Goal: Transaction & Acquisition: Purchase product/service

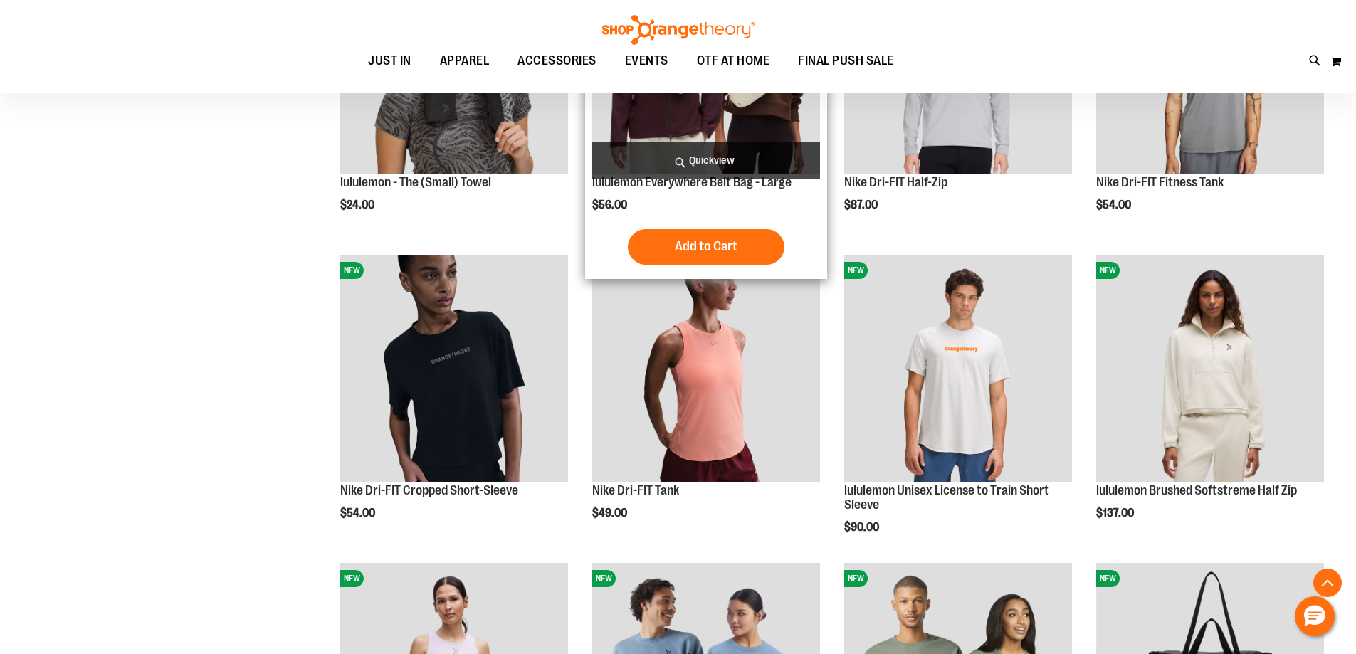
scroll to position [1664, 0]
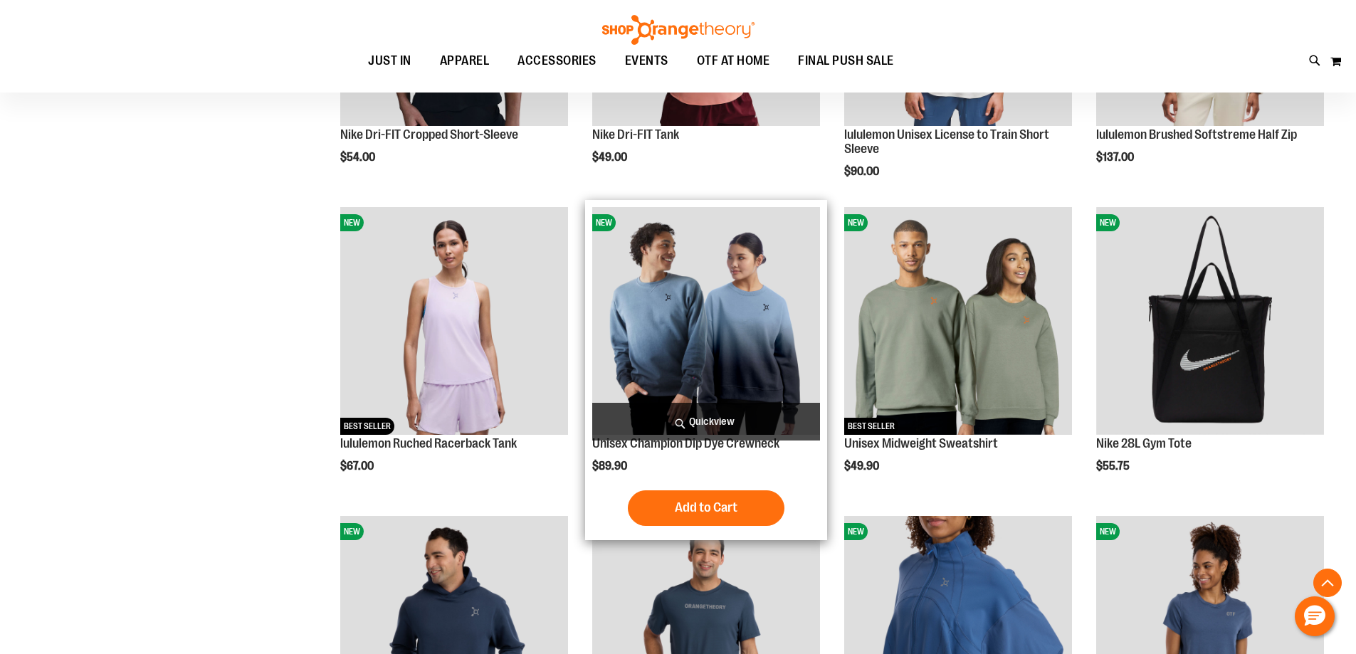
type input "**********"
click at [704, 289] on img "product" at bounding box center [706, 321] width 228 height 228
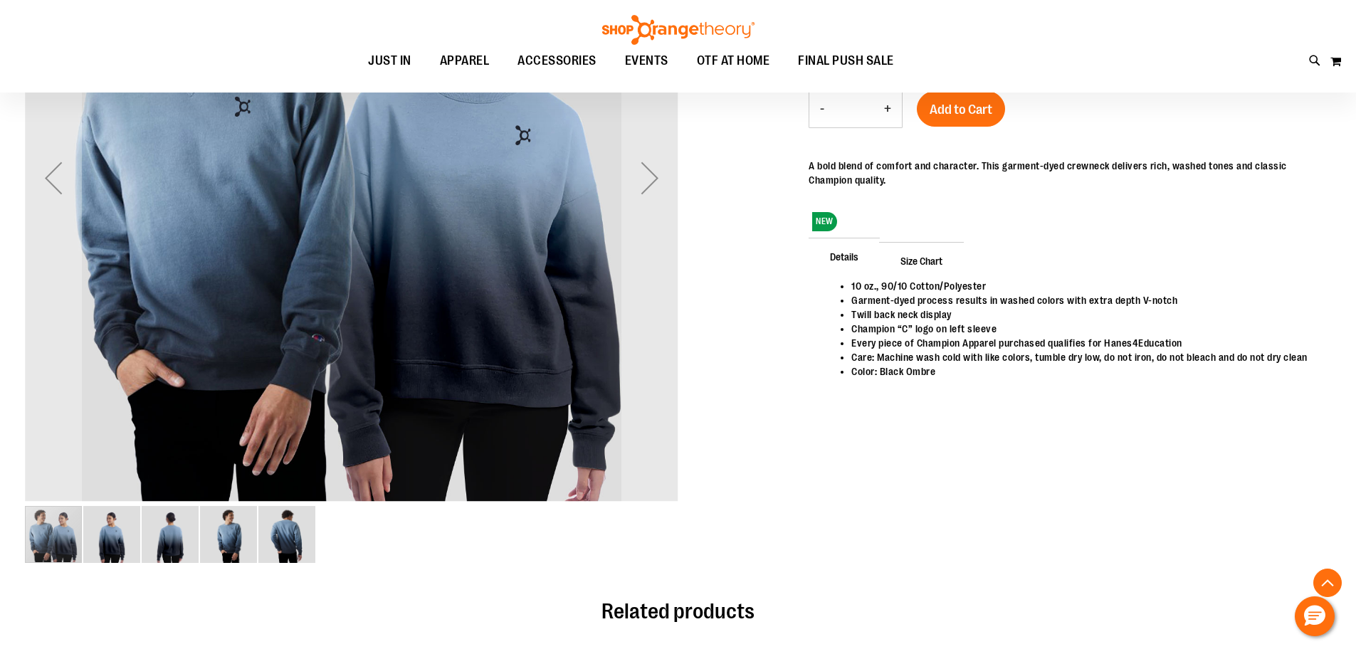
scroll to position [355, 0]
type input "**********"
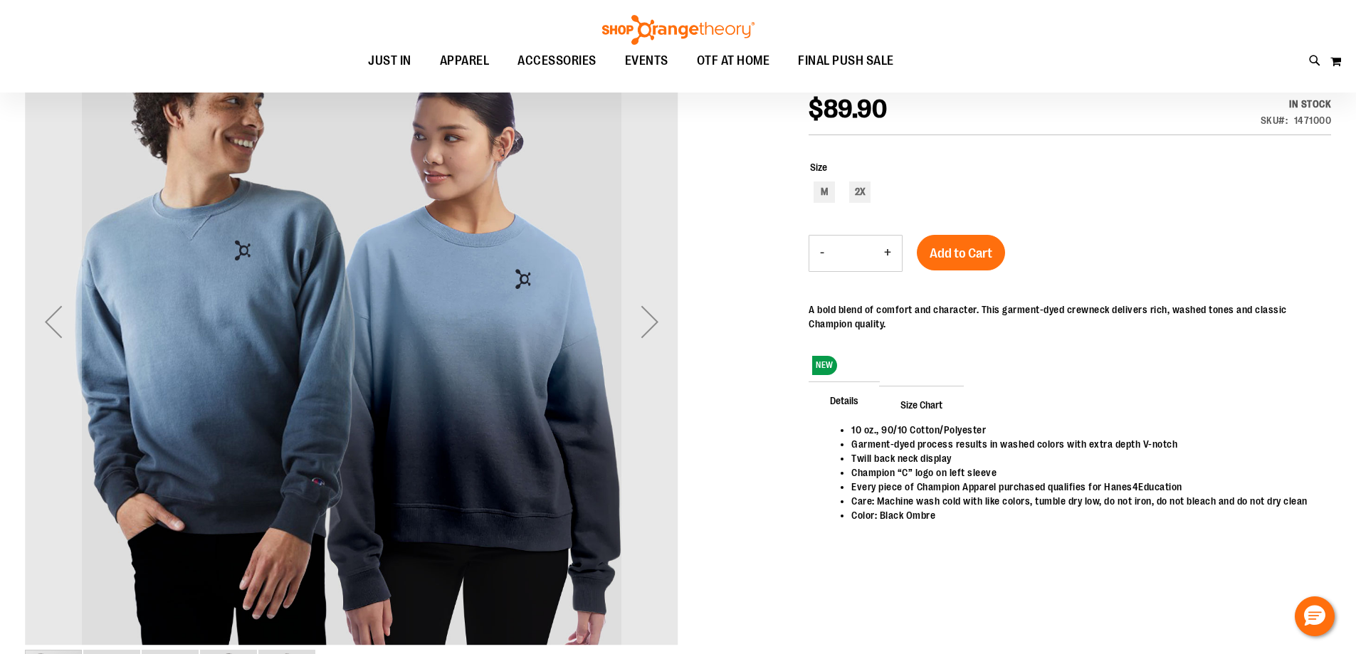
scroll to position [202, 0]
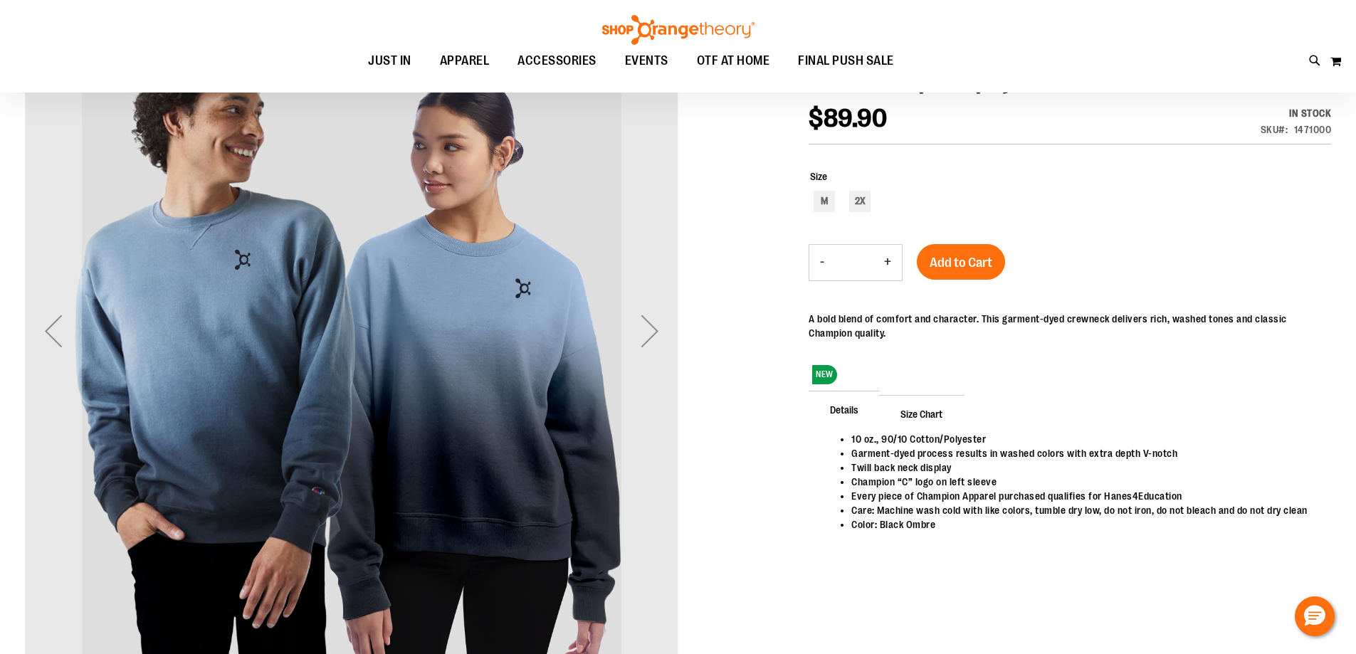
click at [916, 409] on span "Size Chart" at bounding box center [921, 413] width 85 height 37
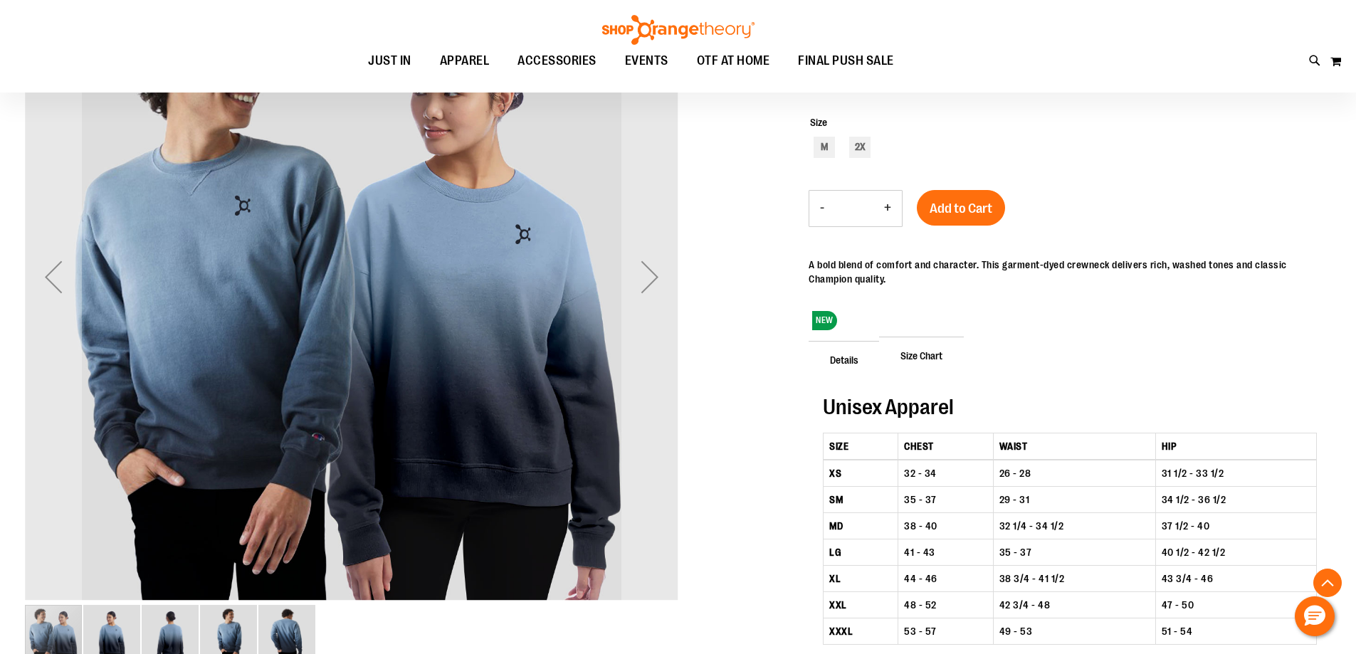
scroll to position [218, 0]
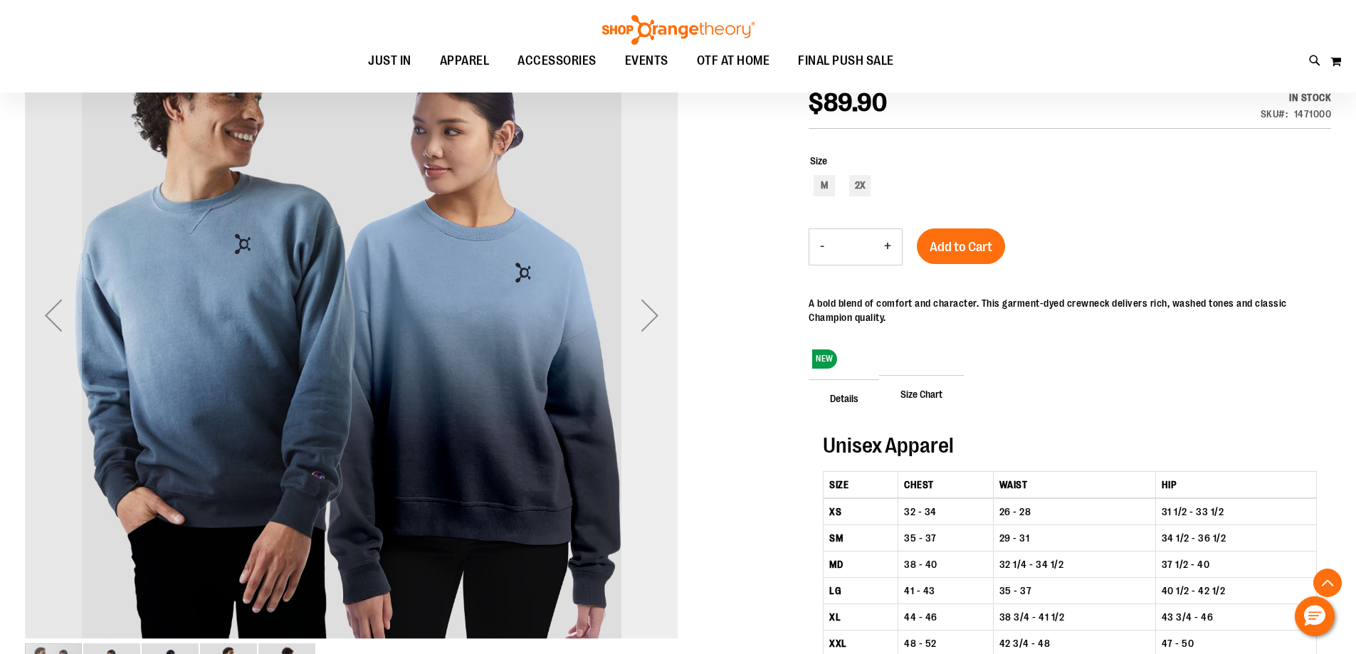
click at [650, 311] on div "Next" at bounding box center [649, 315] width 57 height 57
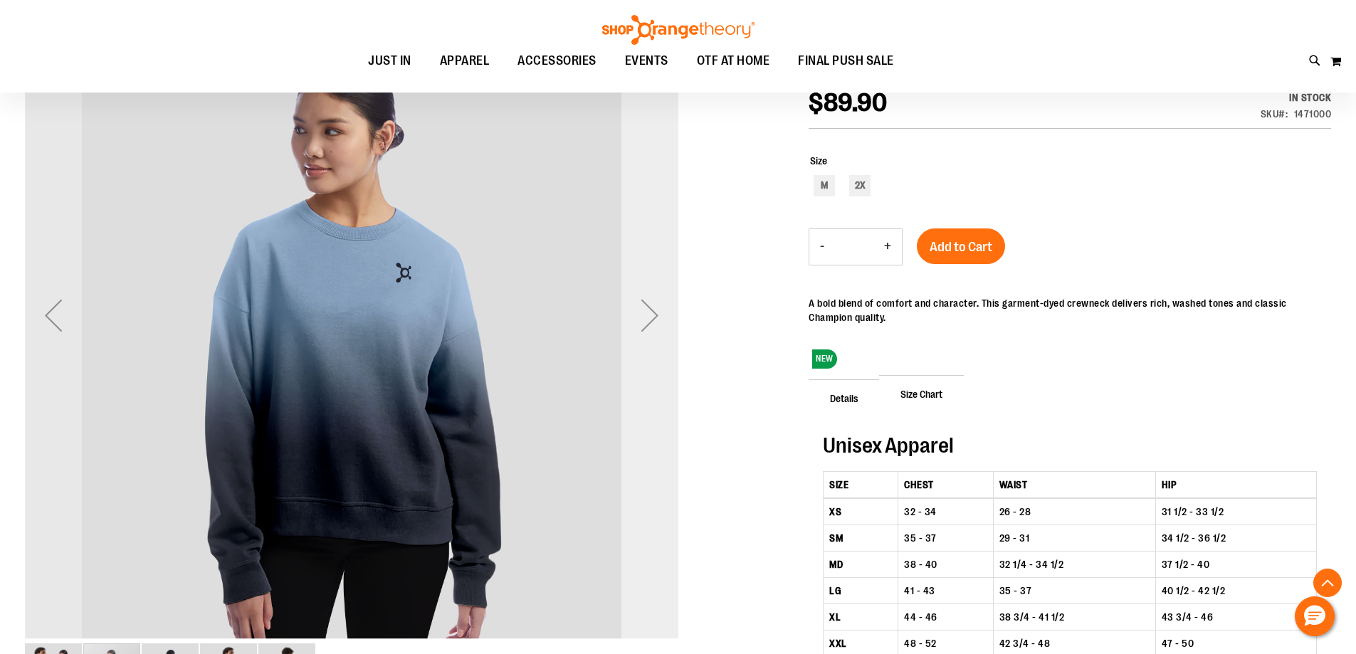
click at [650, 311] on div "Next" at bounding box center [649, 315] width 57 height 57
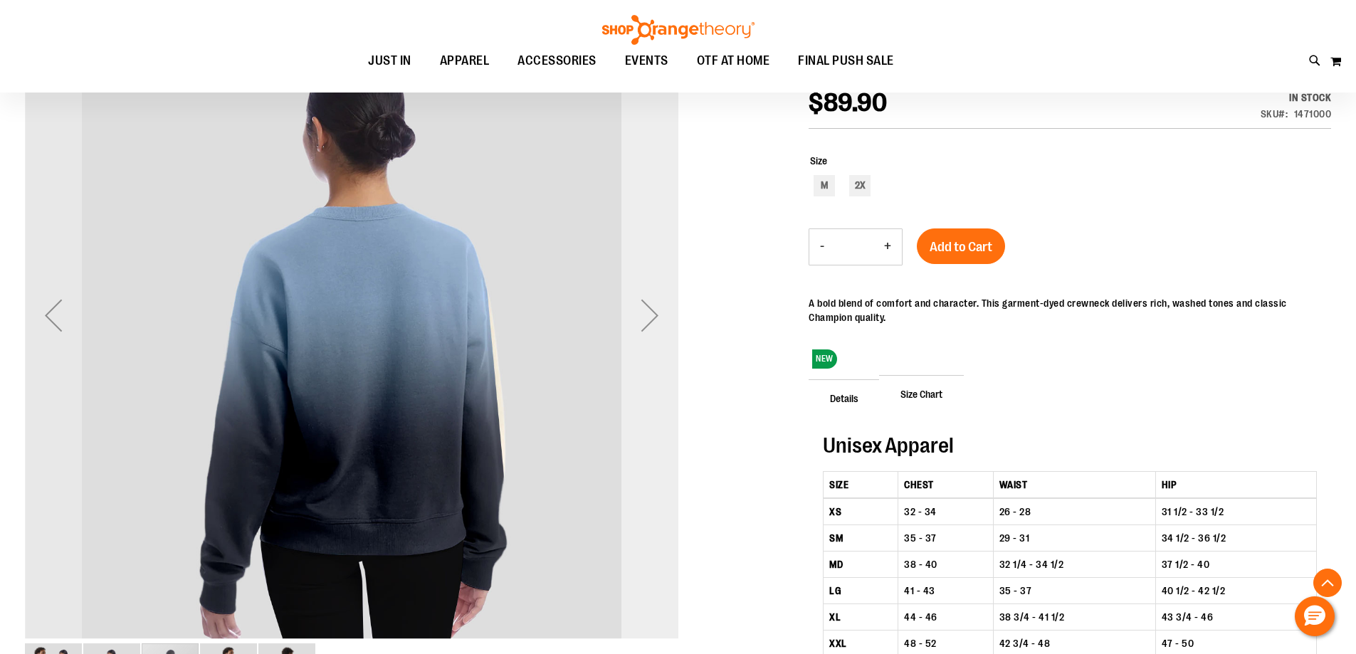
click at [650, 311] on div "Next" at bounding box center [649, 315] width 57 height 57
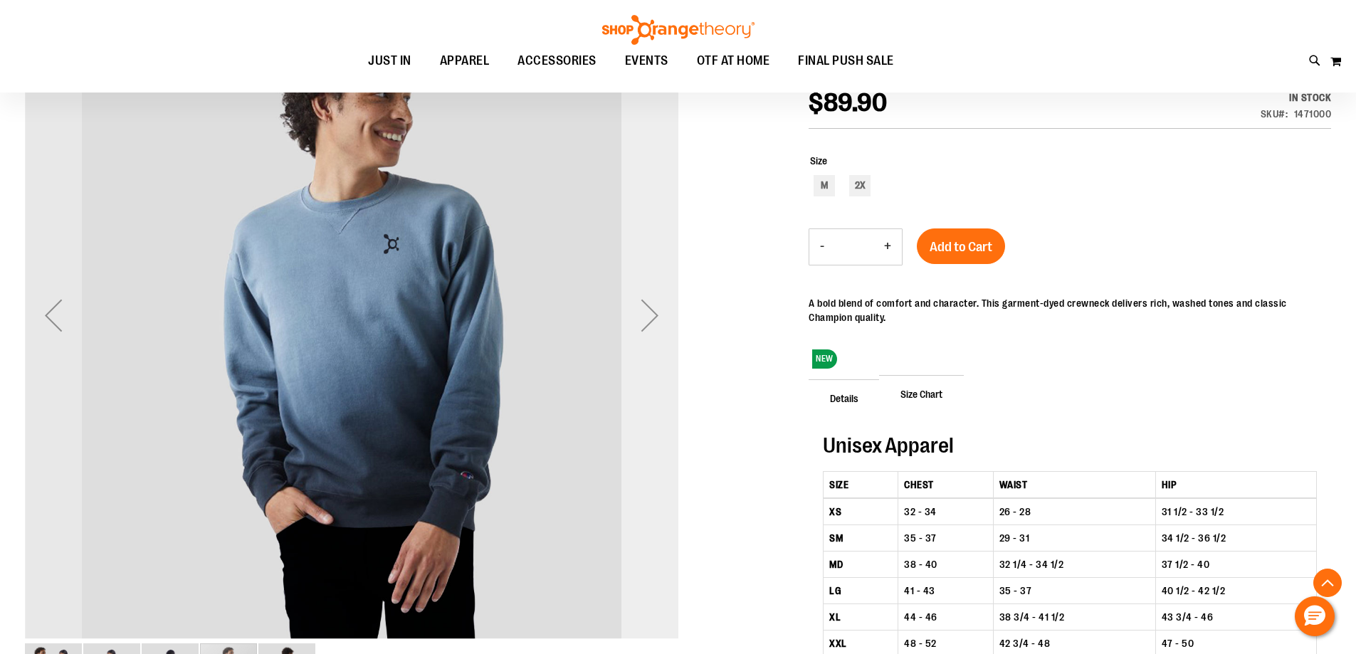
click at [650, 311] on div "Next" at bounding box center [649, 315] width 57 height 57
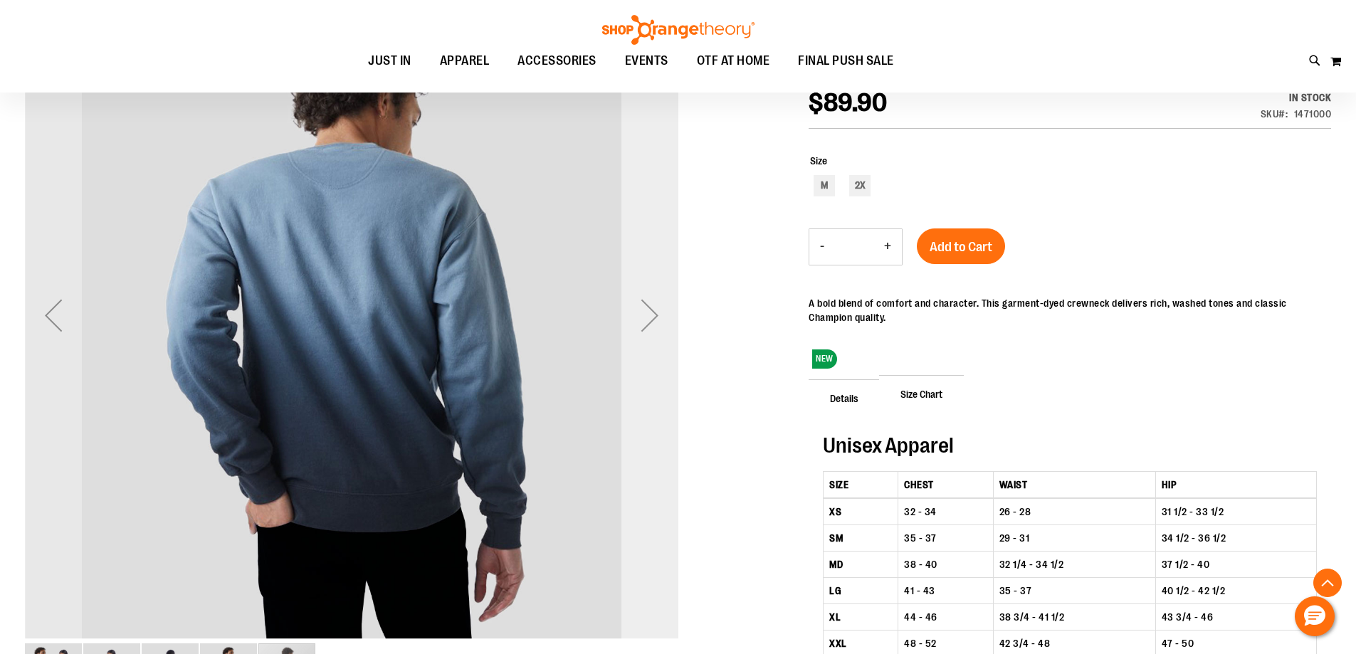
click at [650, 311] on div "Next" at bounding box center [649, 315] width 57 height 57
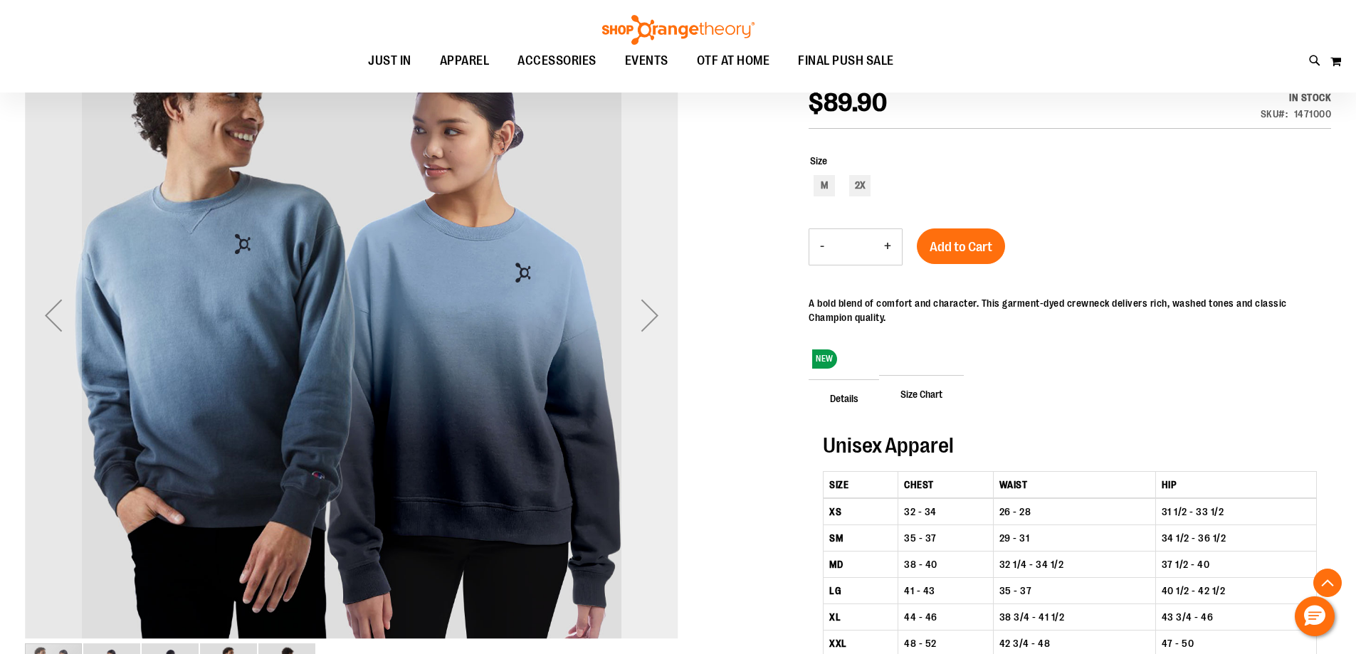
click at [650, 311] on div "Next" at bounding box center [649, 315] width 57 height 57
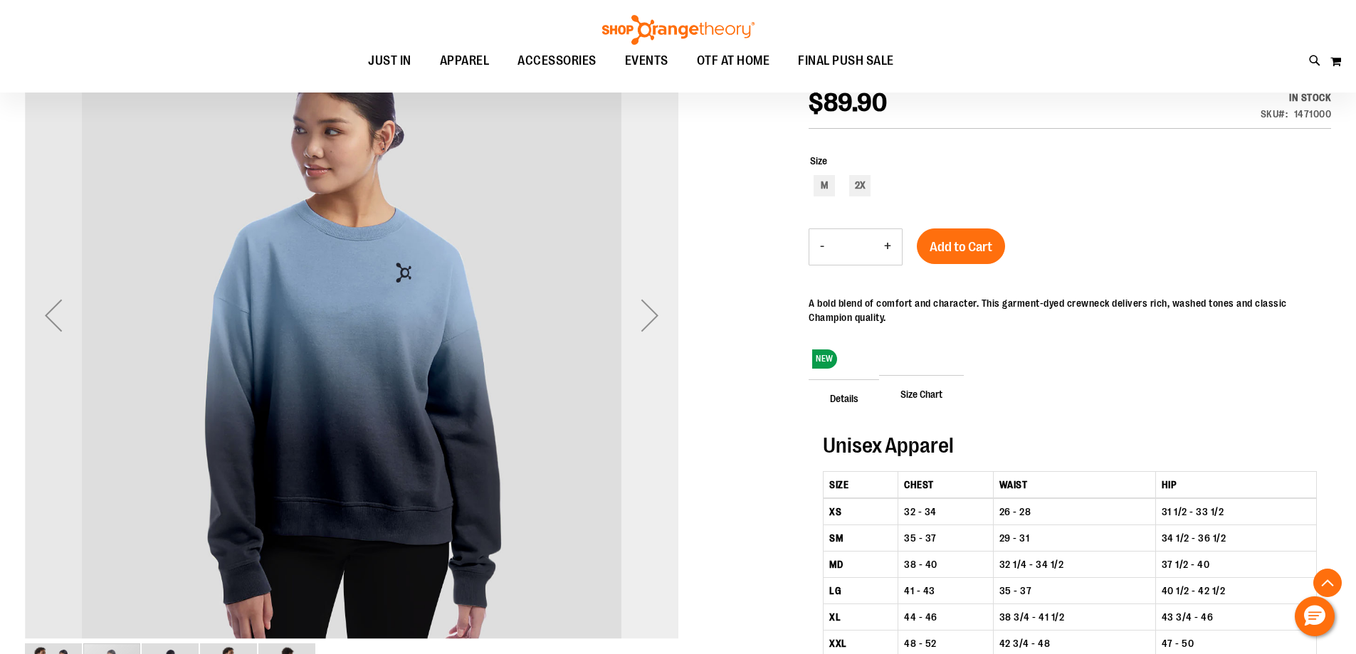
click at [650, 311] on div "Next" at bounding box center [649, 315] width 57 height 57
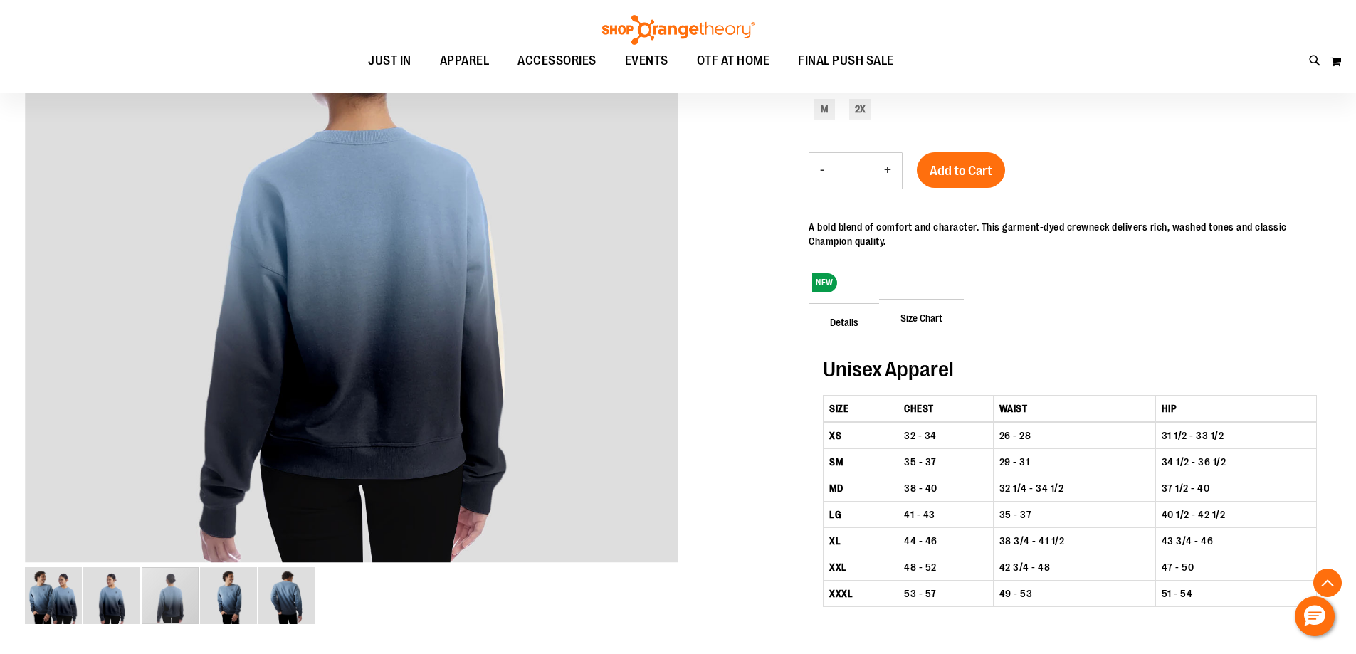
scroll to position [306, 0]
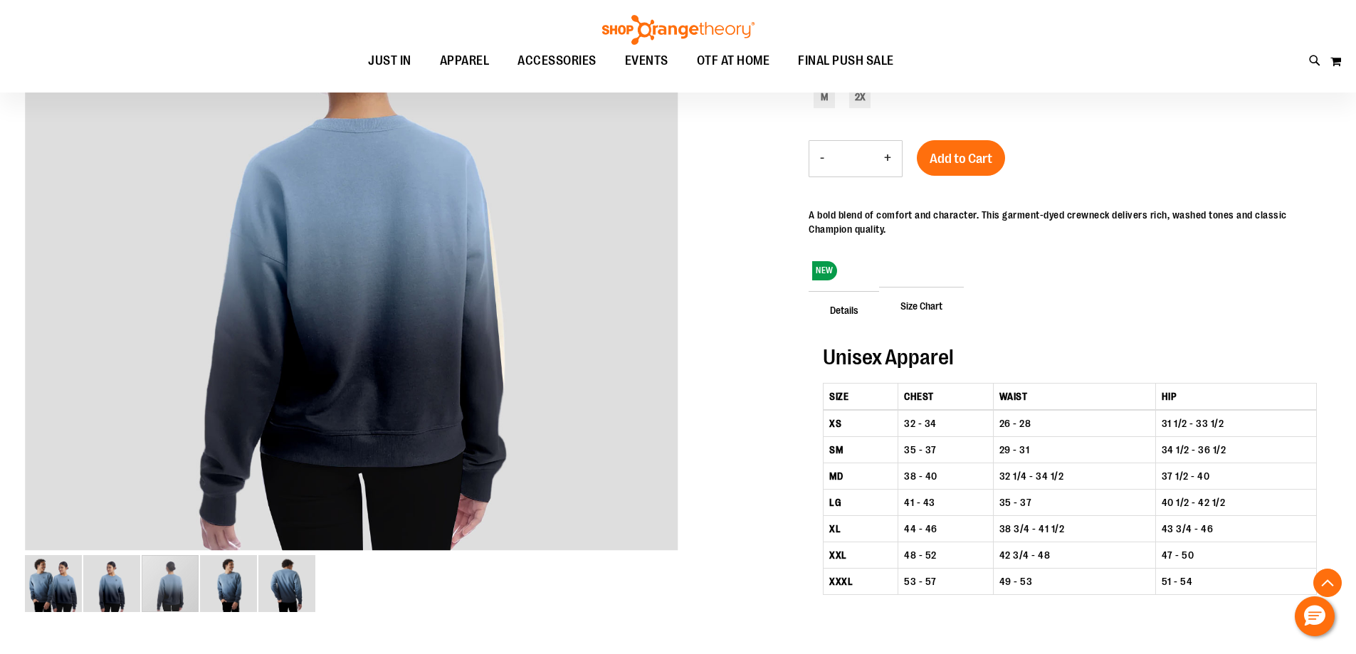
click at [842, 307] on span "Details" at bounding box center [844, 309] width 71 height 37
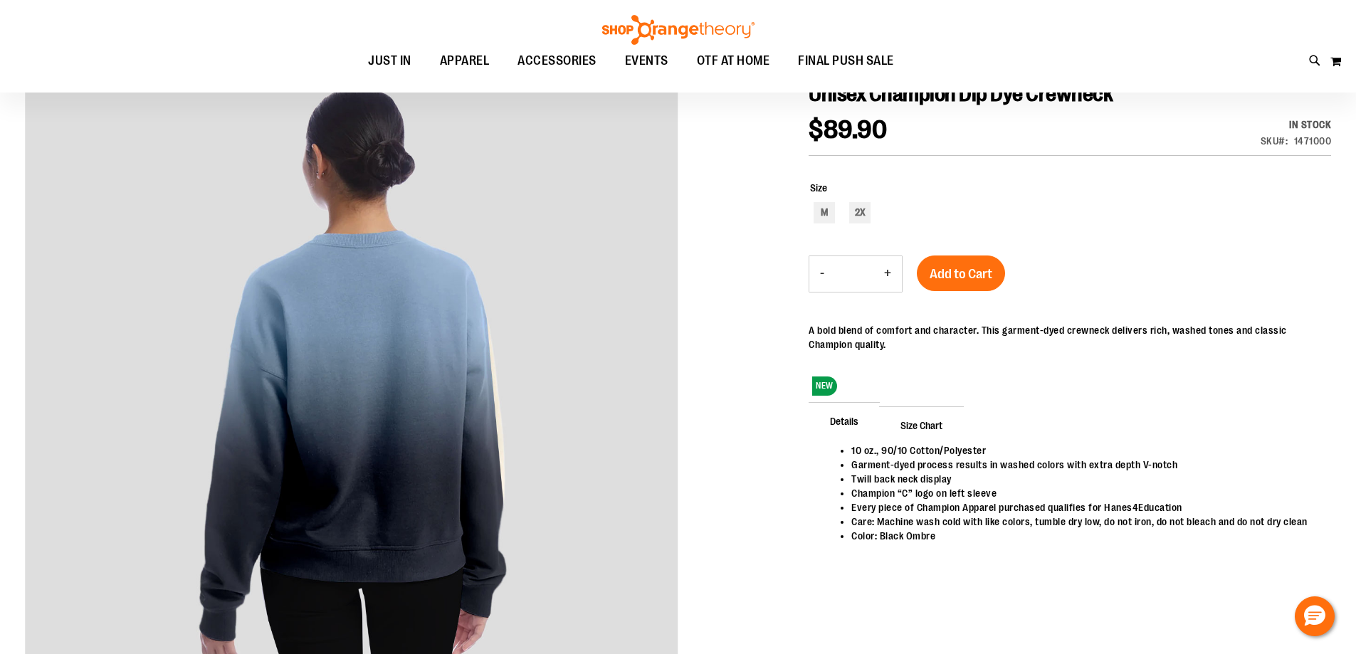
scroll to position [144, 0]
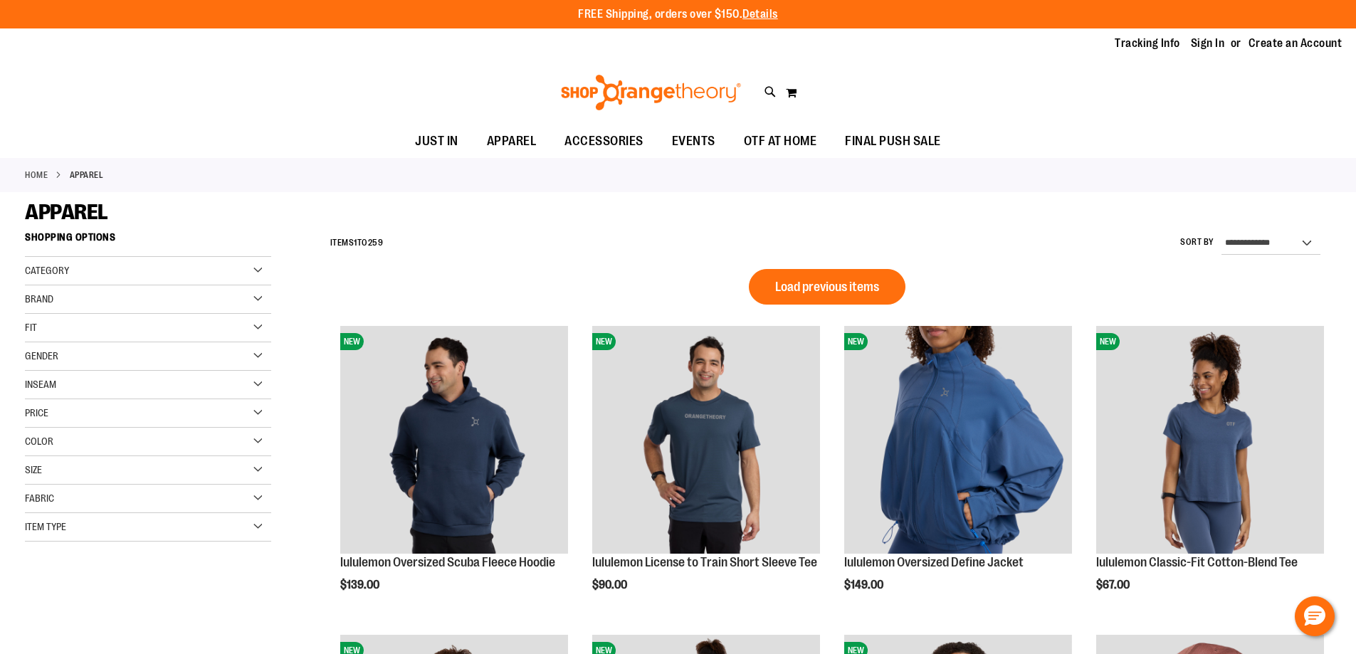
scroll to position [949, 0]
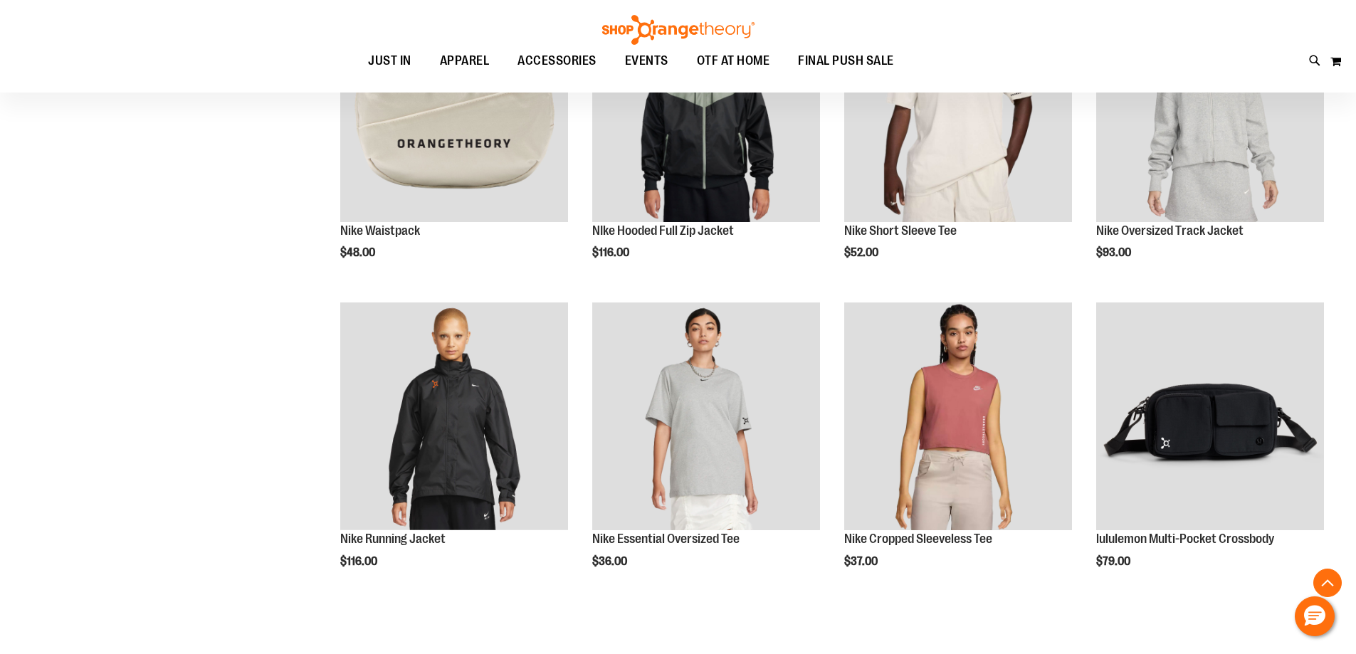
type input "**********"
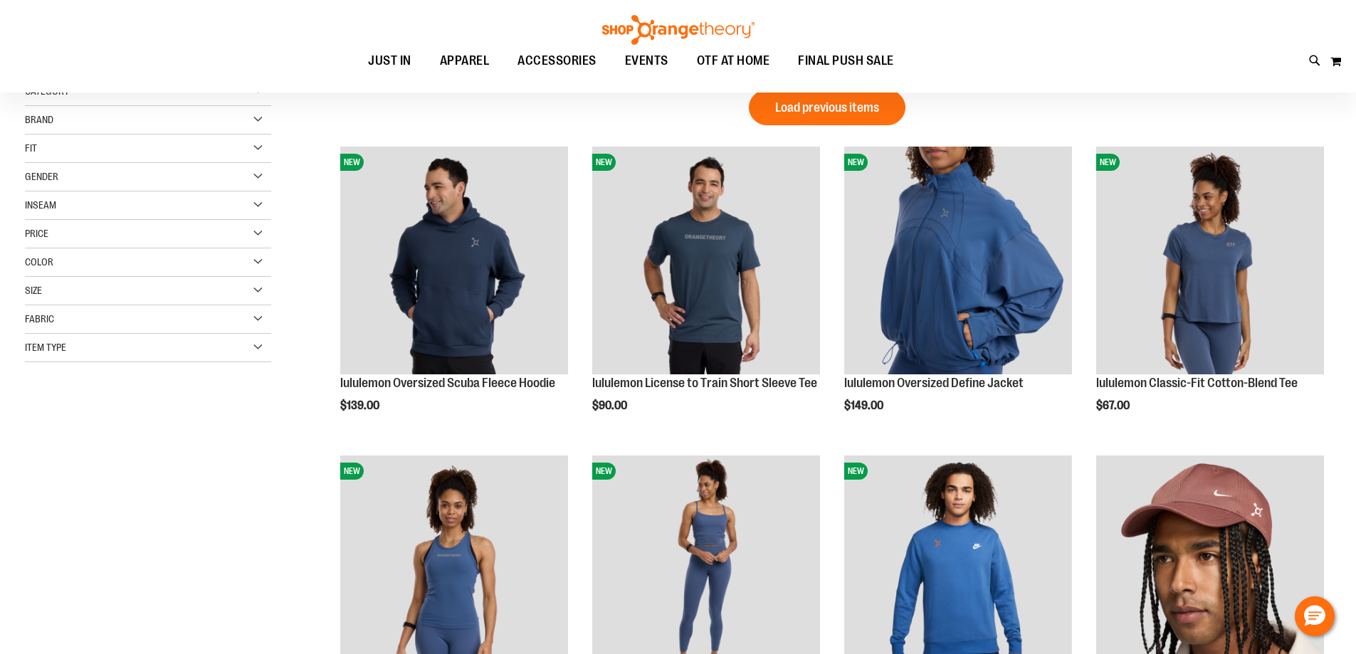
scroll to position [162, 0]
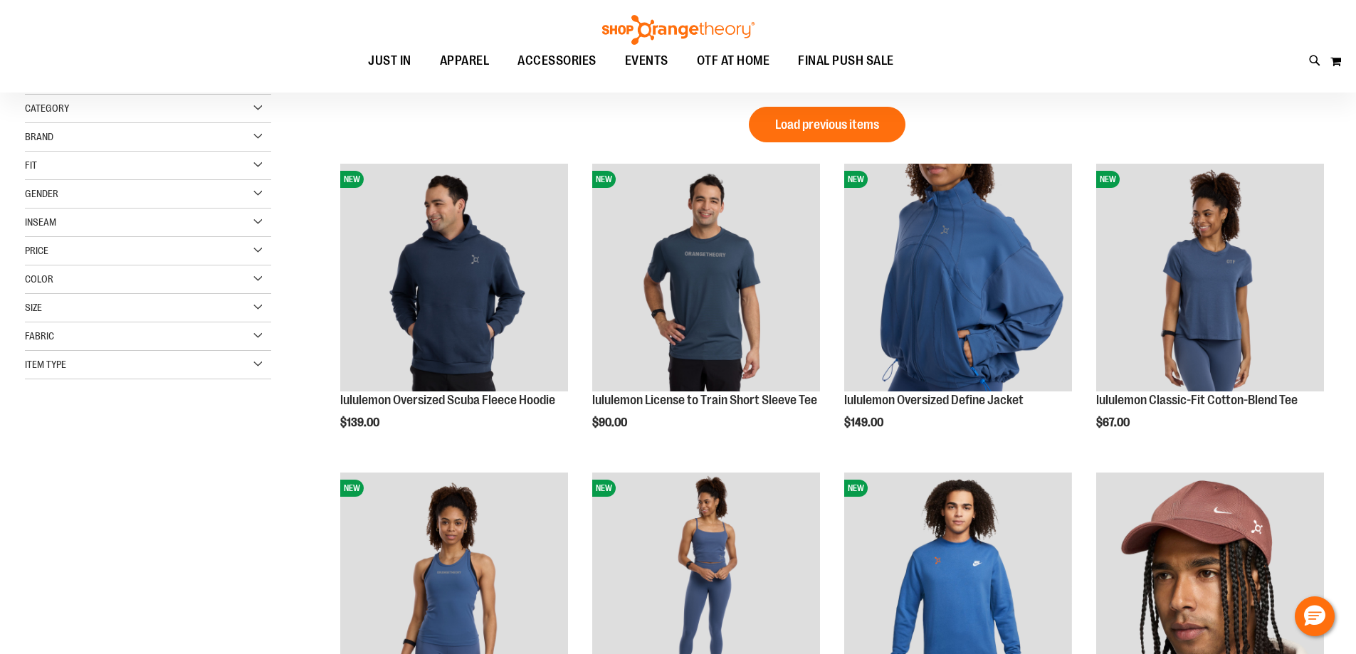
click at [252, 308] on div "Size" at bounding box center [148, 308] width 246 height 28
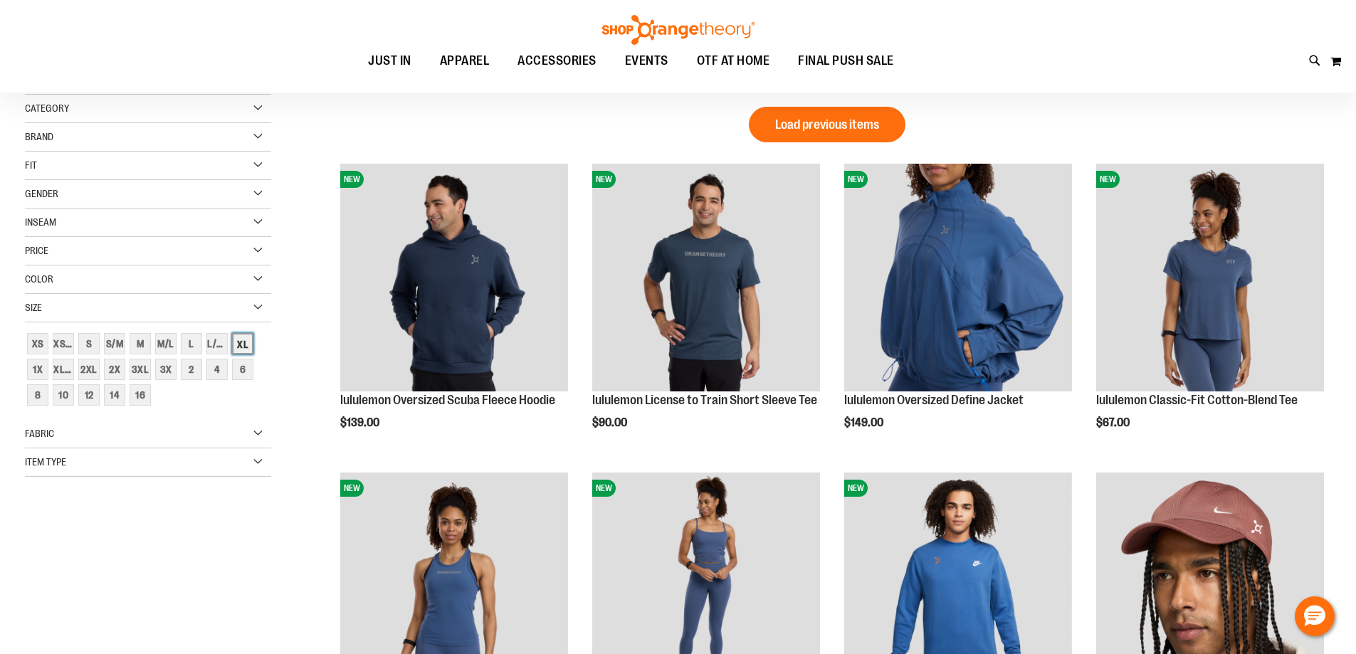
click at [239, 345] on div "XL" at bounding box center [242, 343] width 21 height 21
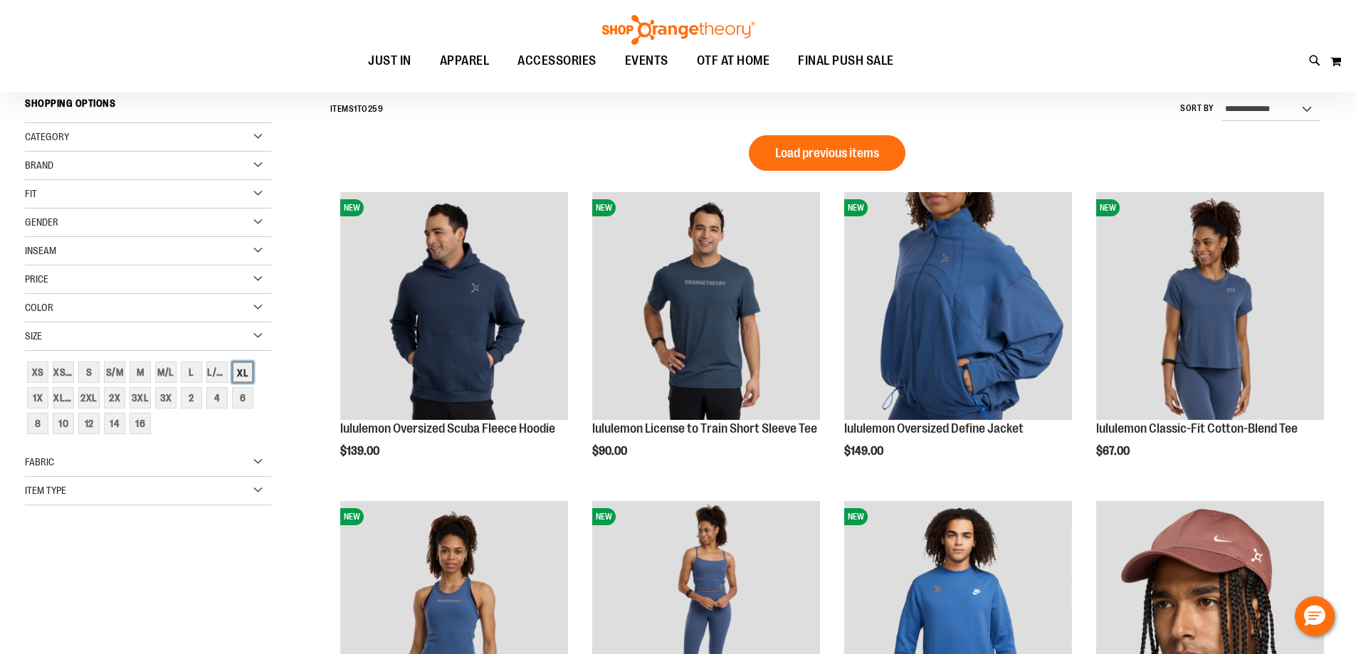
scroll to position [132, 0]
click at [63, 403] on div "XL/2XL" at bounding box center [63, 398] width 21 height 21
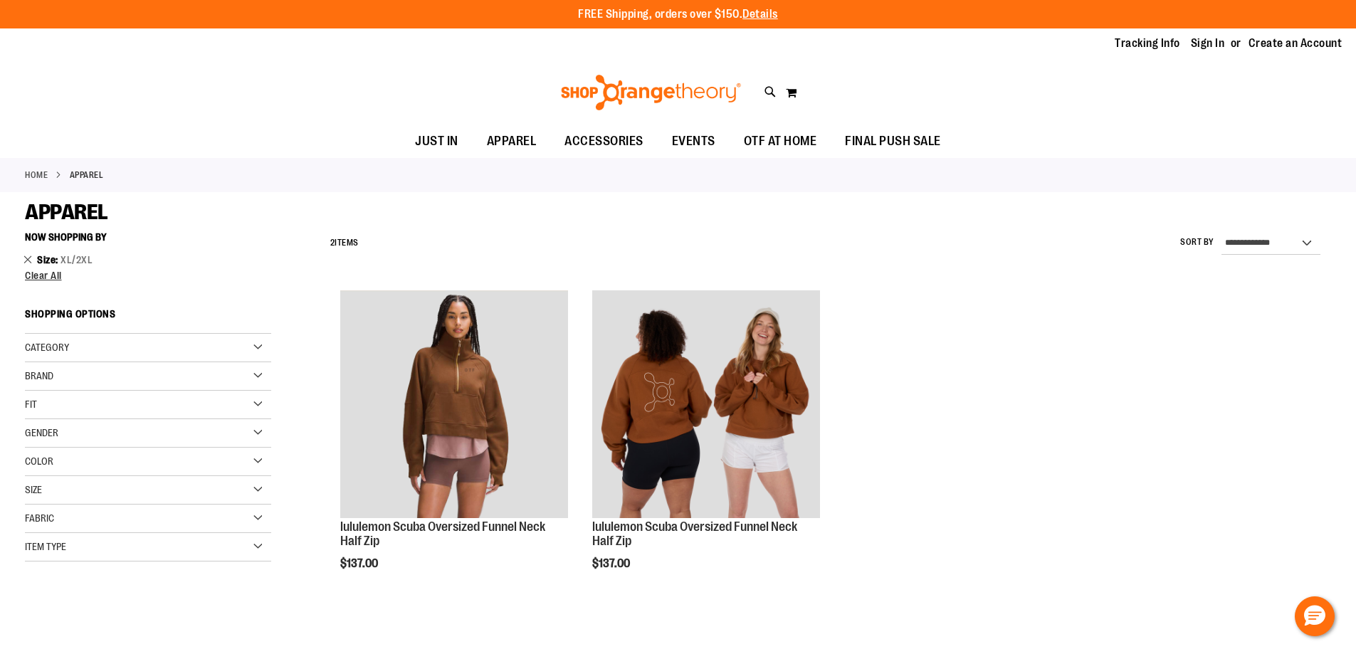
click at [27, 256] on link "Remove This Item" at bounding box center [27, 259] width 9 height 14
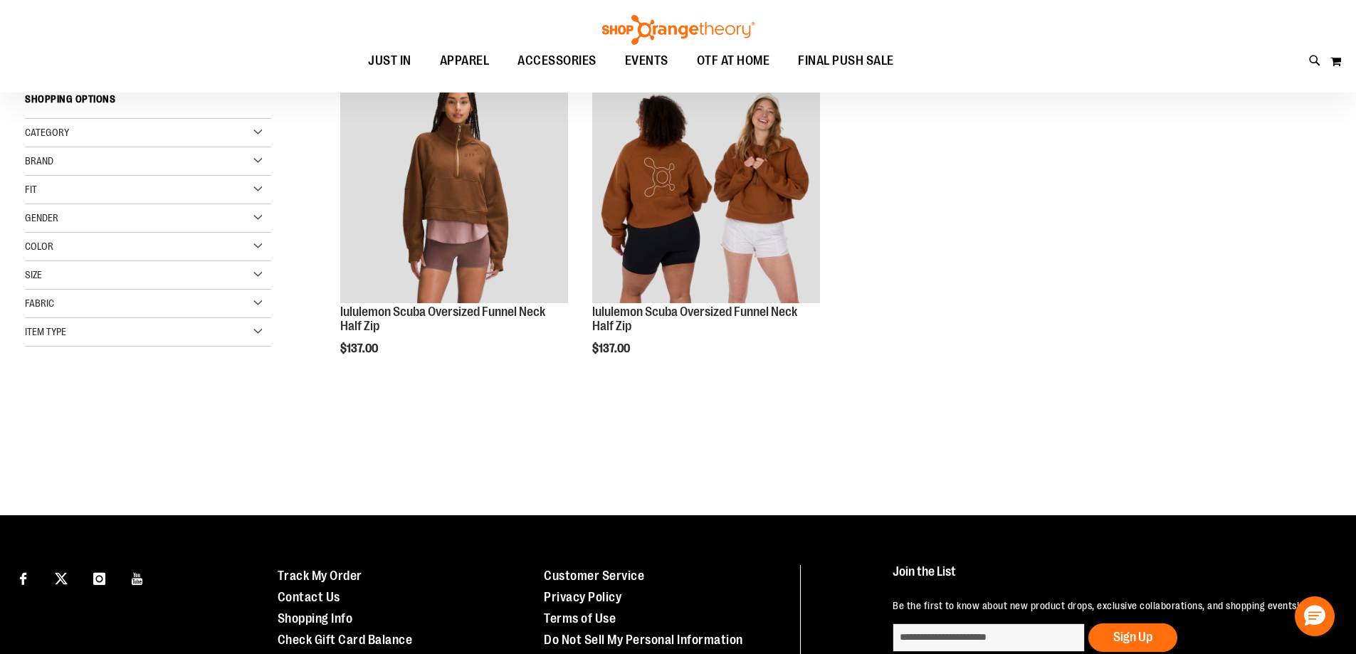
scroll to position [225, 0]
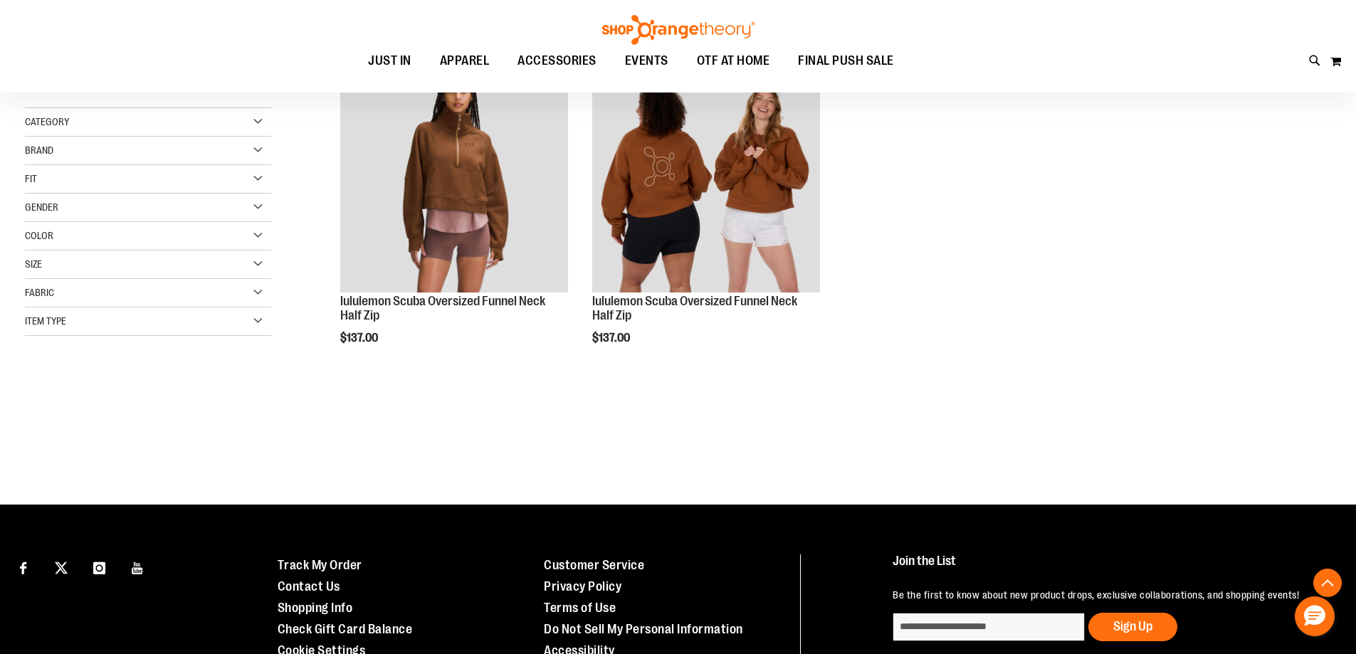
click at [261, 263] on div "Size" at bounding box center [148, 265] width 246 height 28
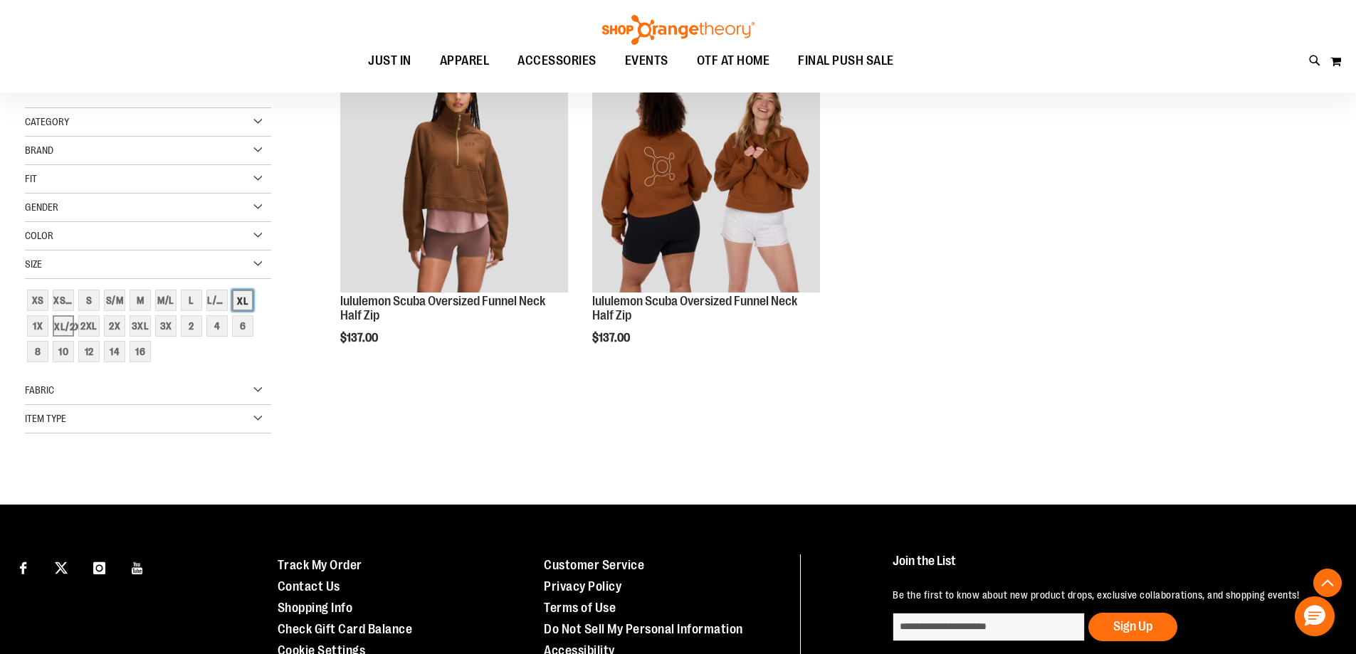
click at [241, 300] on div "XL" at bounding box center [242, 300] width 21 height 21
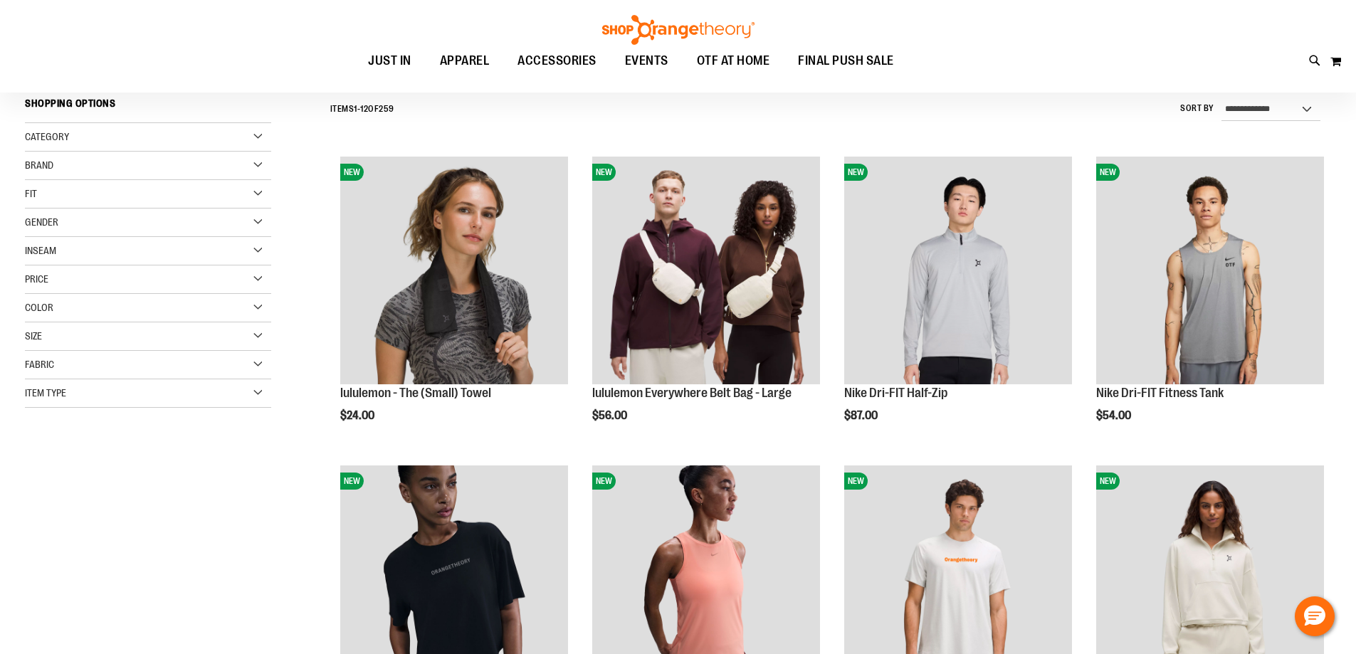
scroll to position [132, 0]
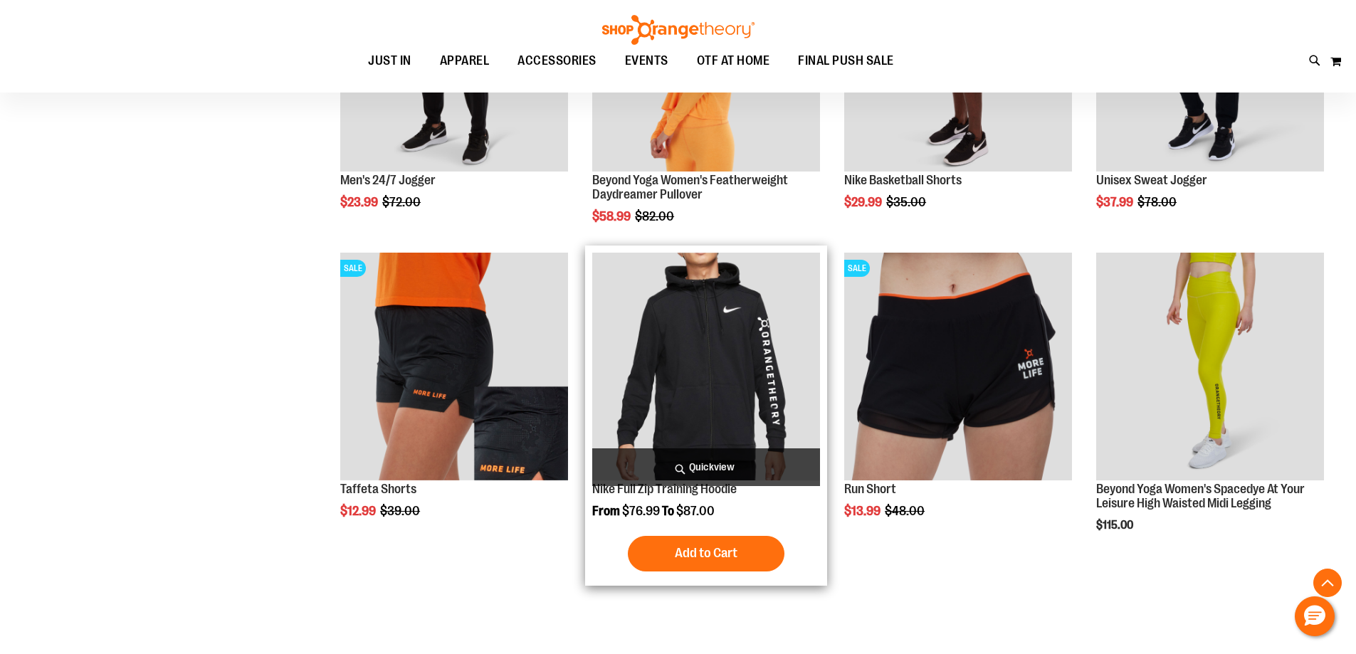
scroll to position [1298, 0]
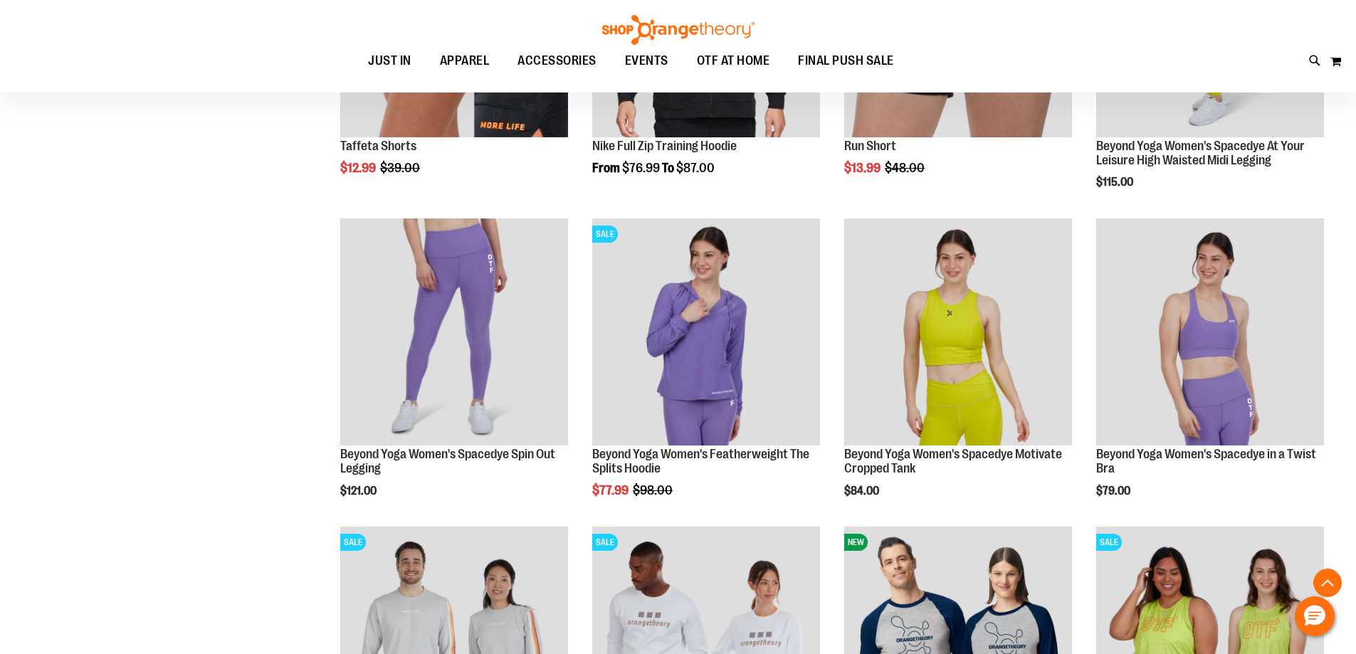
scroll to position [1728, 0]
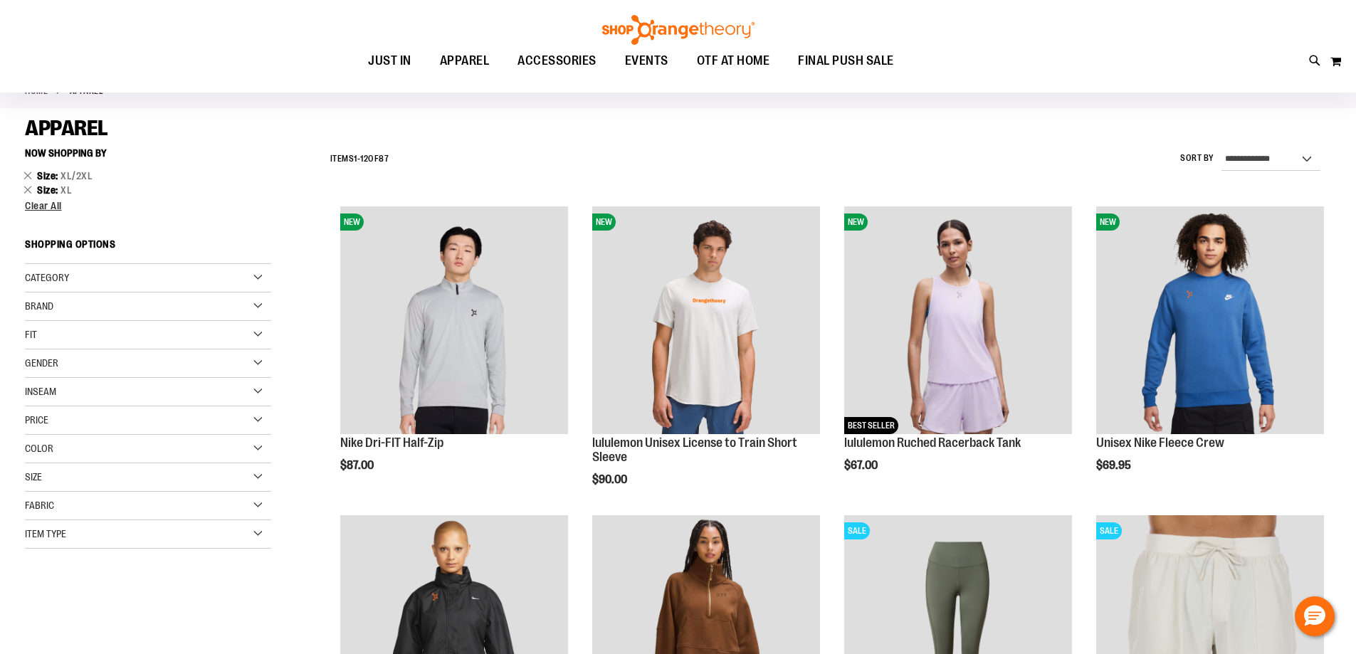
scroll to position [72, 0]
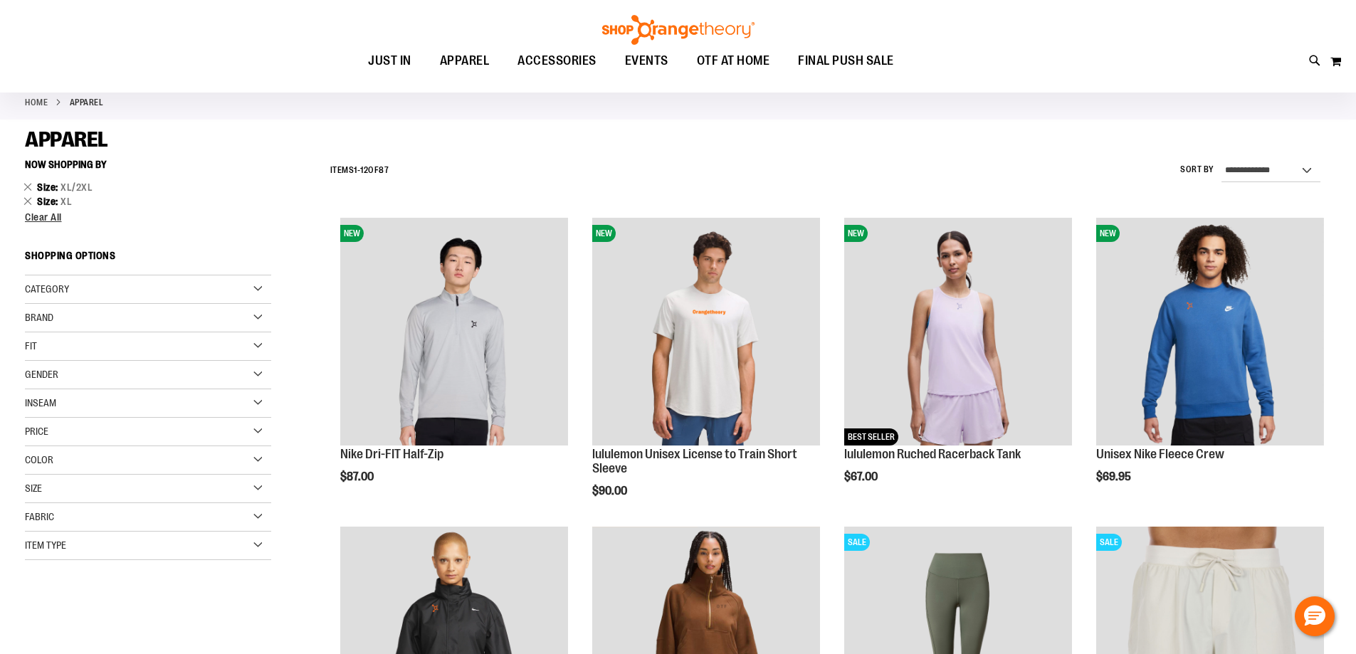
click at [259, 484] on div "Size" at bounding box center [148, 489] width 246 height 28
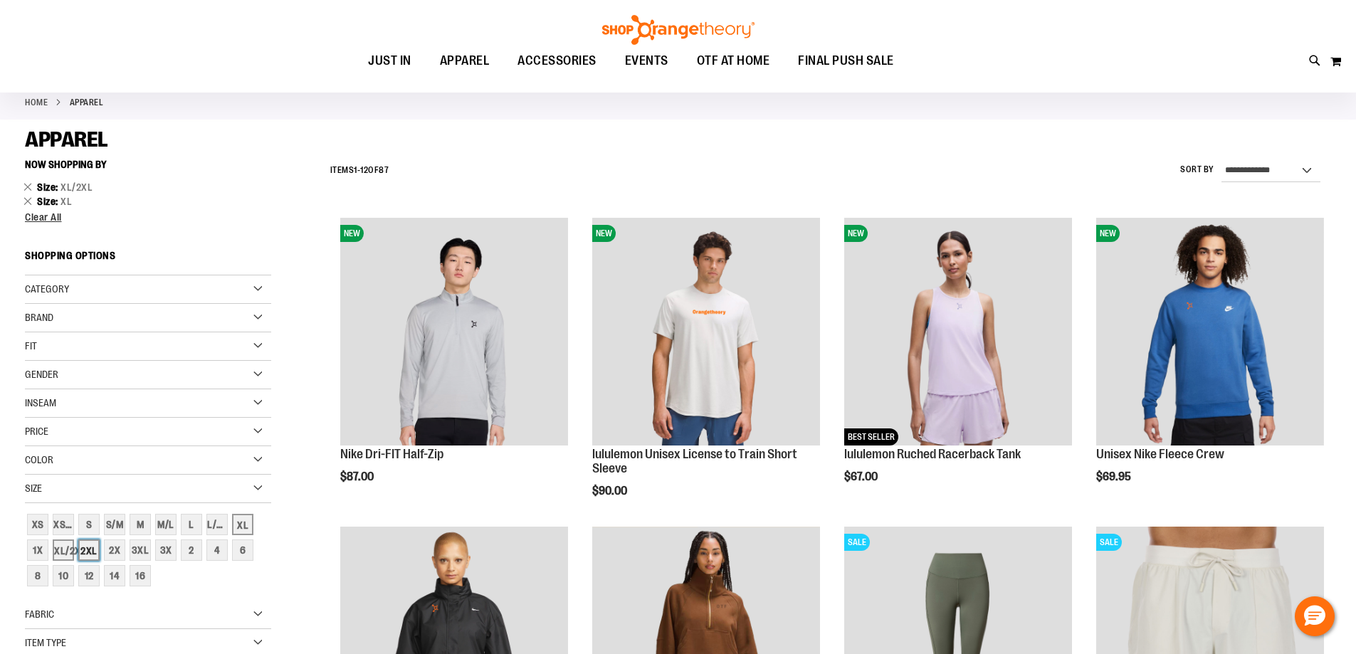
click at [83, 553] on div "2XL" at bounding box center [88, 550] width 21 height 21
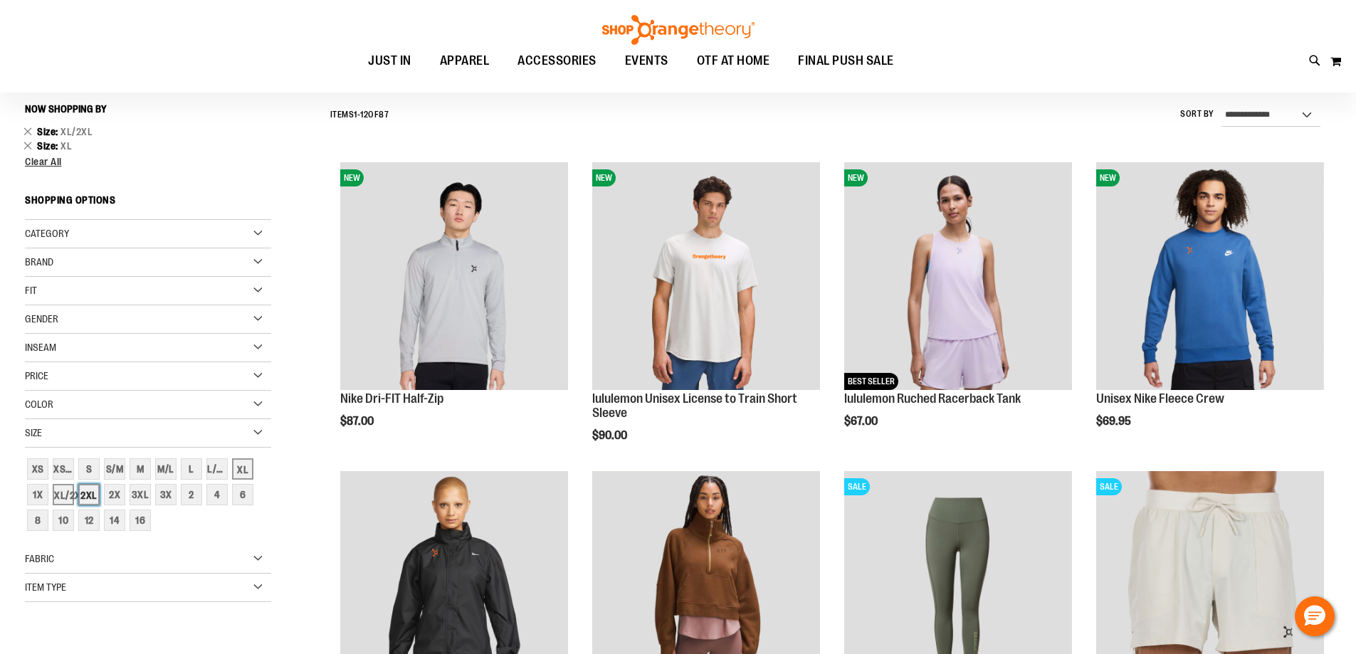
scroll to position [132, 0]
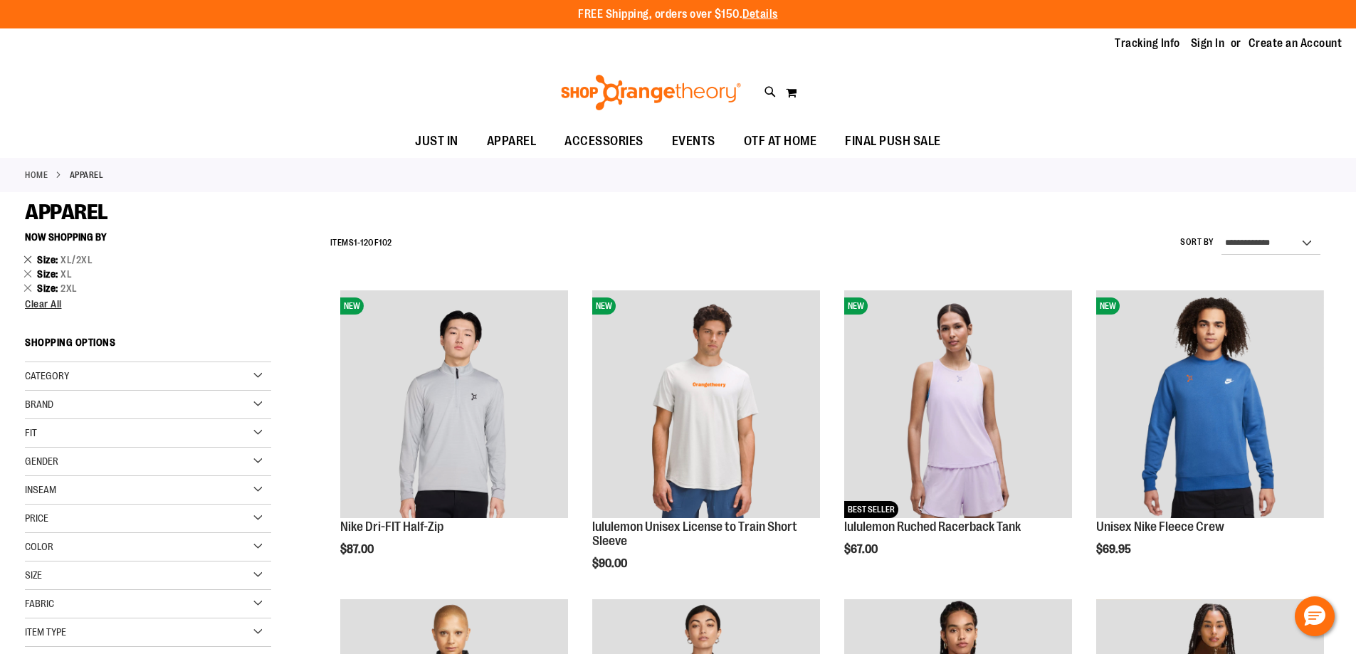
click at [26, 258] on link "Remove This Item" at bounding box center [27, 259] width 9 height 14
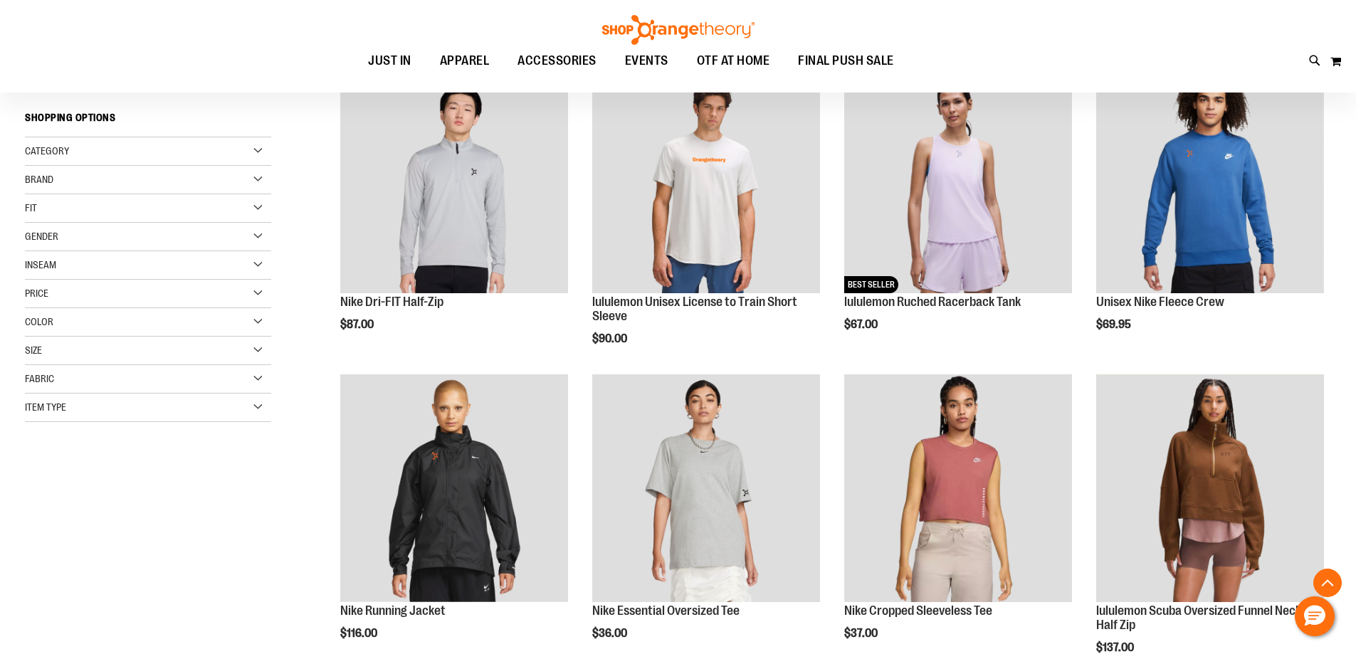
scroll to position [225, 0]
click at [257, 349] on div "Size" at bounding box center [148, 350] width 246 height 28
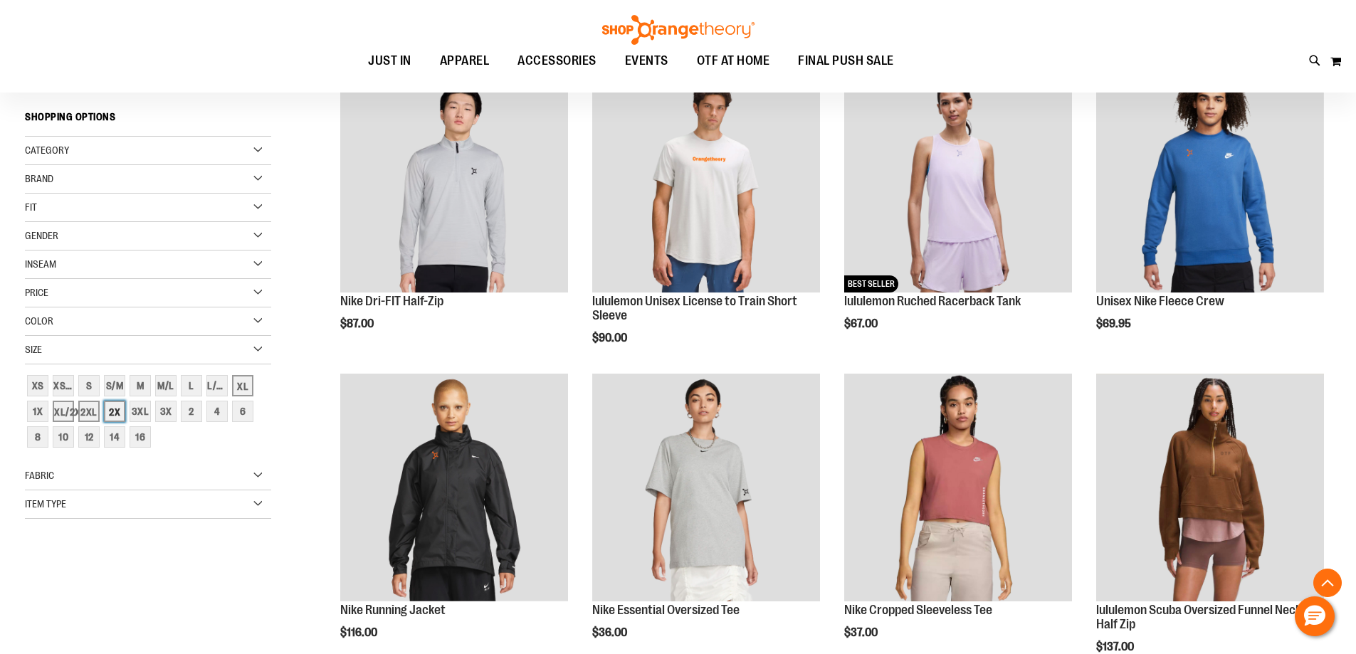
click at [110, 411] on div "2X" at bounding box center [114, 411] width 21 height 21
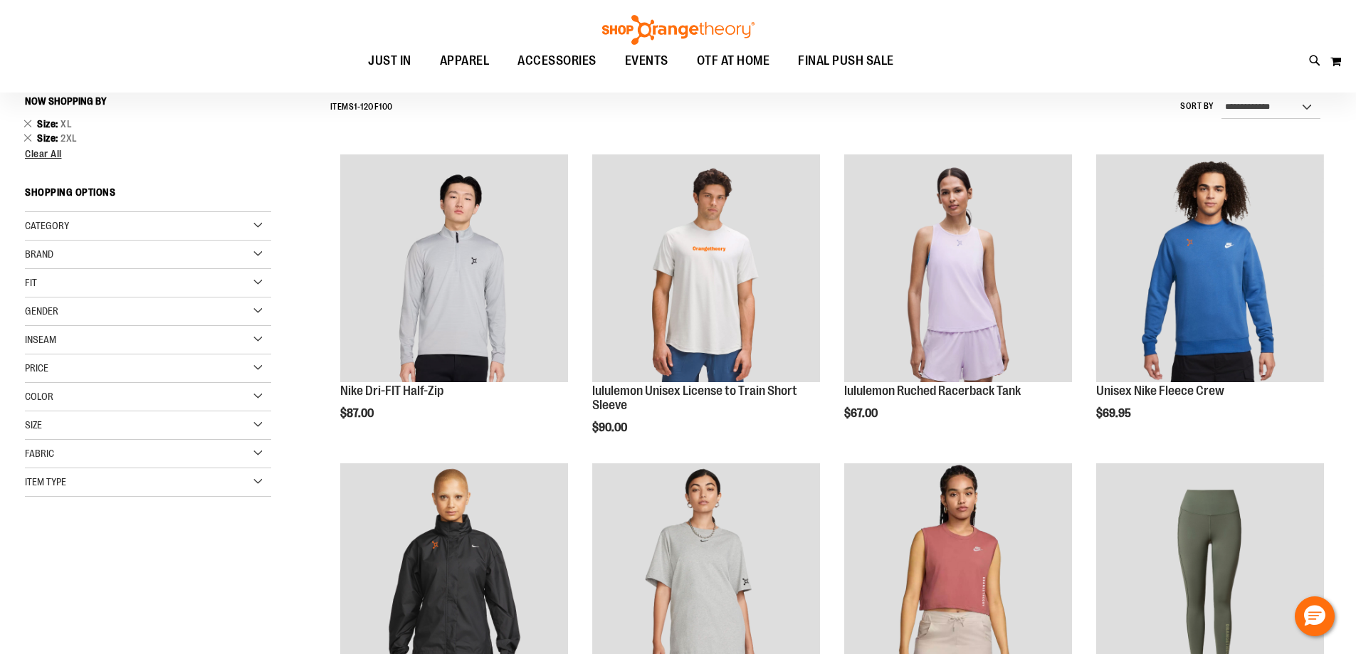
scroll to position [132, 0]
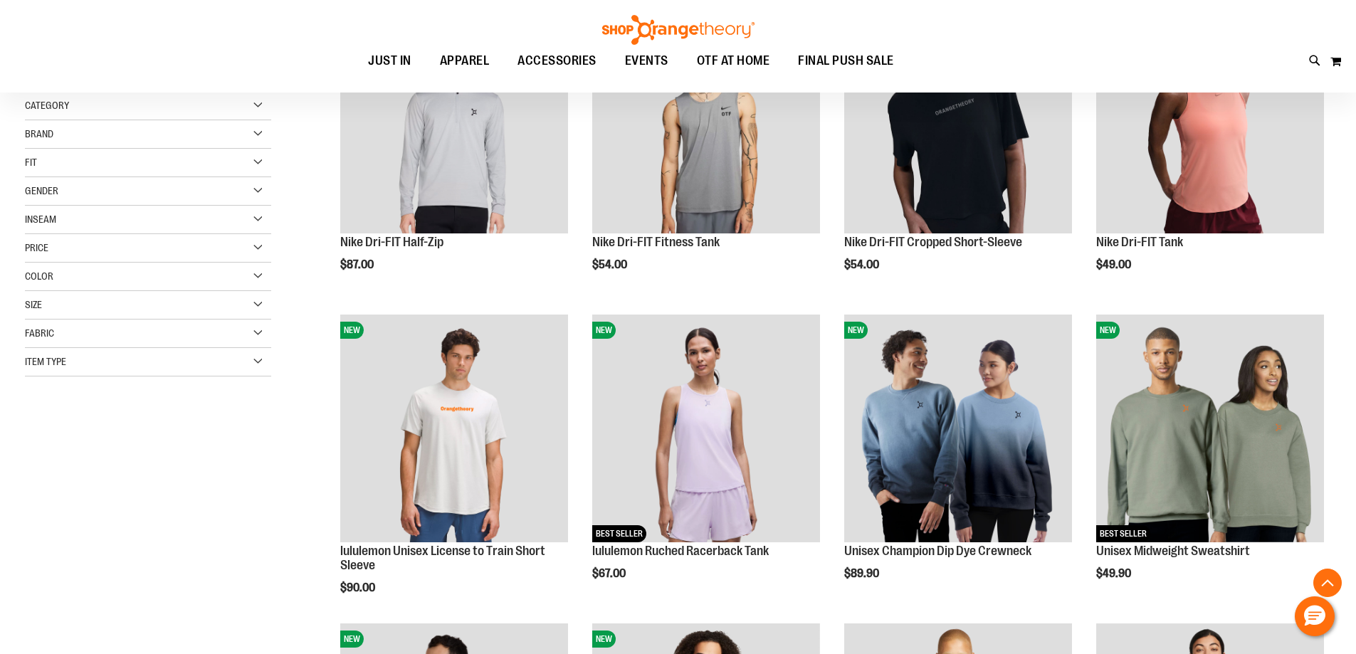
scroll to position [257, 0]
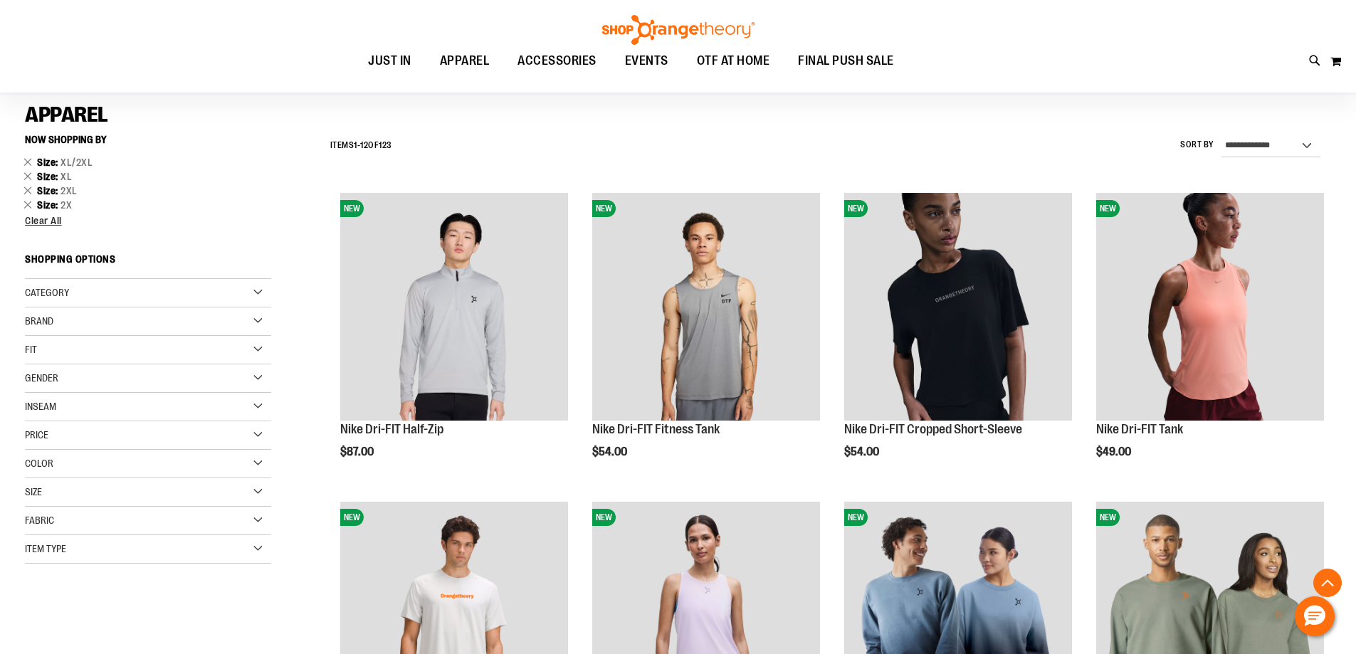
scroll to position [283, 0]
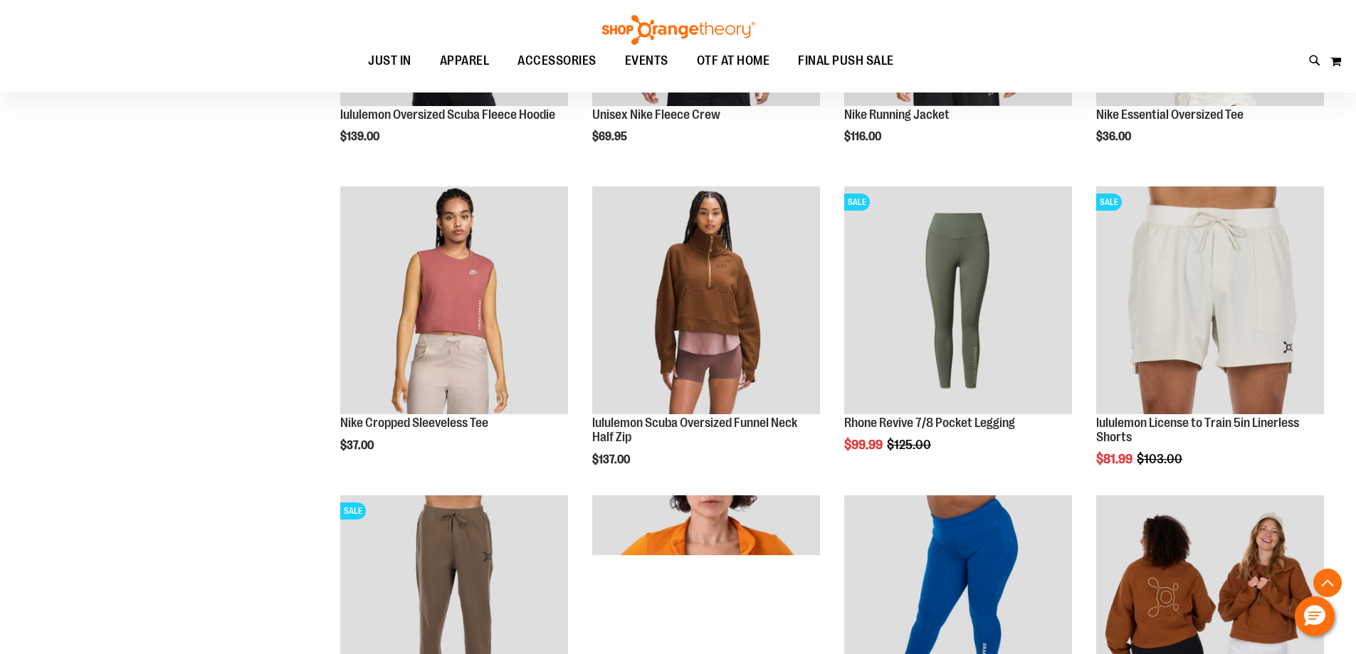
scroll to position [1131, 0]
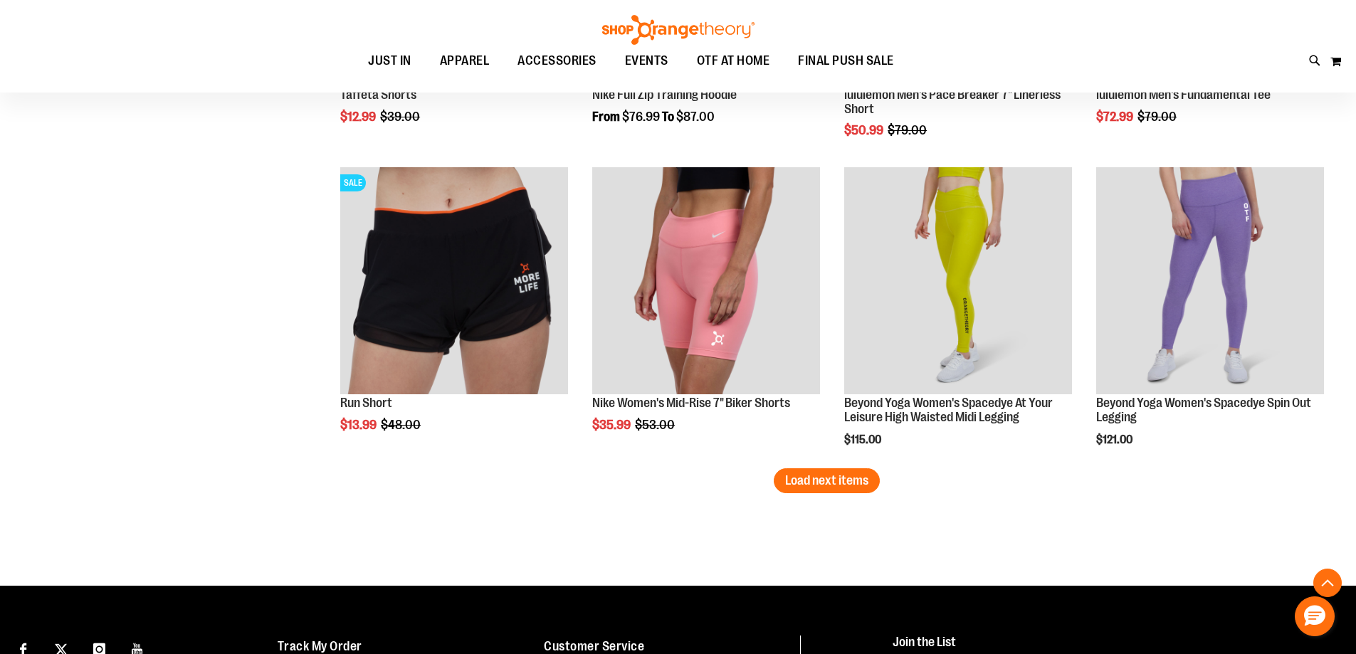
scroll to position [2602, 0]
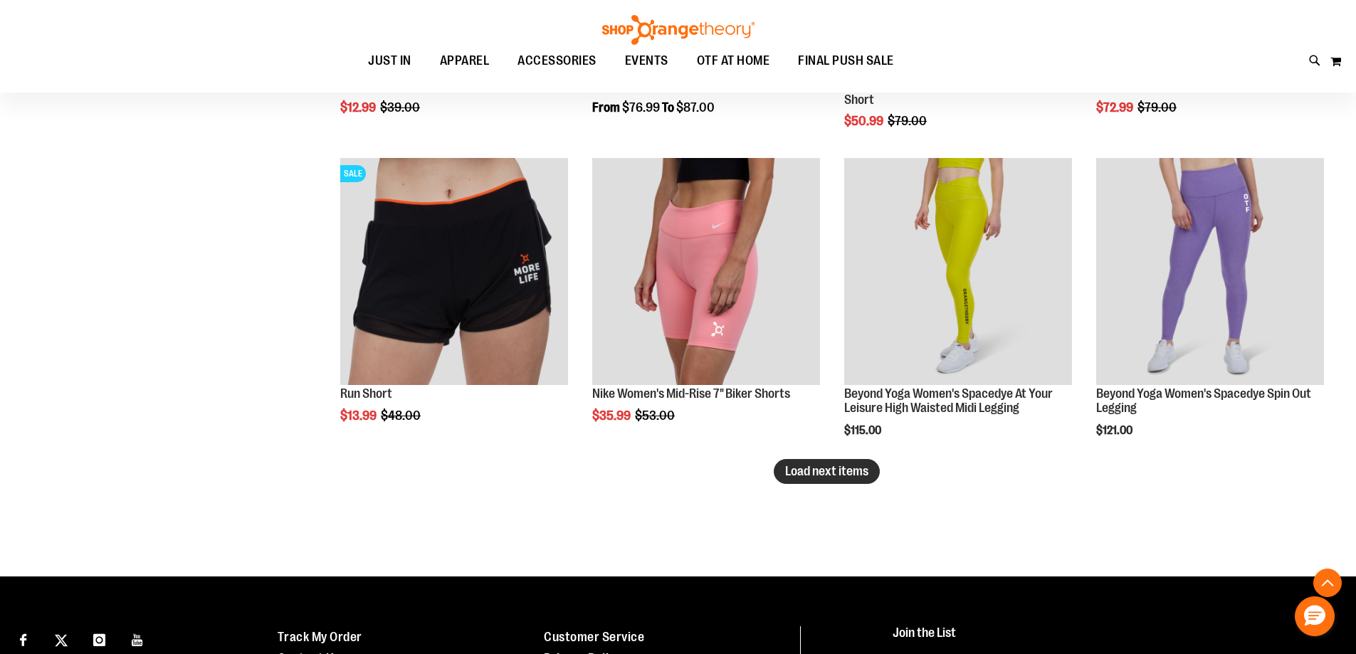
click at [851, 473] on span "Load next items" at bounding box center [826, 471] width 83 height 14
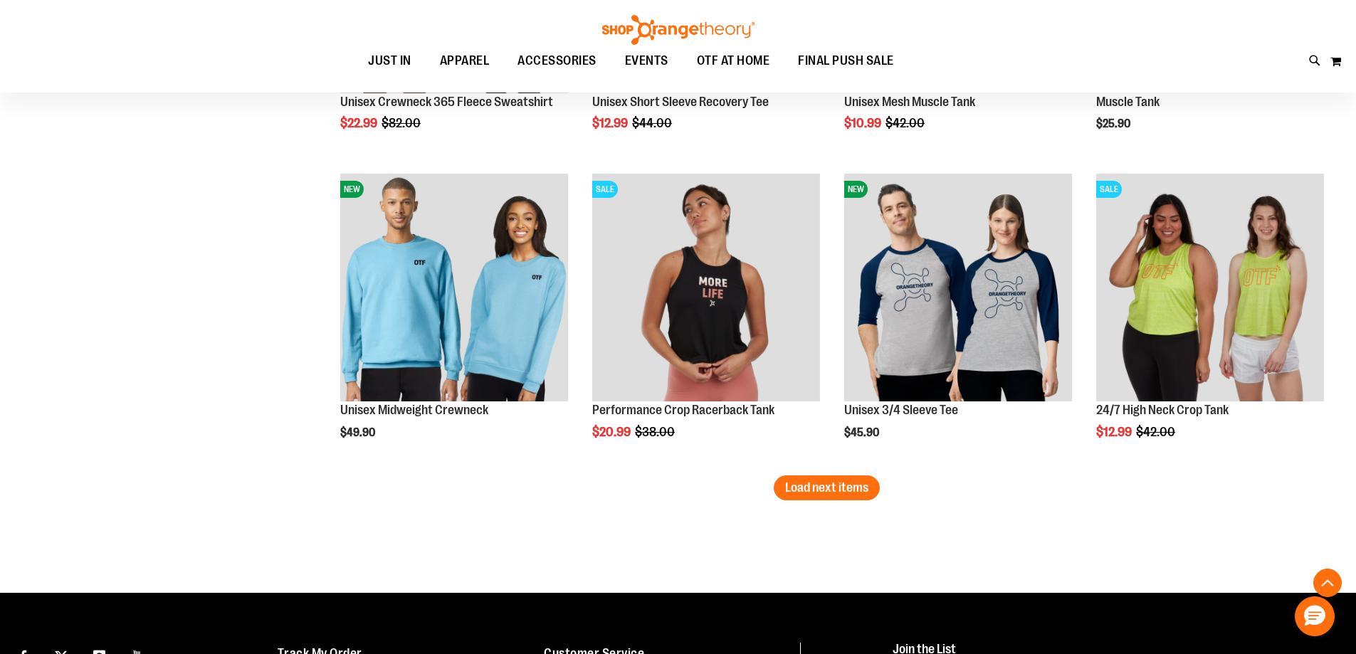
scroll to position [3513, 0]
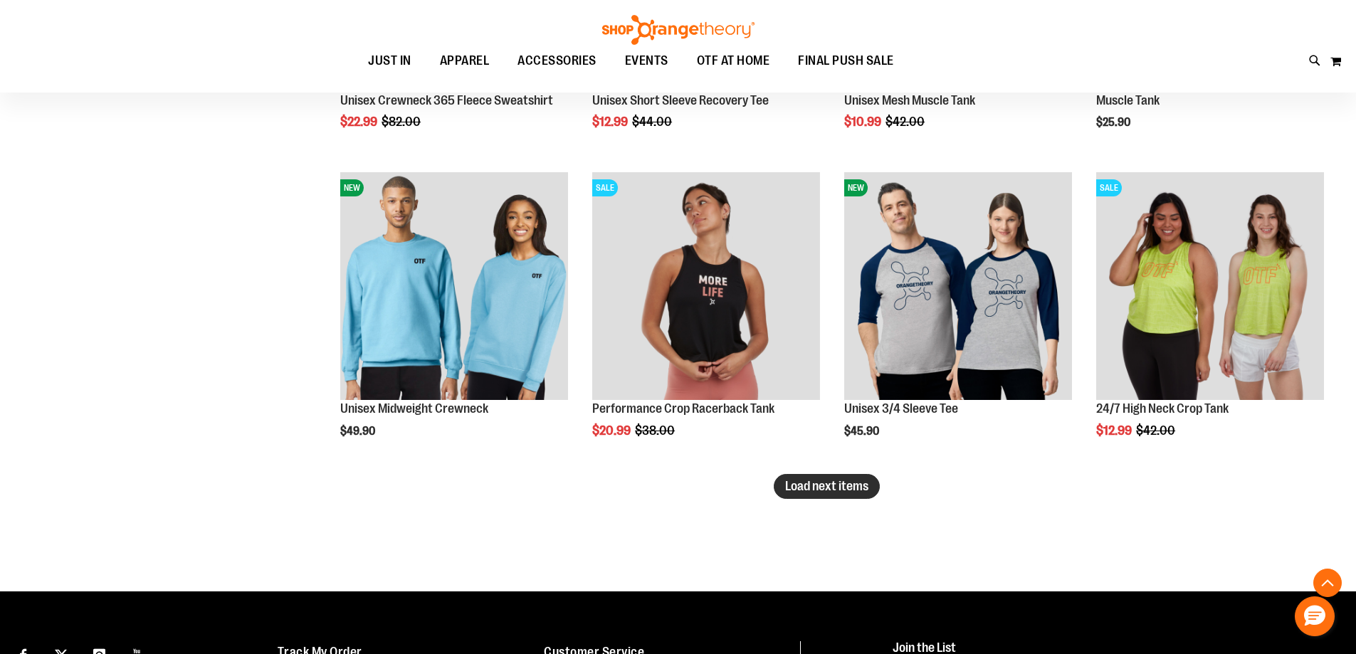
click at [866, 485] on span "Load next items" at bounding box center [826, 486] width 83 height 14
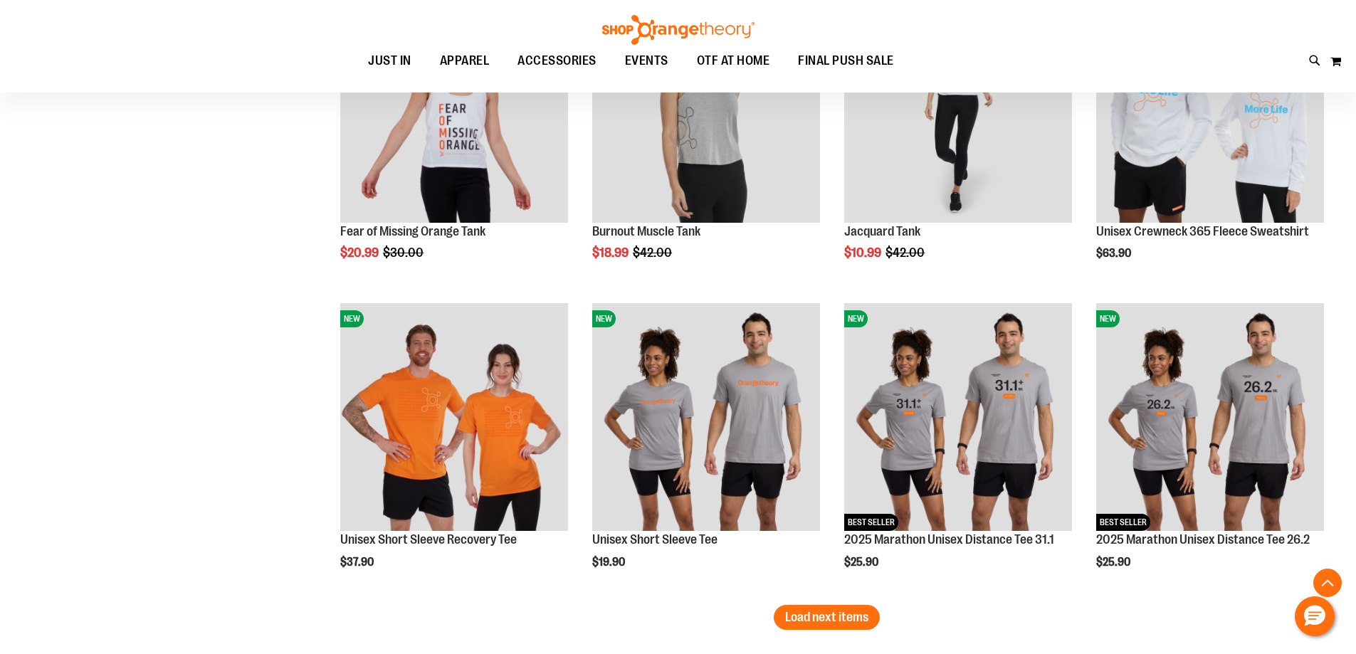
scroll to position [4311, 0]
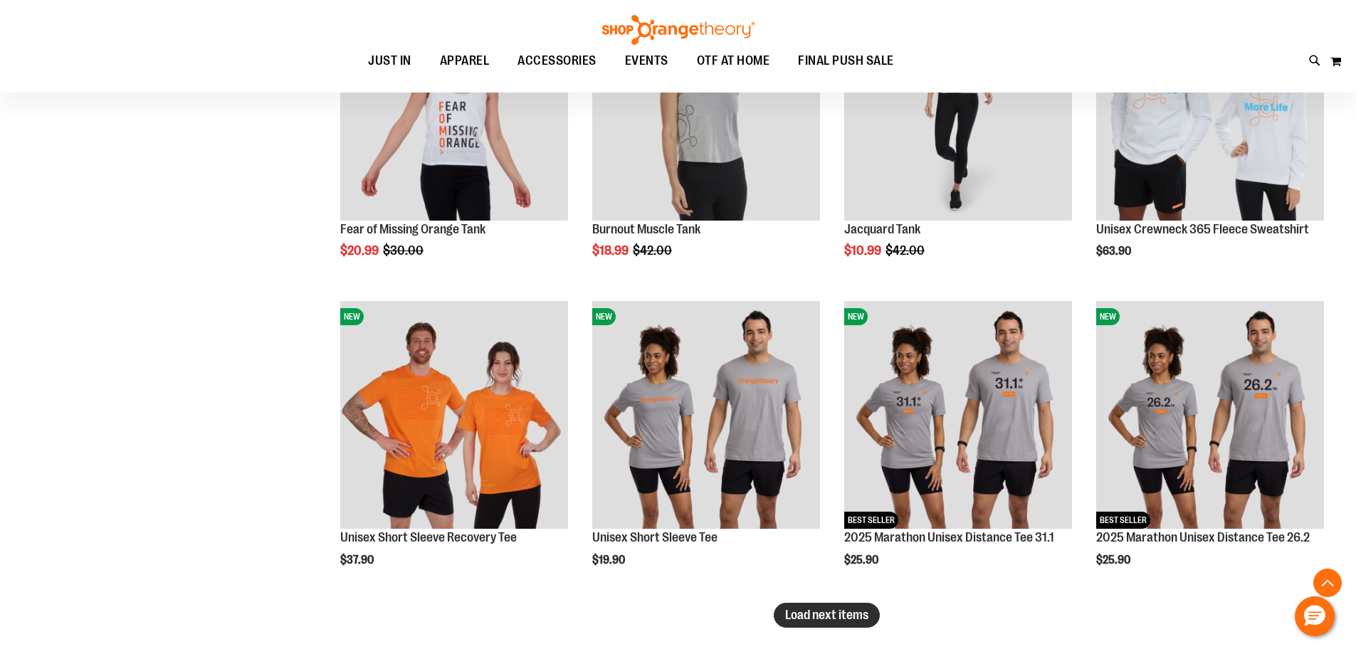
click at [802, 612] on span "Load next items" at bounding box center [826, 615] width 83 height 14
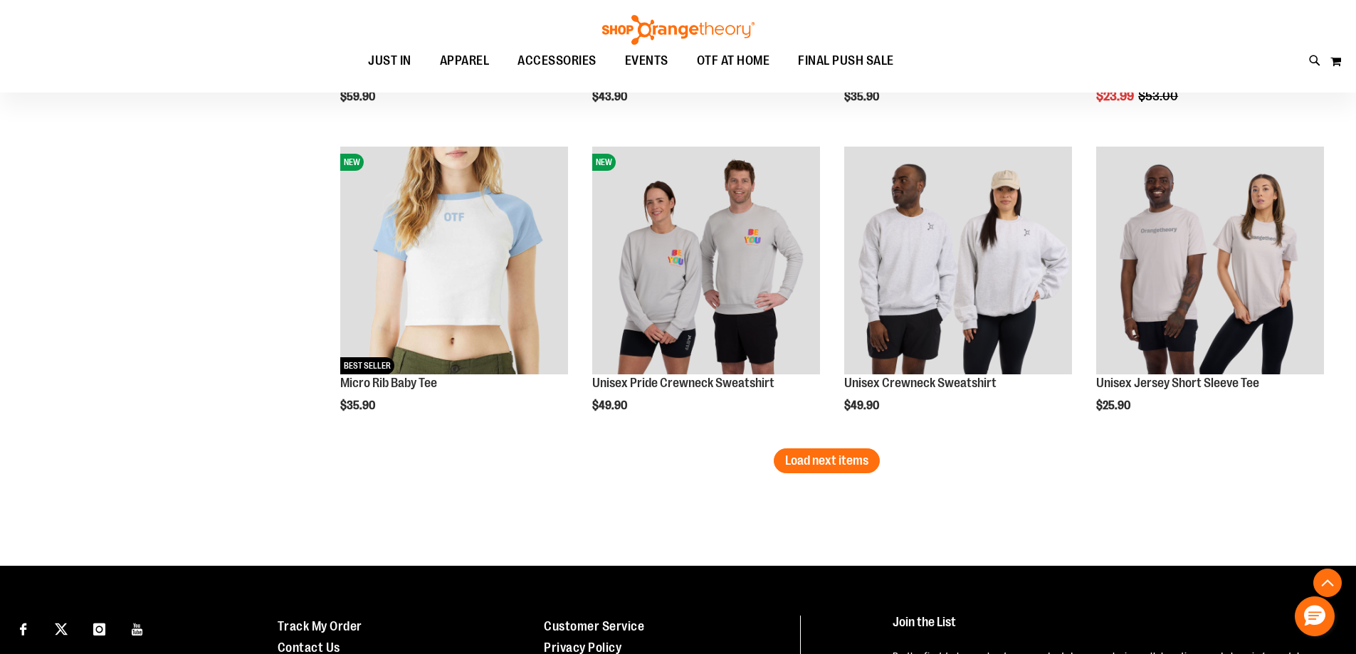
scroll to position [5393, 0]
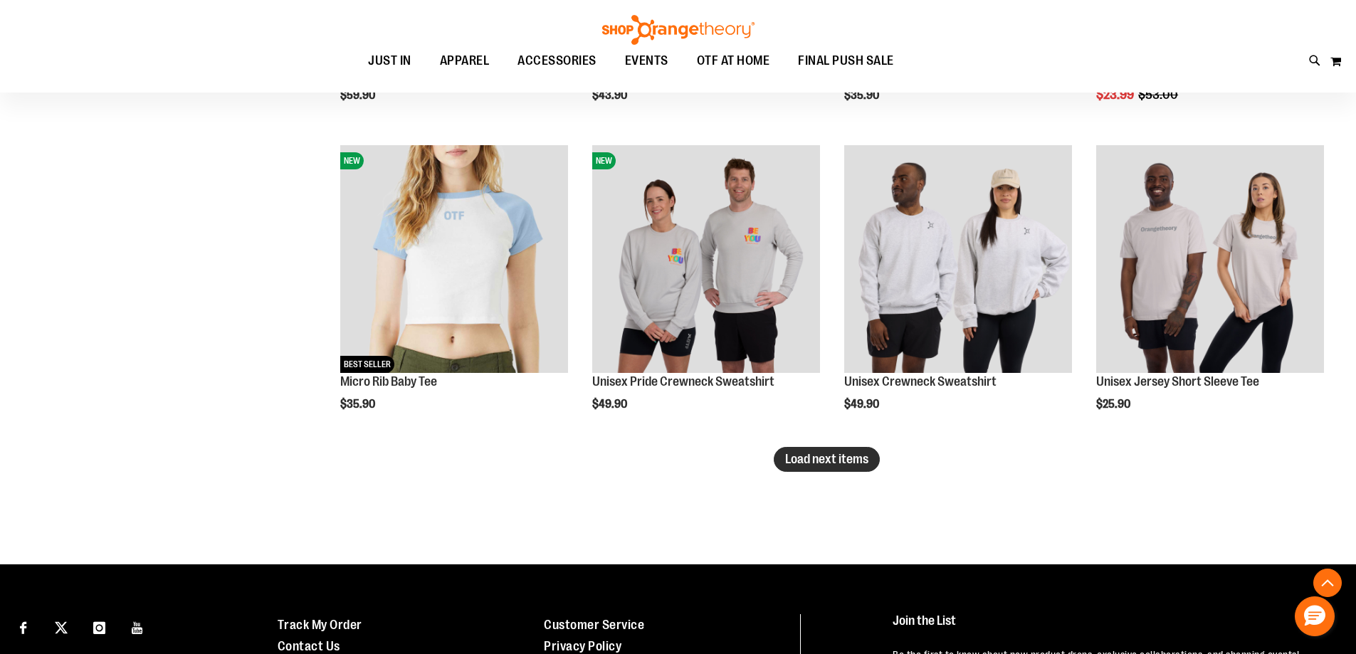
click at [854, 468] on button "Load next items" at bounding box center [827, 459] width 106 height 25
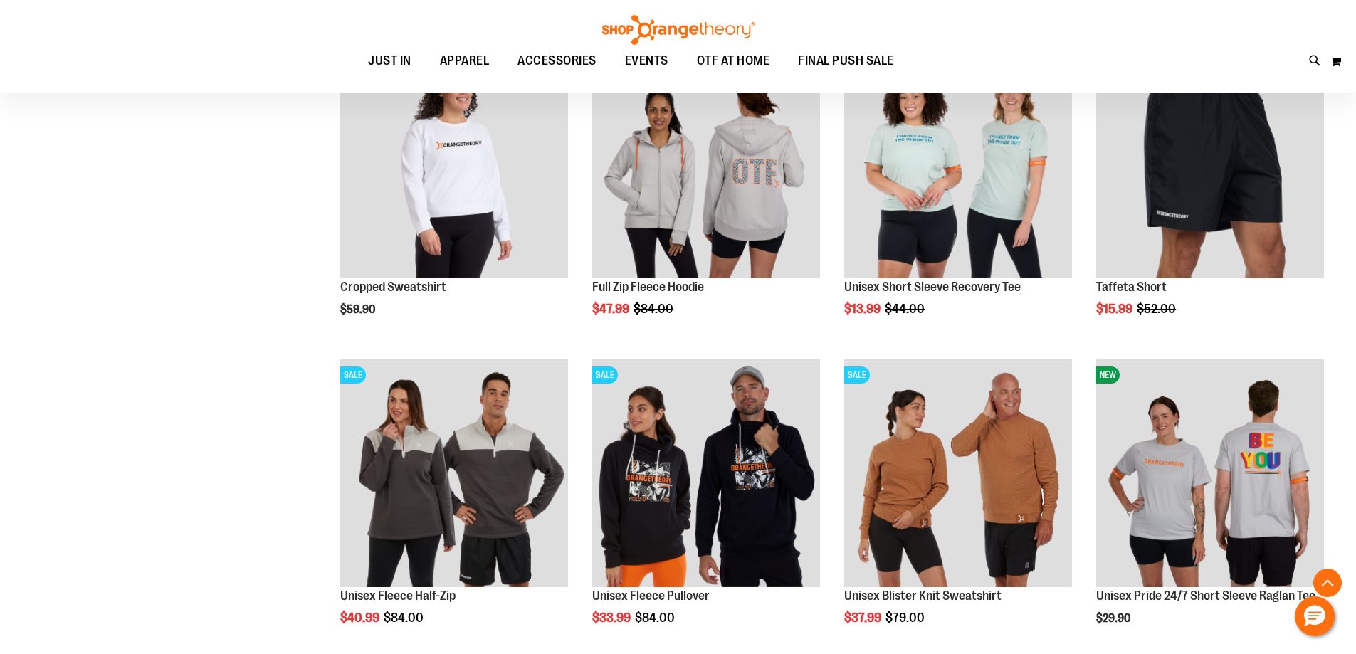
scroll to position [6461, 0]
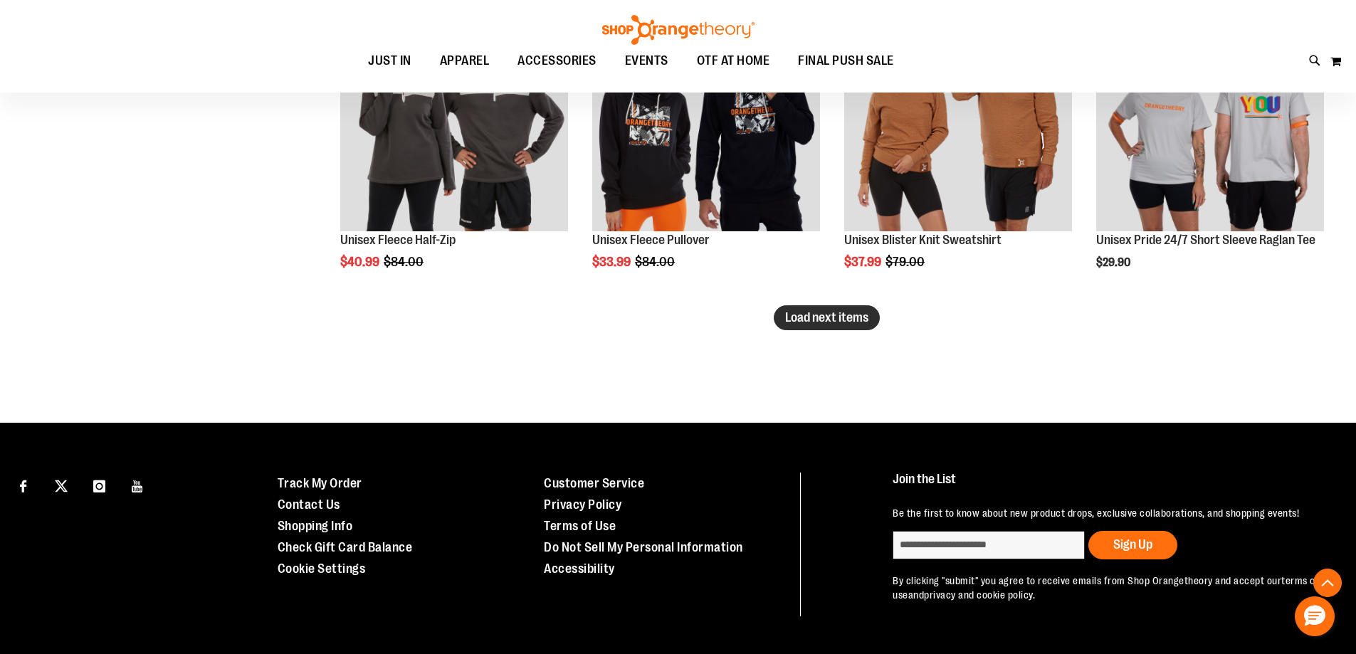
click at [834, 327] on button "Load next items" at bounding box center [827, 317] width 106 height 25
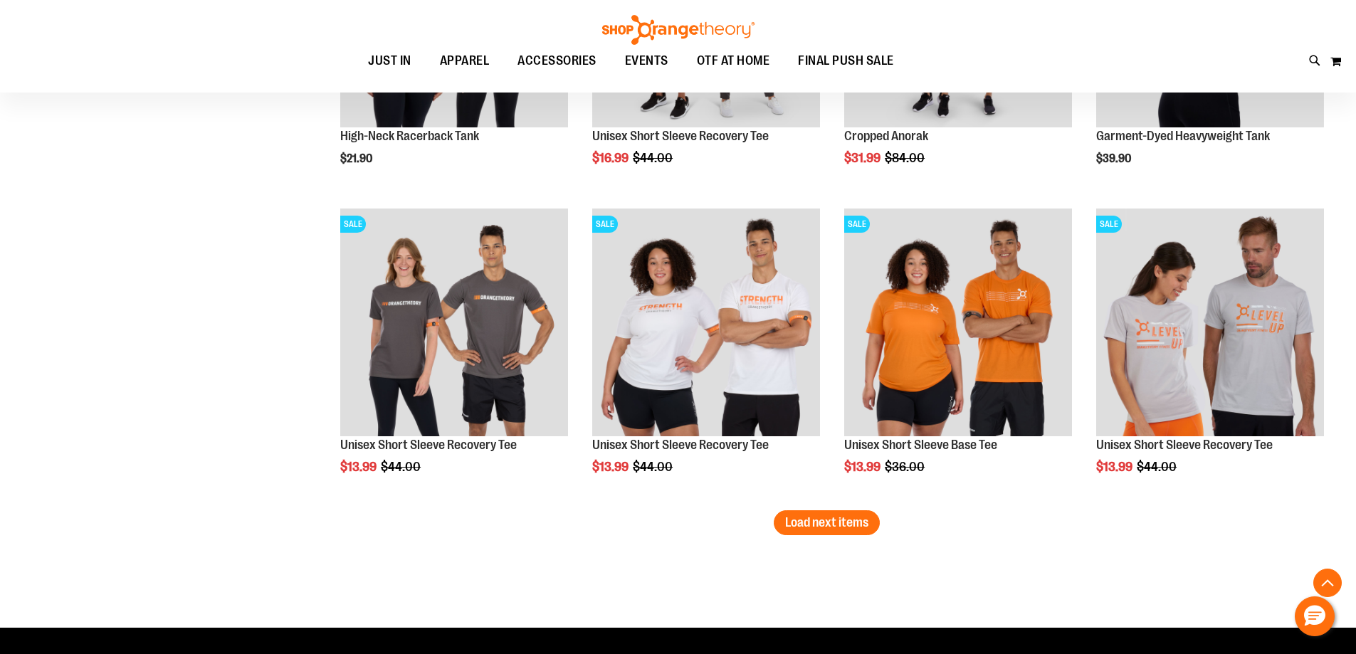
scroll to position [7218, 0]
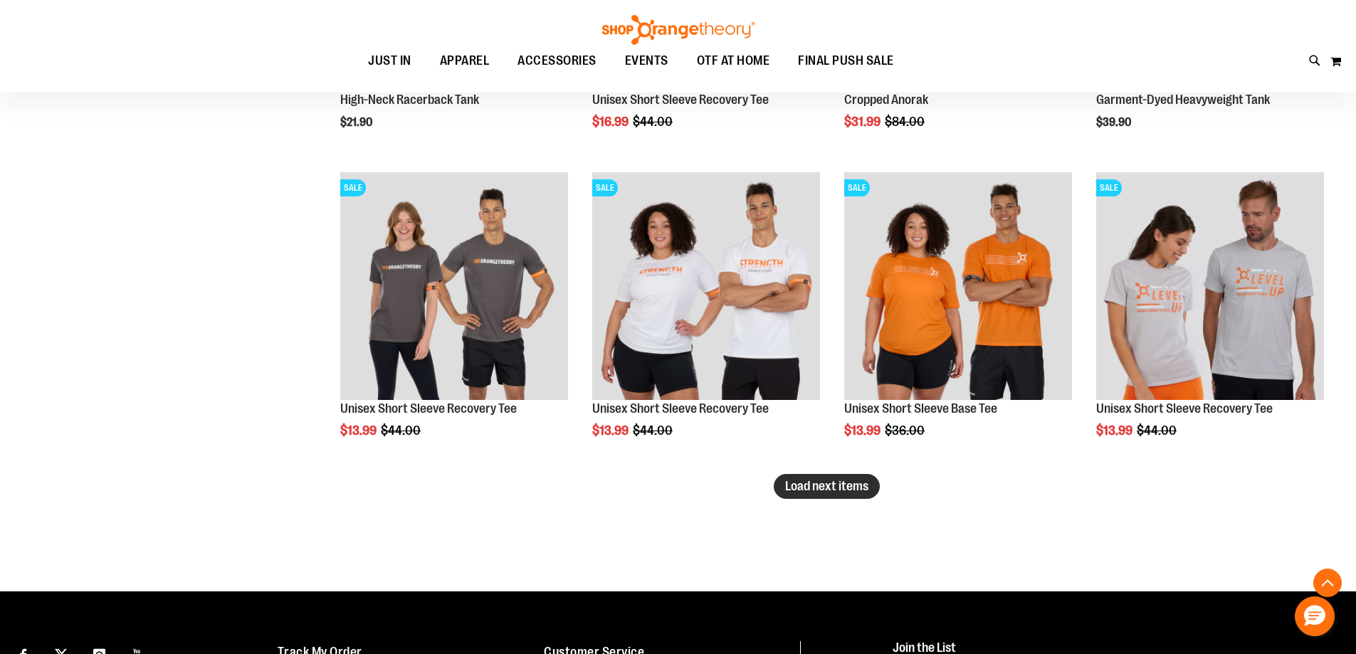
click at [824, 493] on span "Load next items" at bounding box center [826, 486] width 83 height 14
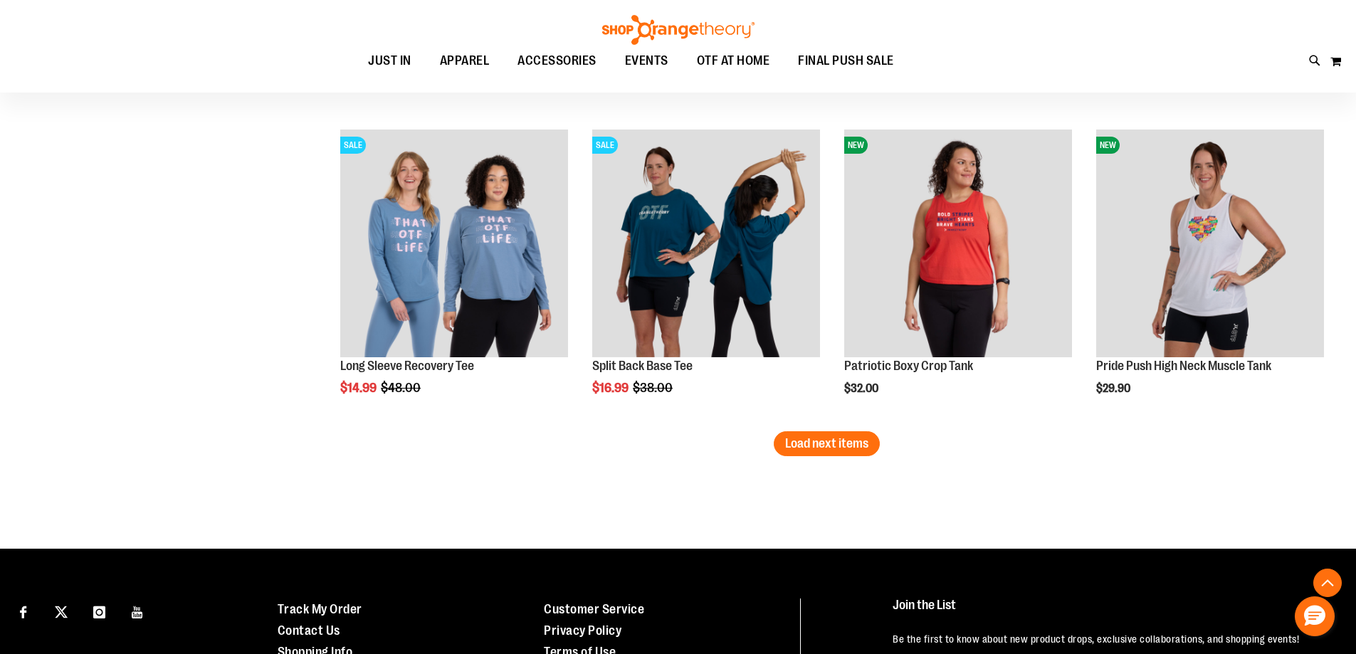
scroll to position [8244, 0]
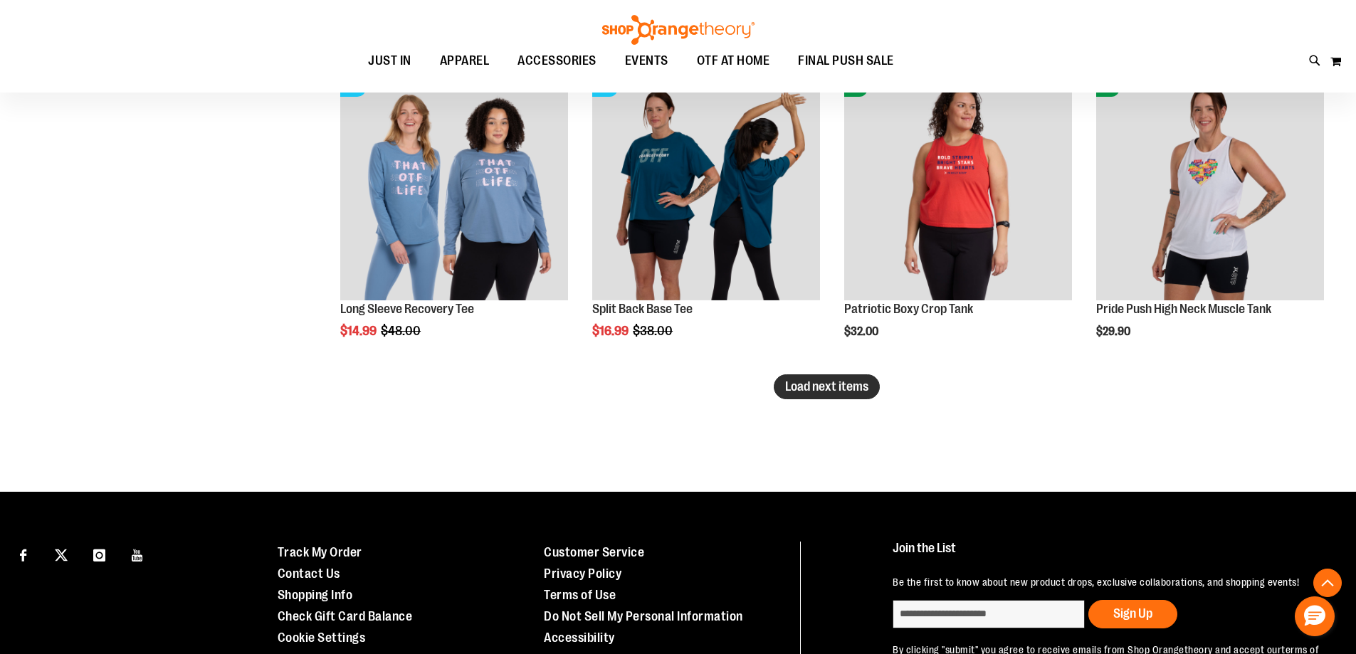
click at [798, 384] on span "Load next items" at bounding box center [826, 386] width 83 height 14
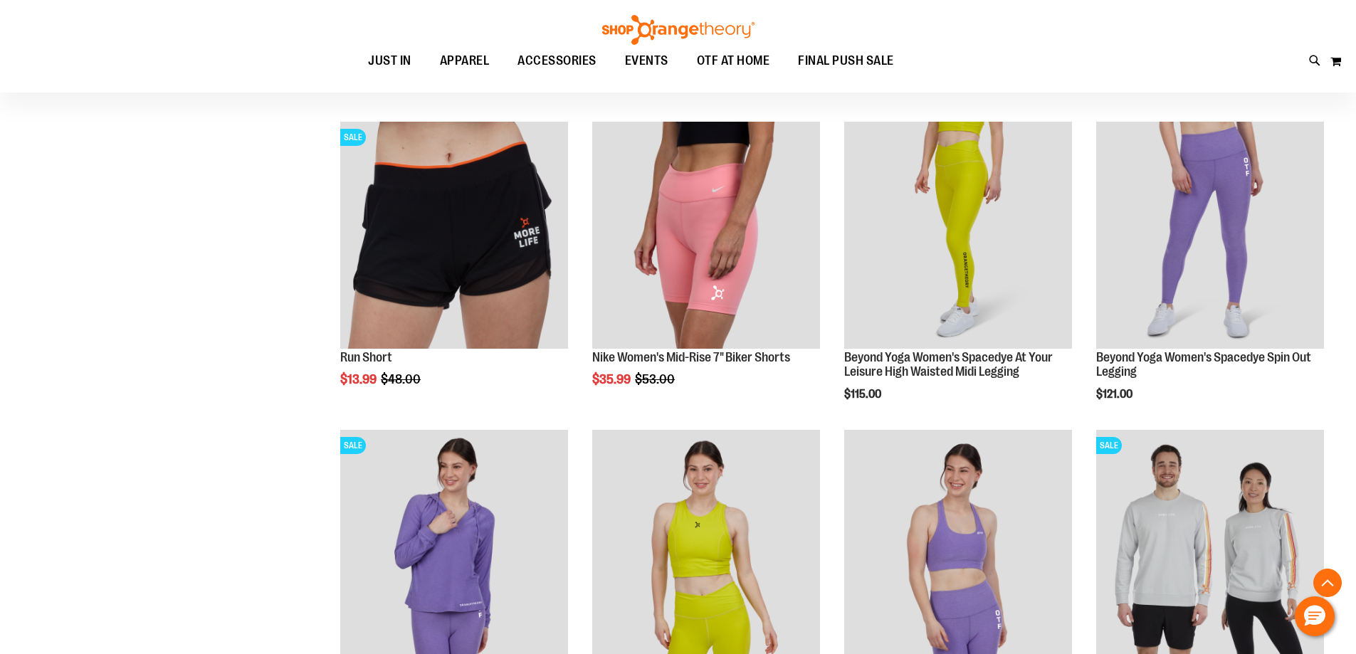
scroll to position [1443, 0]
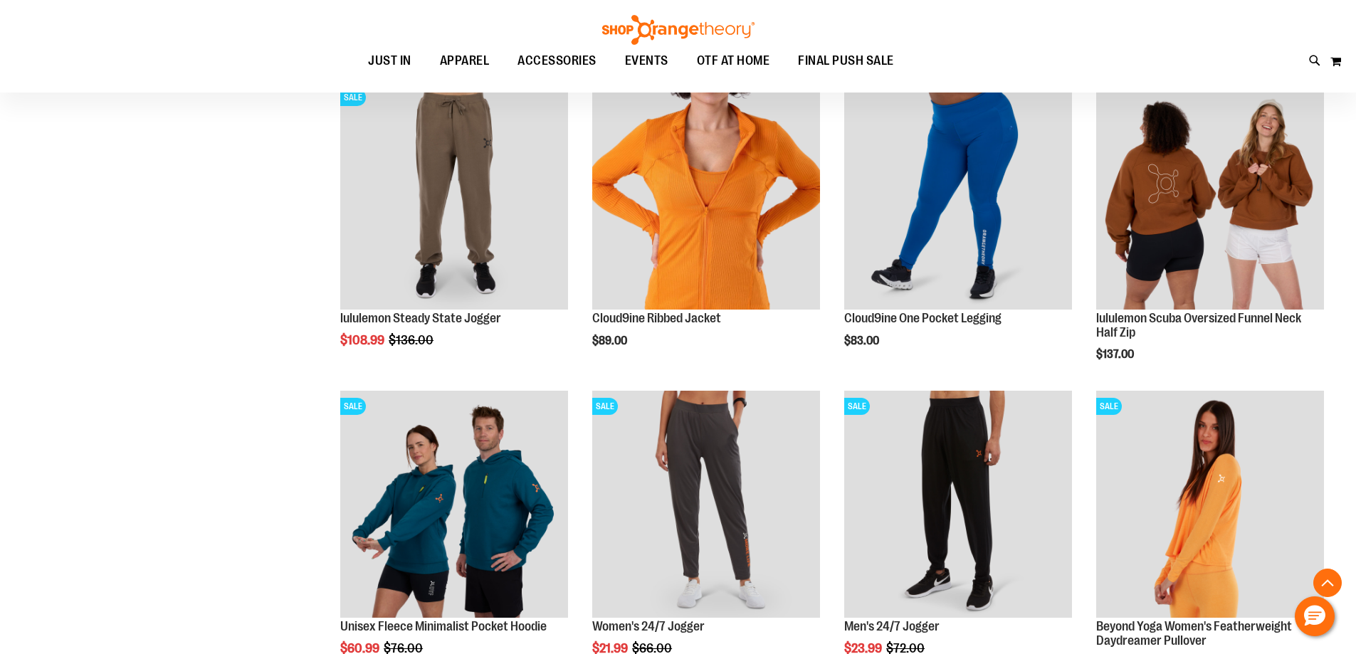
scroll to position [1799, 0]
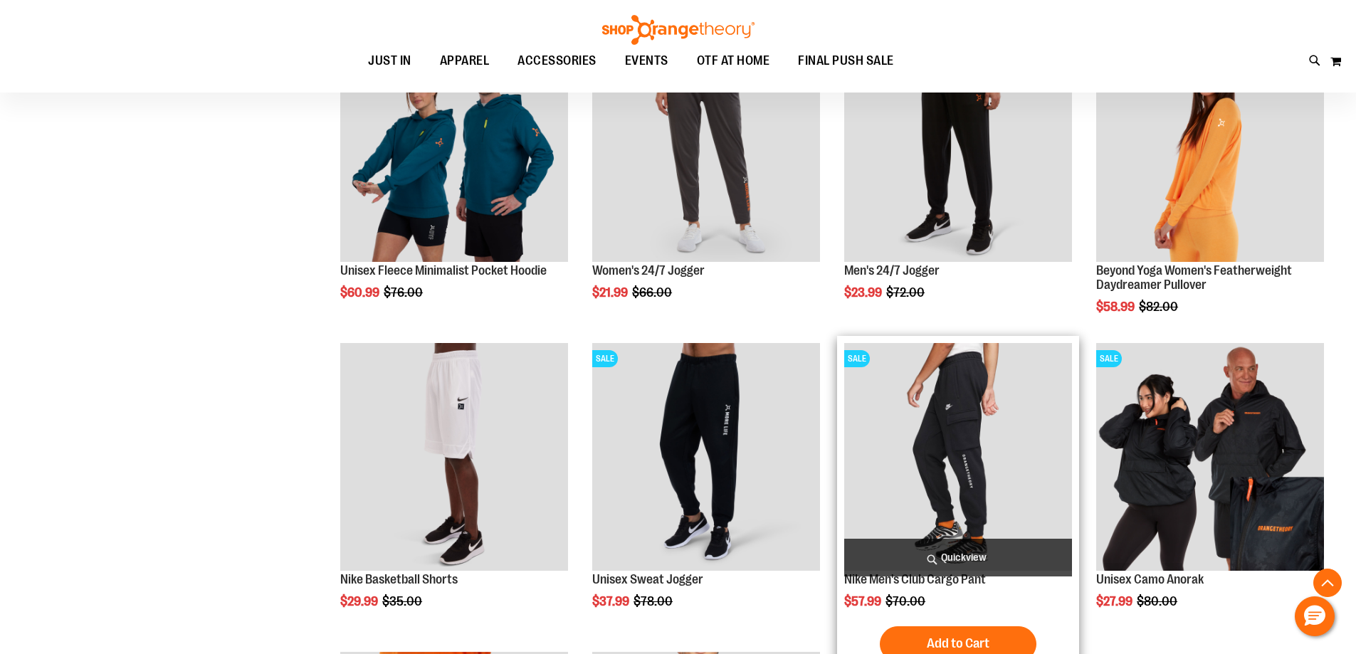
click at [1009, 452] on img "product" at bounding box center [958, 457] width 228 height 228
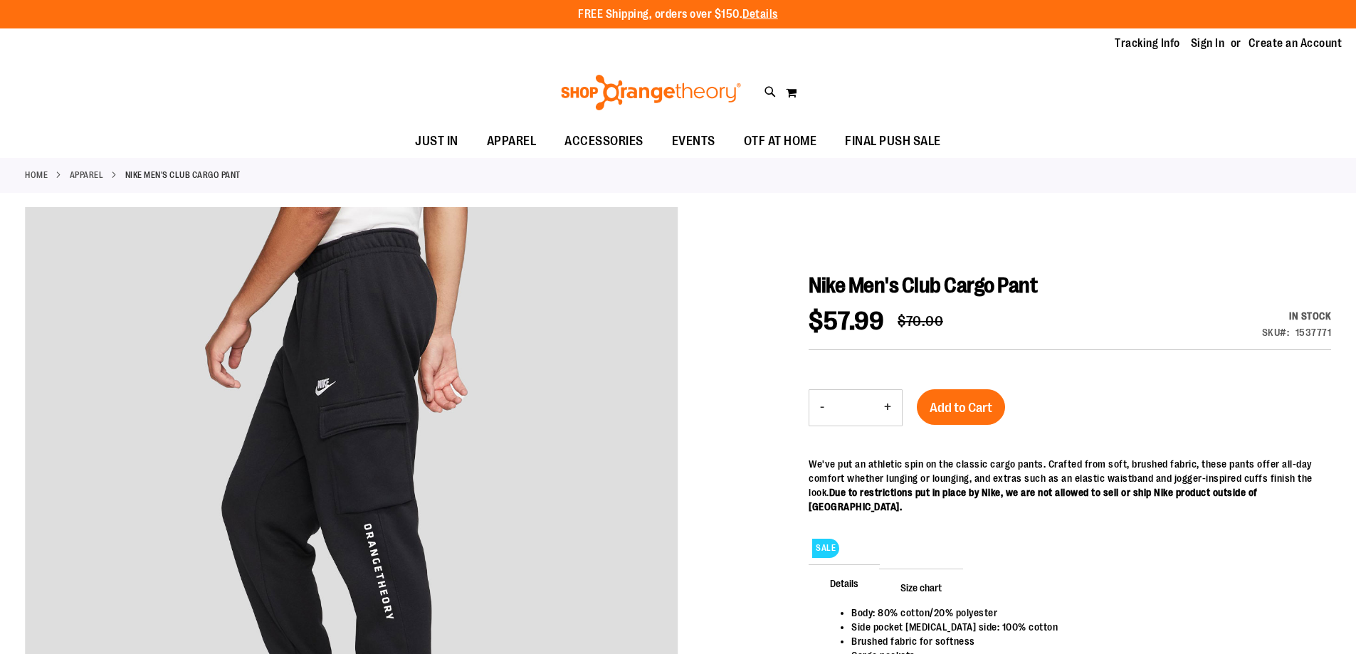
type input "**********"
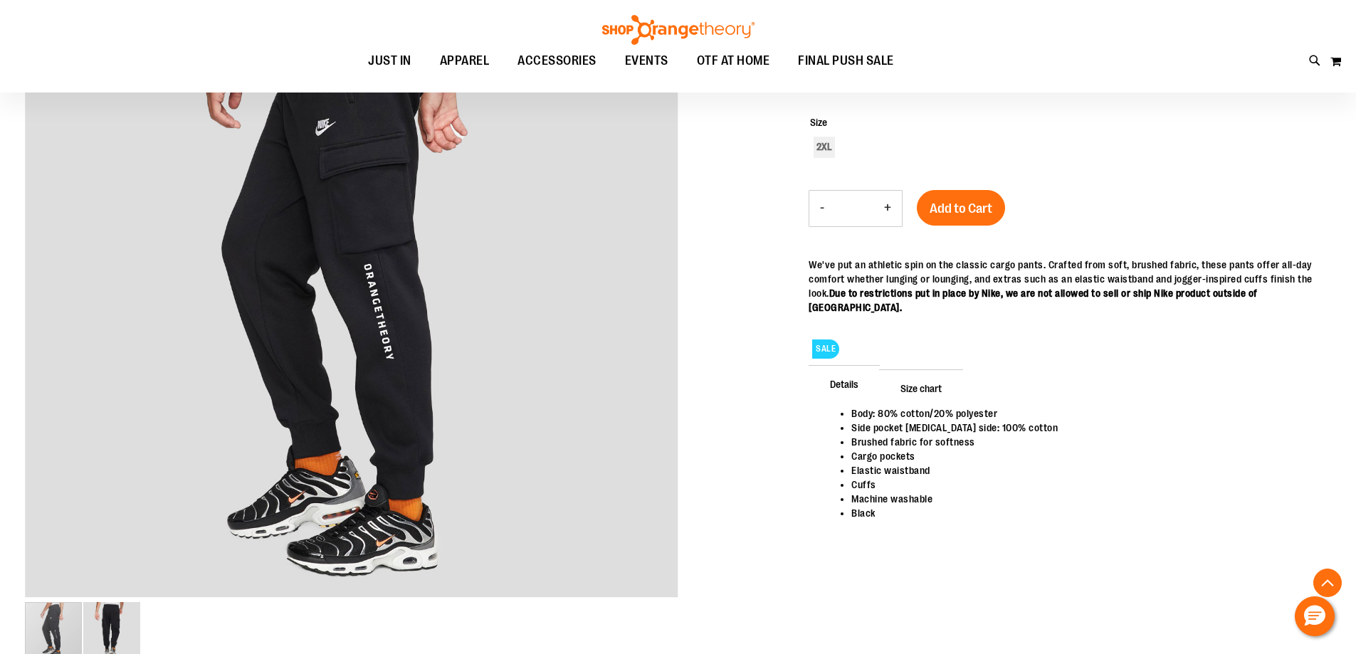
scroll to position [355, 0]
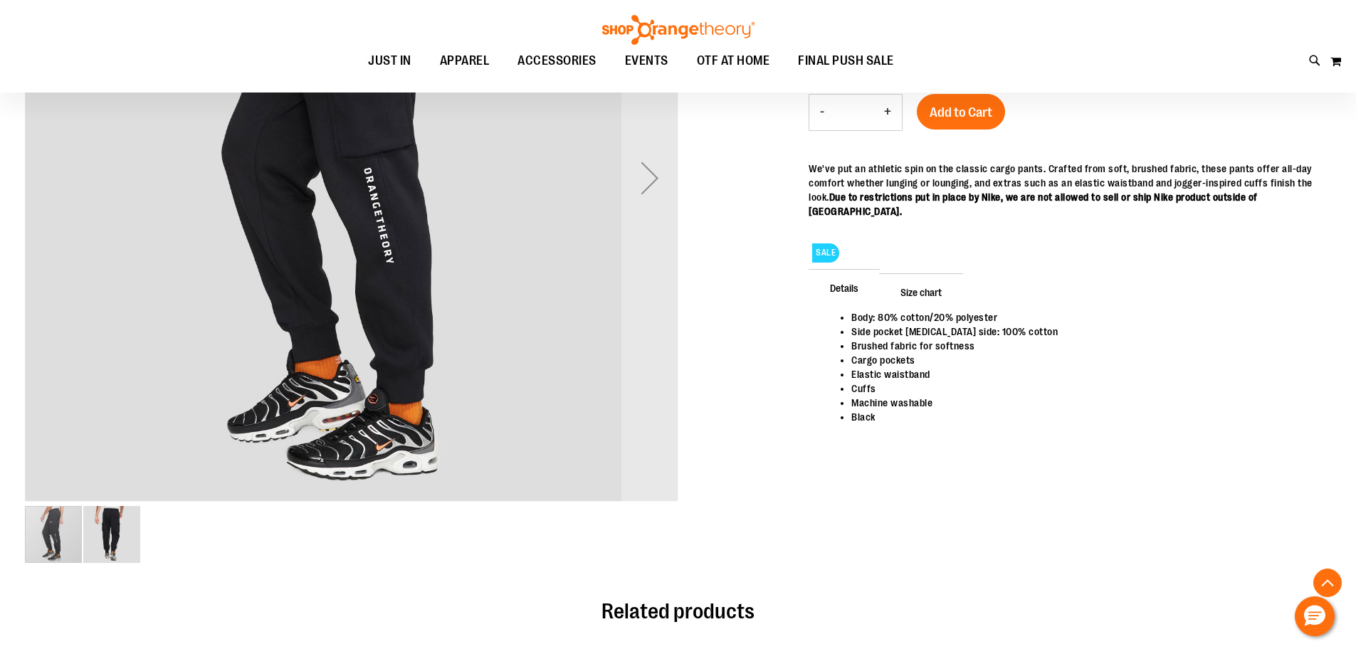
click at [120, 533] on img "image 2 of 2" at bounding box center [111, 534] width 57 height 57
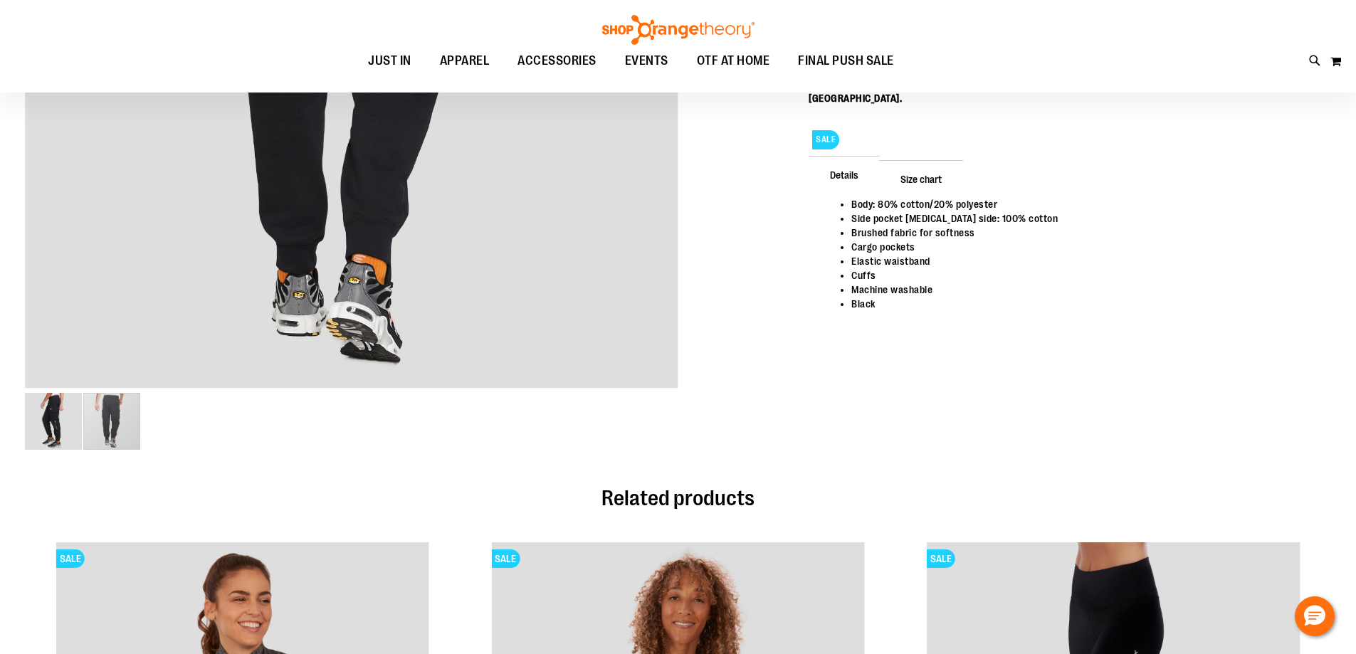
scroll to position [112, 0]
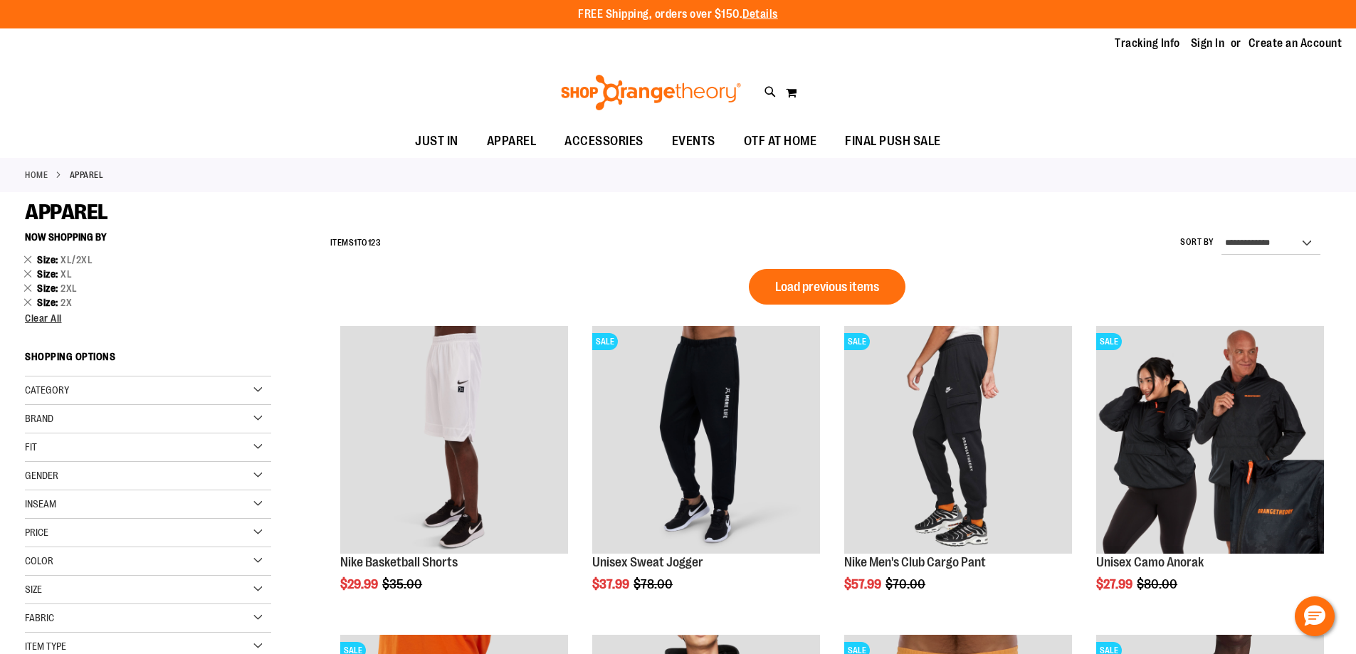
scroll to position [949, 0]
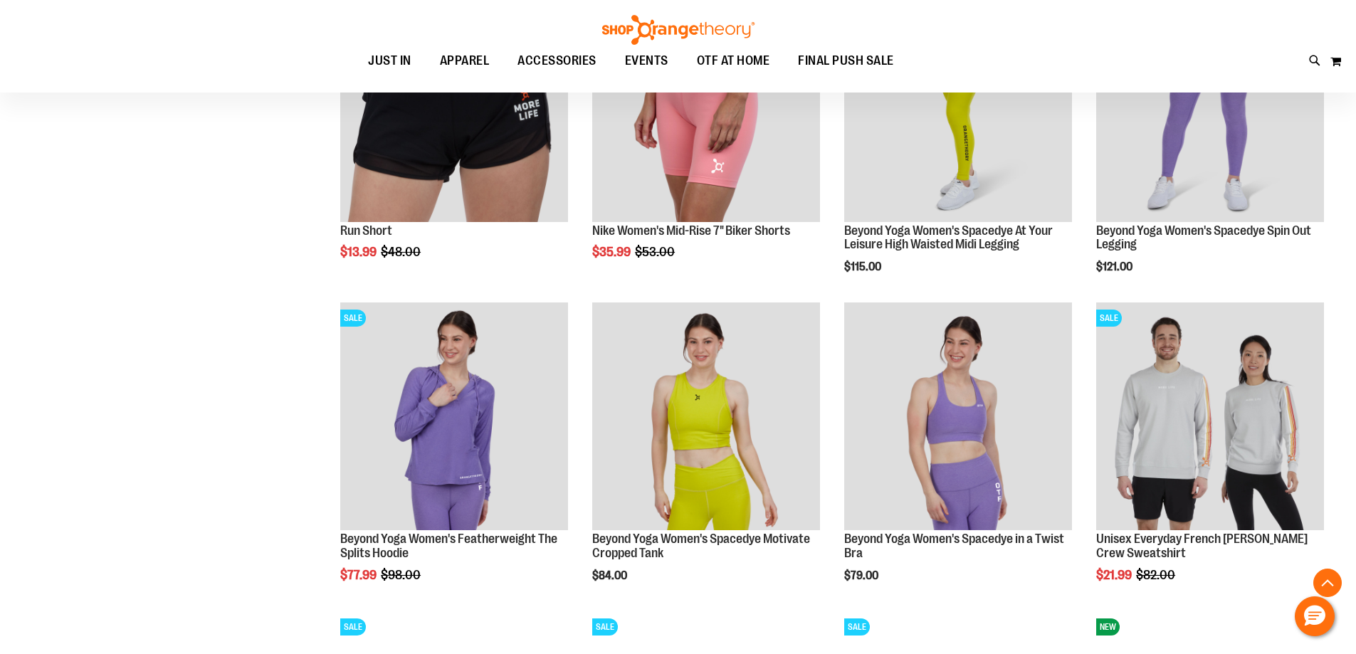
type input "**********"
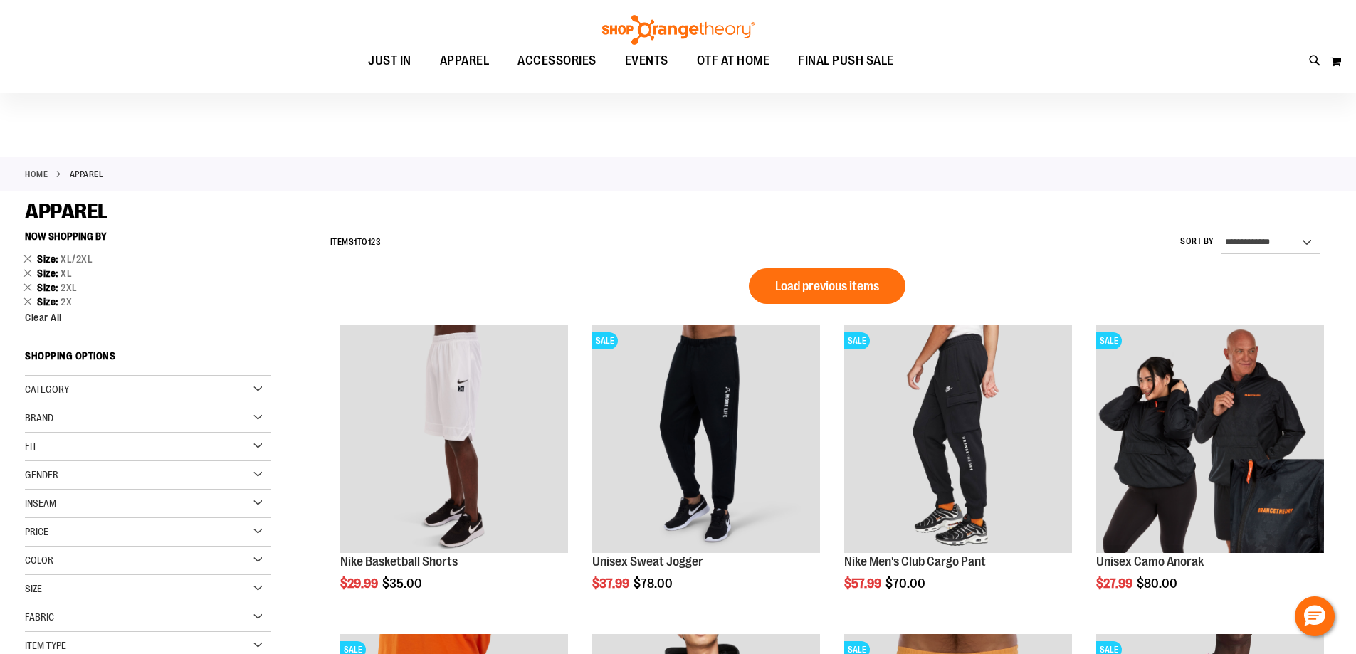
scroll to position [117, 0]
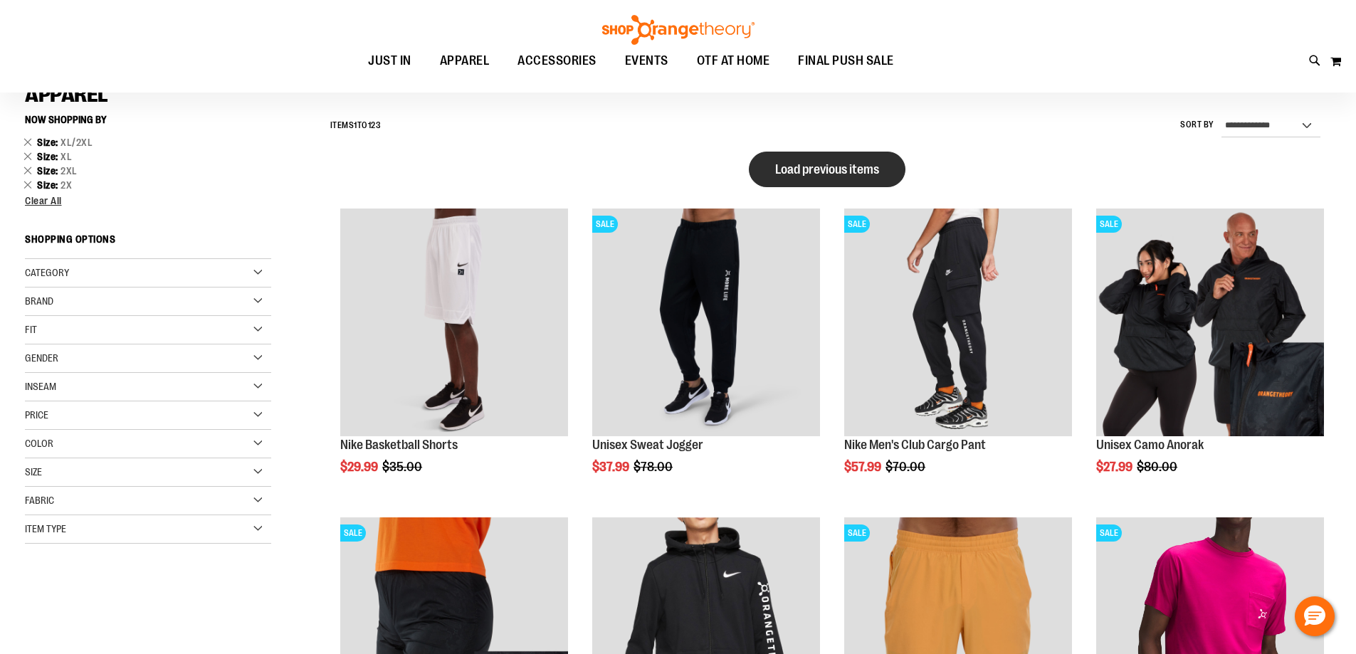
click at [846, 152] on button "Load previous items" at bounding box center [827, 170] width 157 height 36
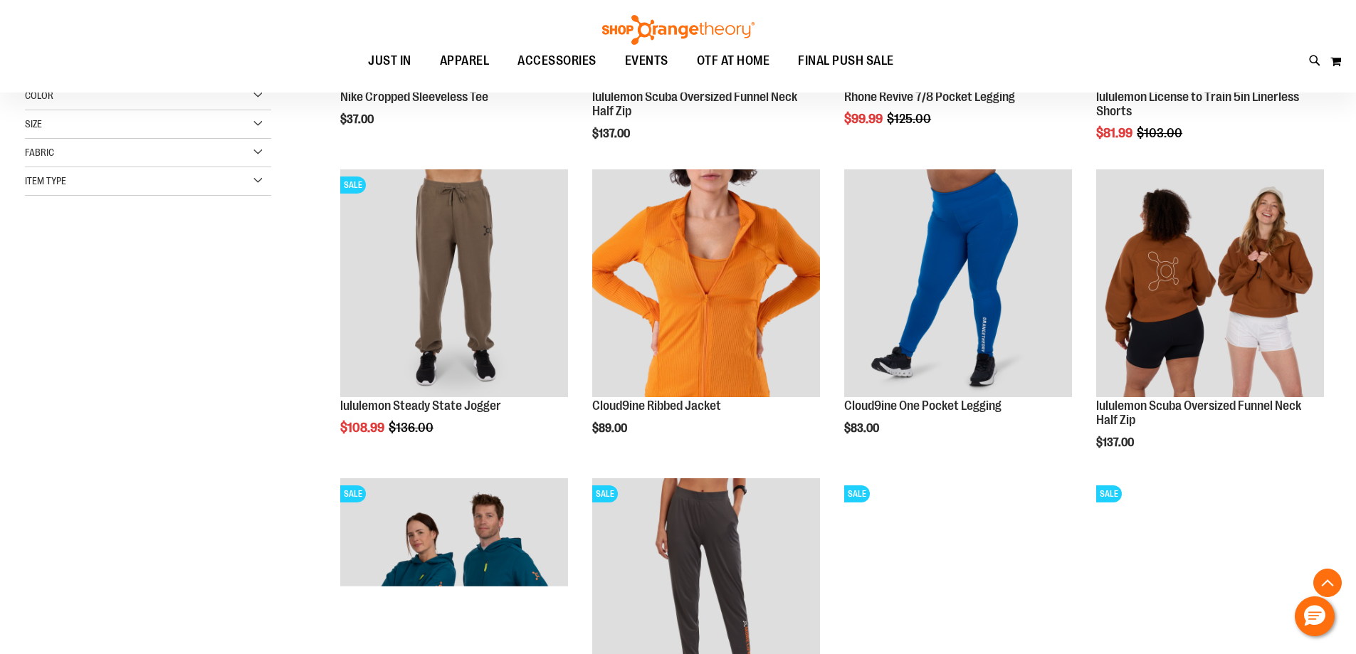
scroll to position [485, 0]
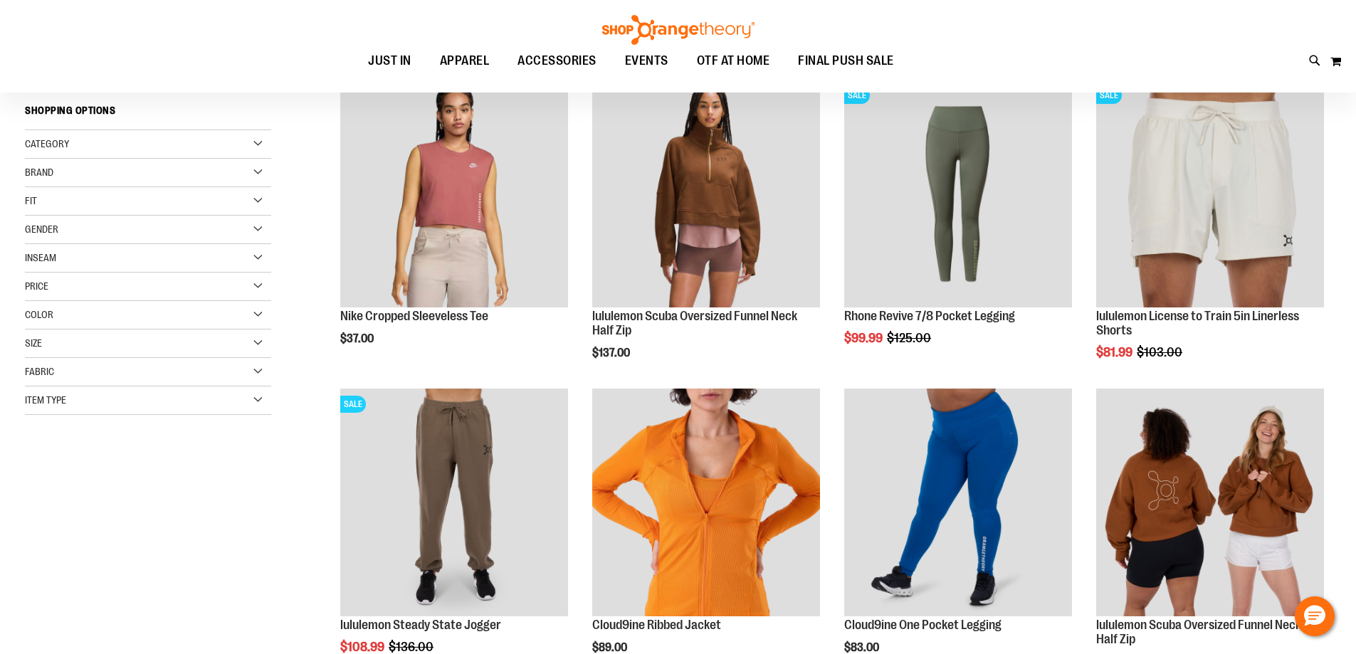
scroll to position [62, 0]
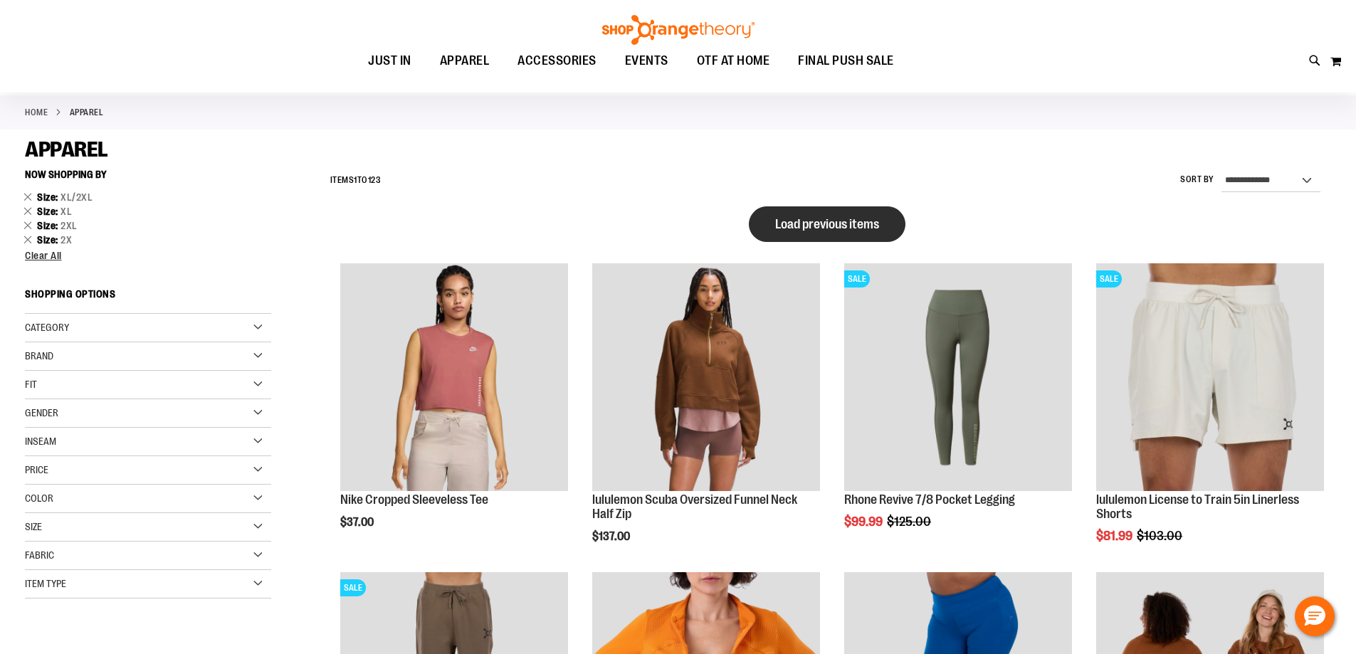
click at [839, 221] on span "Load previous items" at bounding box center [827, 224] width 104 height 14
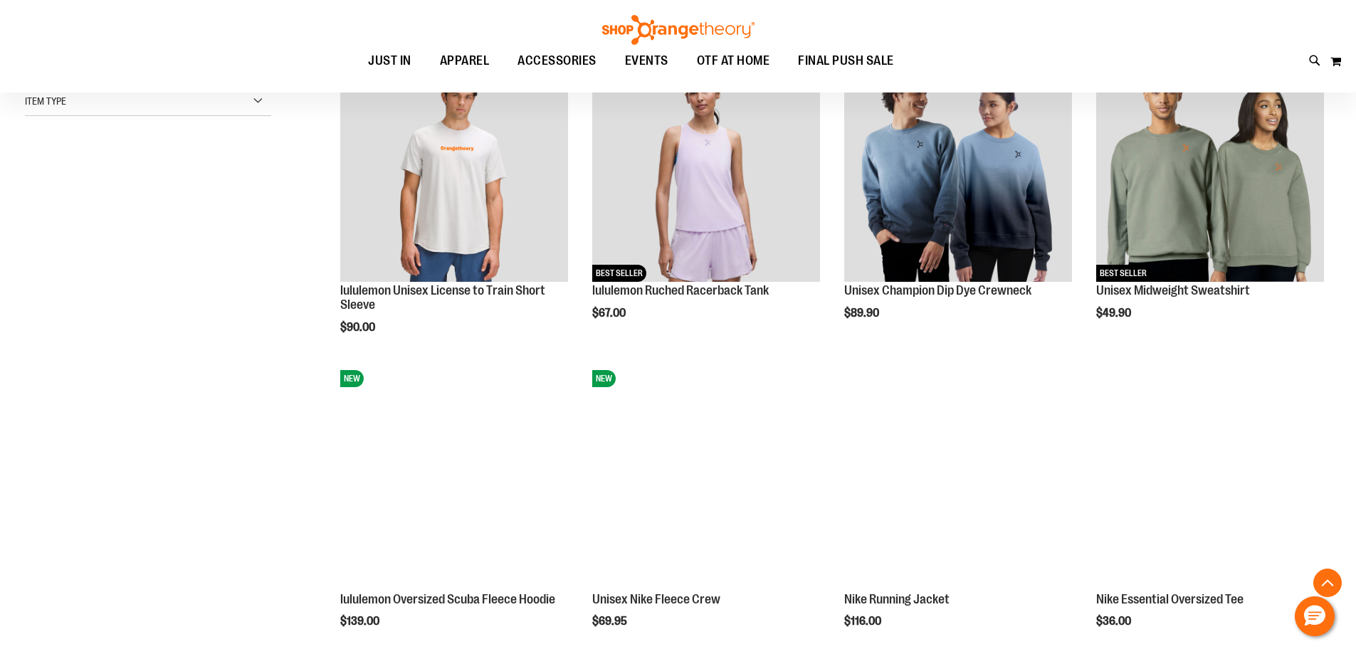
scroll to position [584, 0]
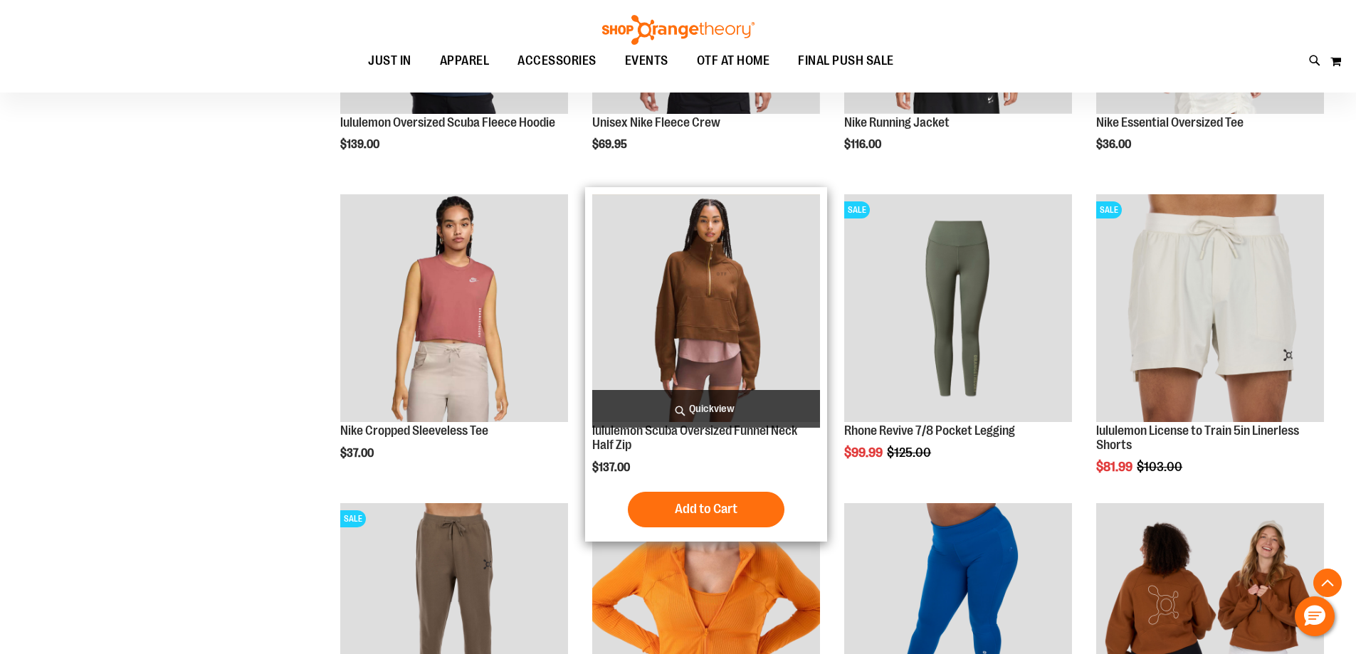
scroll to position [666, 0]
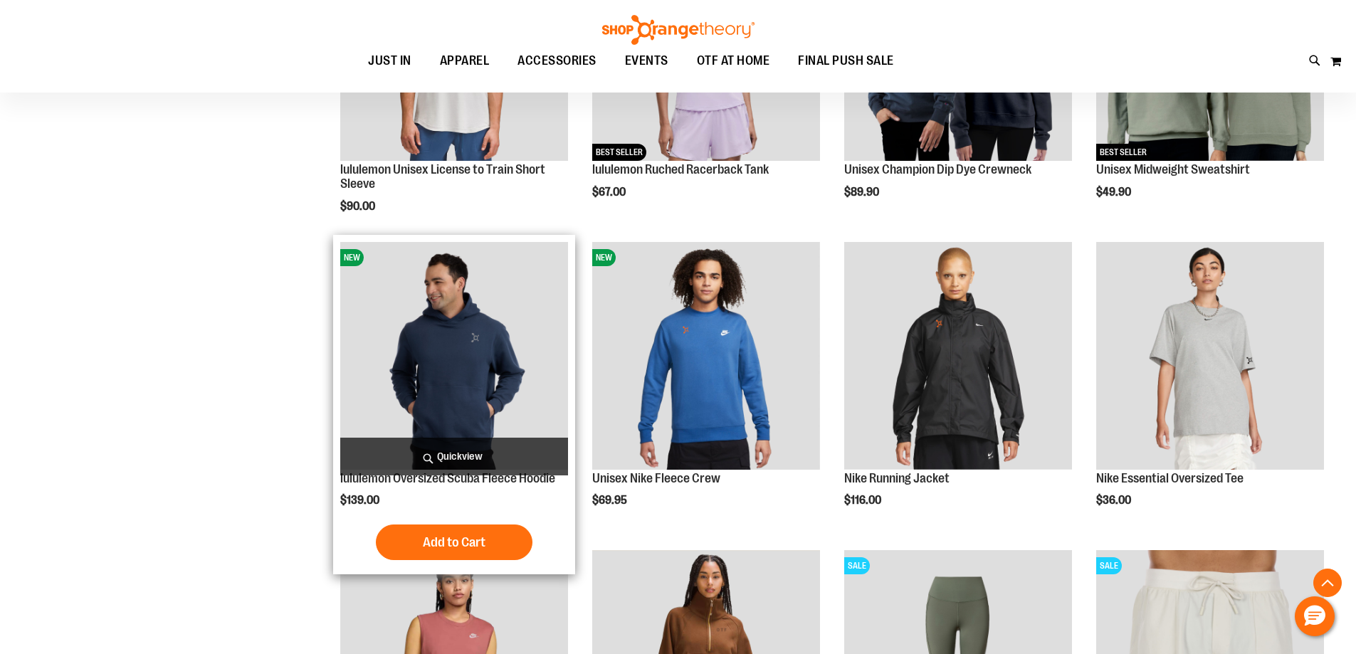
click at [426, 278] on img "product" at bounding box center [454, 356] width 228 height 228
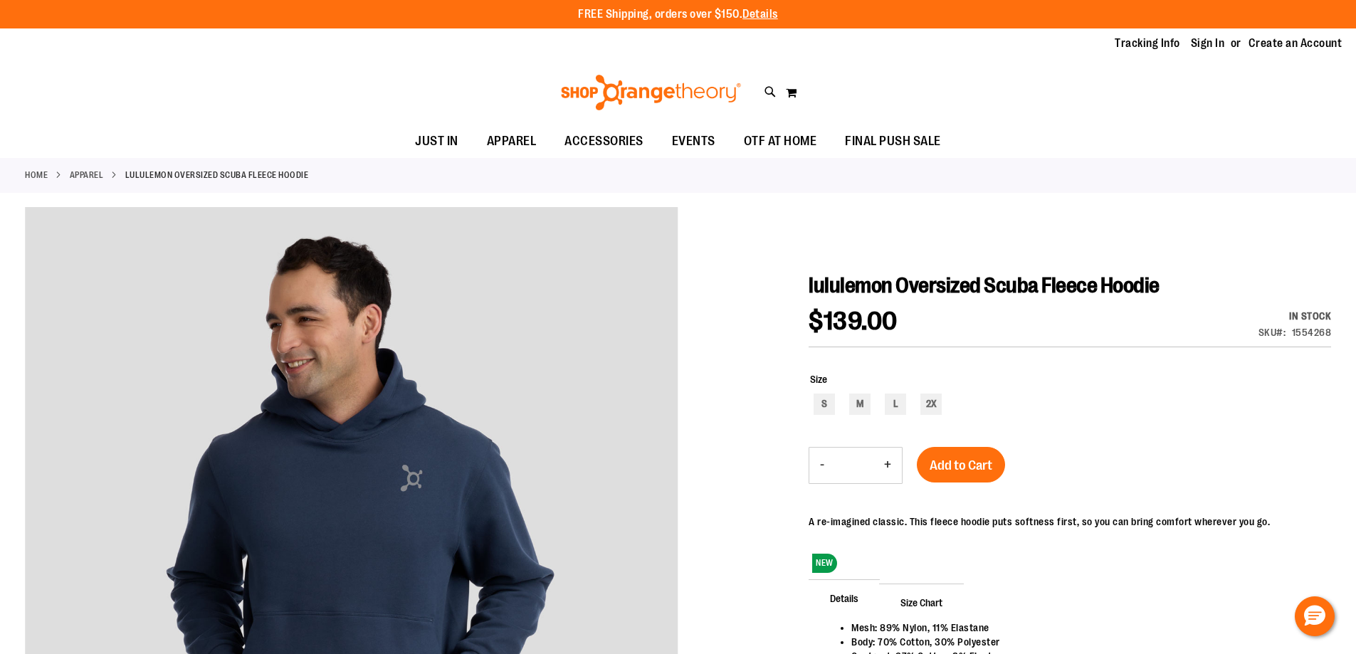
type input "**********"
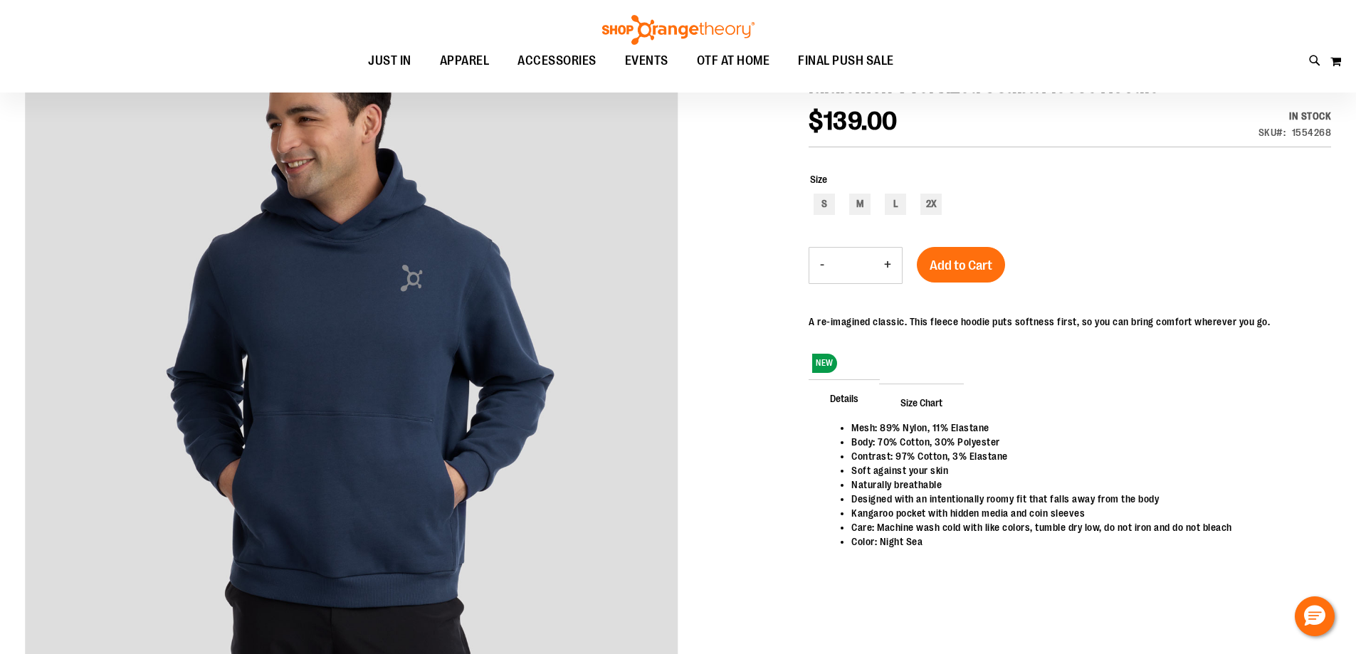
scroll to position [189, 0]
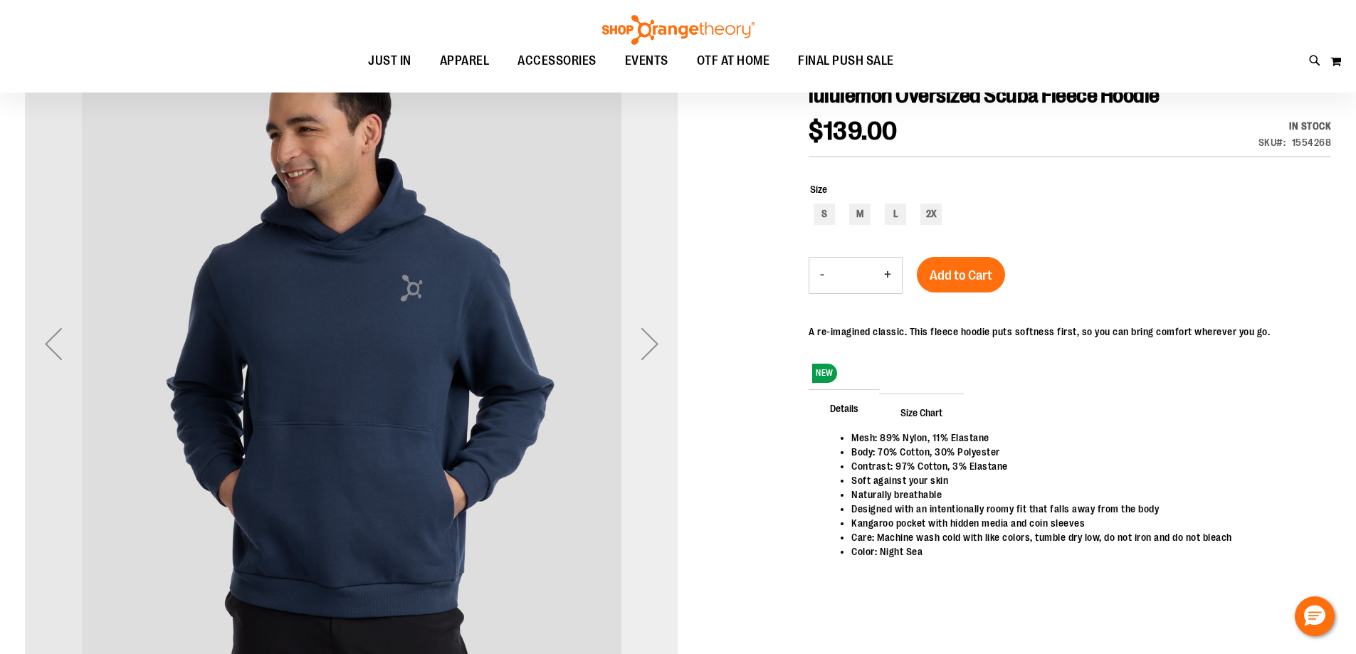
click at [647, 342] on div "Next" at bounding box center [649, 343] width 57 height 57
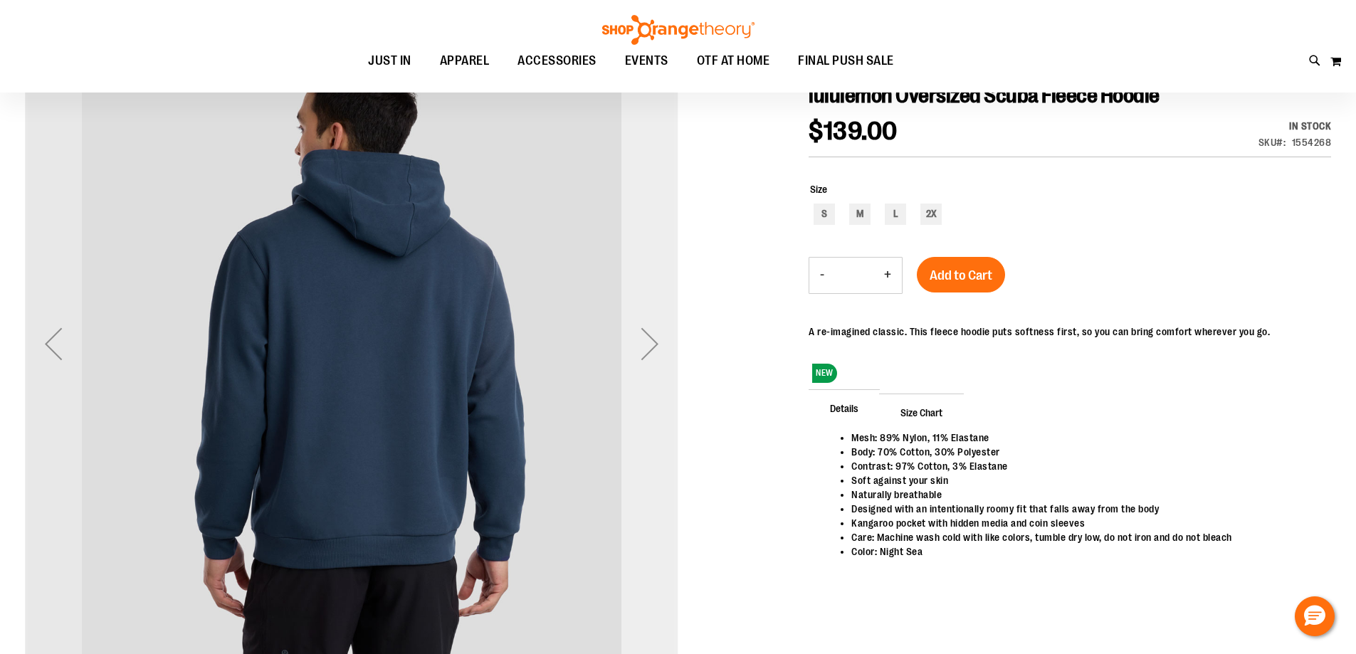
click at [647, 342] on div "Next" at bounding box center [649, 343] width 57 height 57
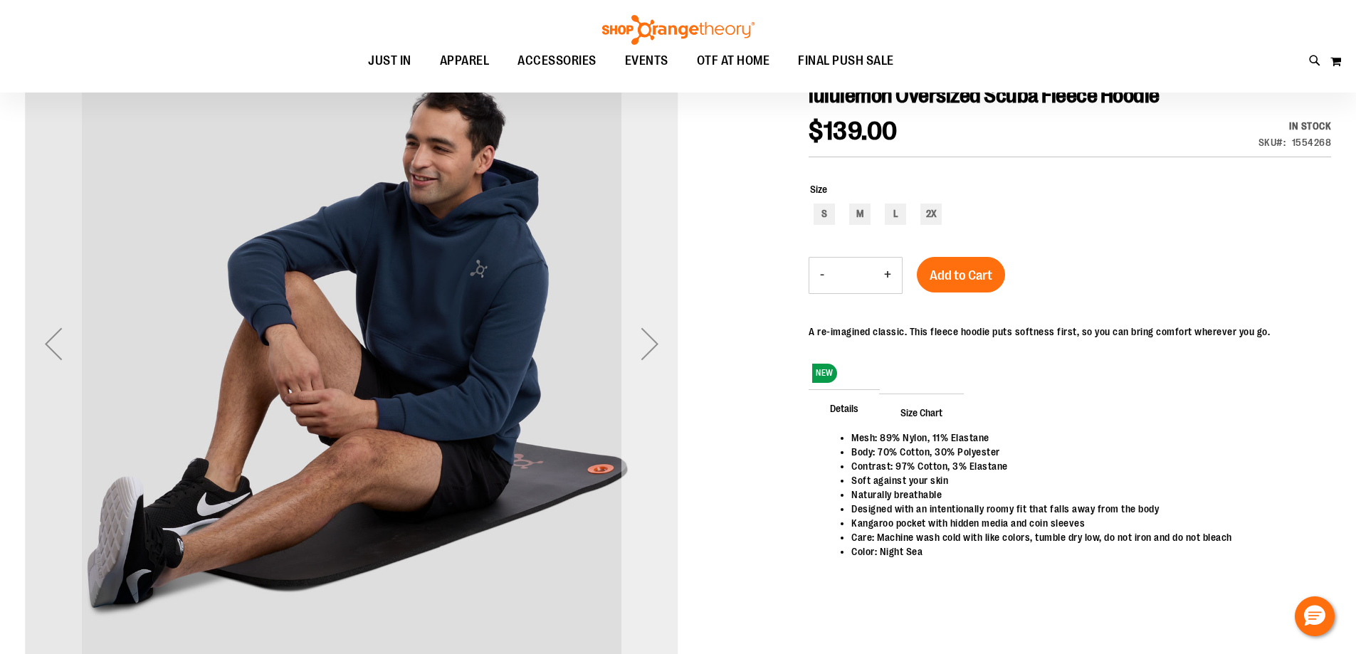
click at [647, 342] on div "Next" at bounding box center [649, 343] width 57 height 57
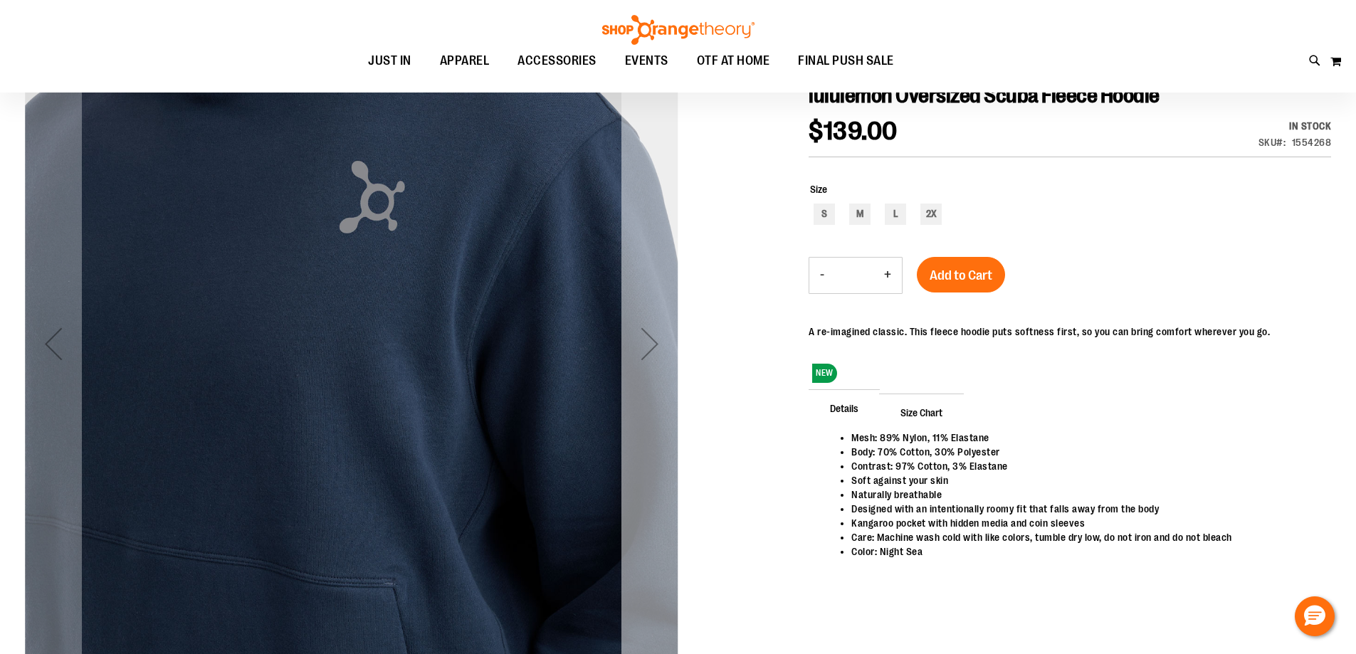
click at [647, 342] on div "Next" at bounding box center [649, 343] width 57 height 57
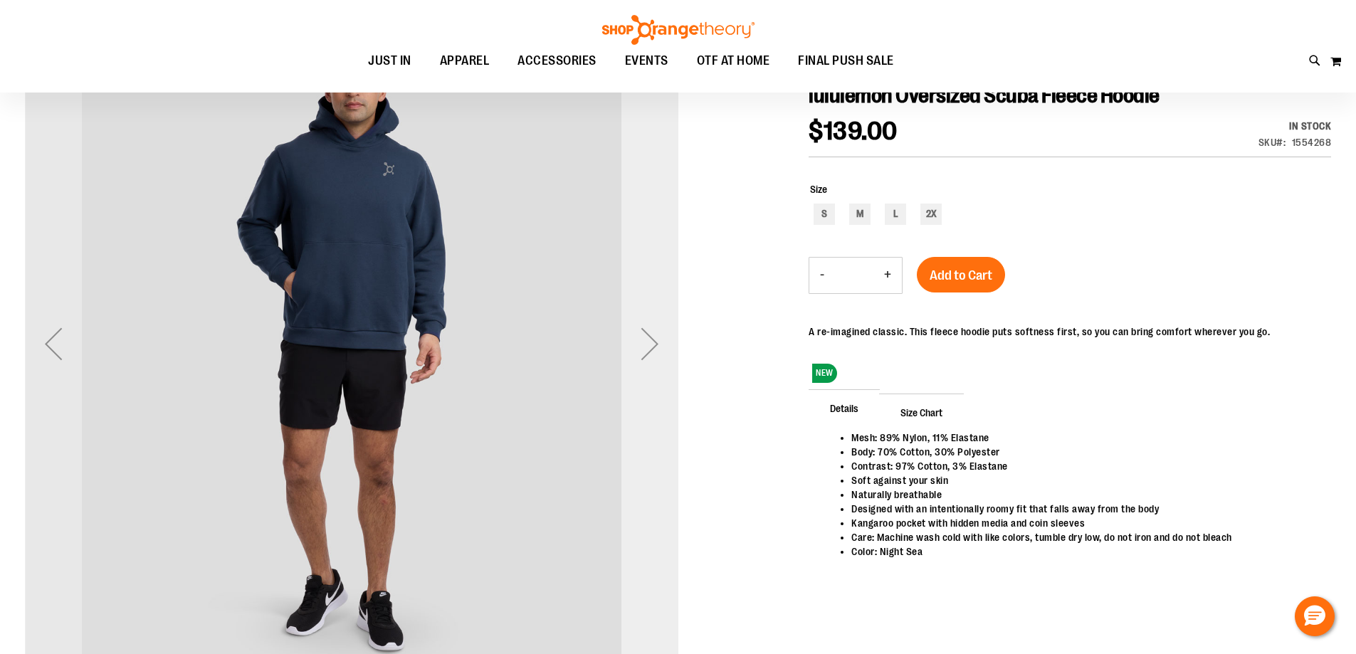
click at [647, 342] on div "Next" at bounding box center [649, 343] width 57 height 57
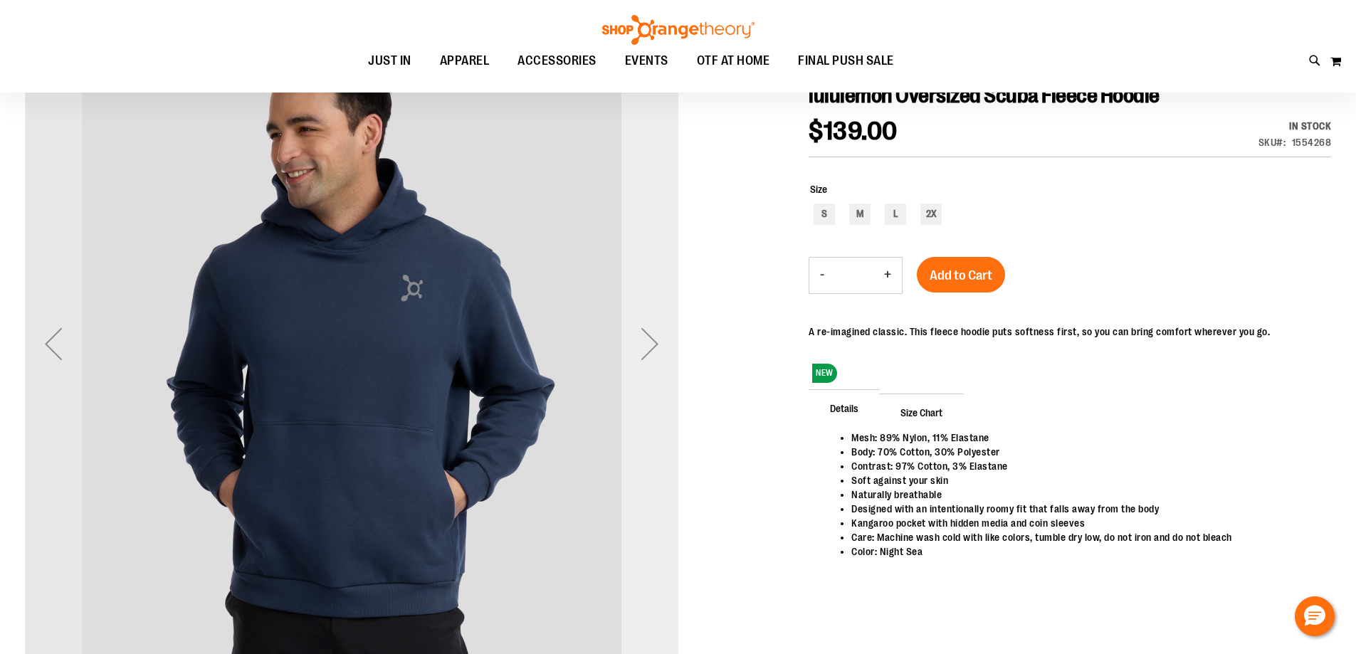
click at [647, 342] on div "Next" at bounding box center [649, 343] width 57 height 57
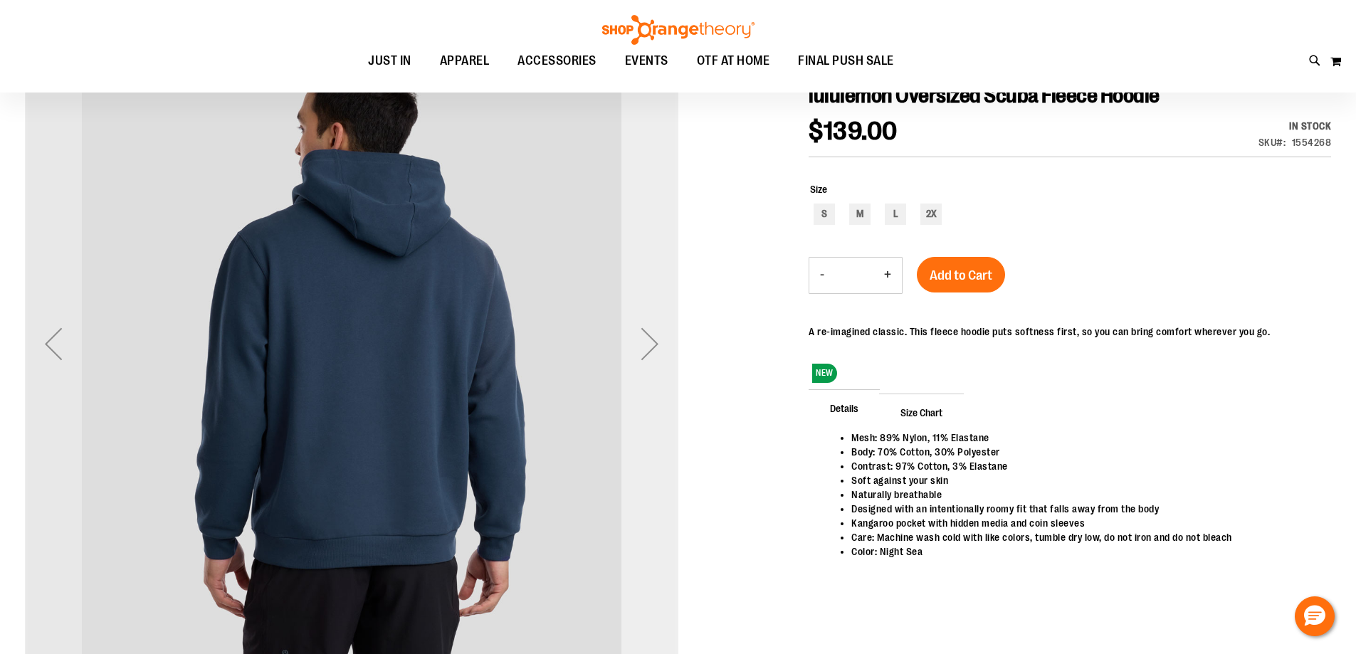
click at [647, 342] on div "Next" at bounding box center [649, 343] width 57 height 57
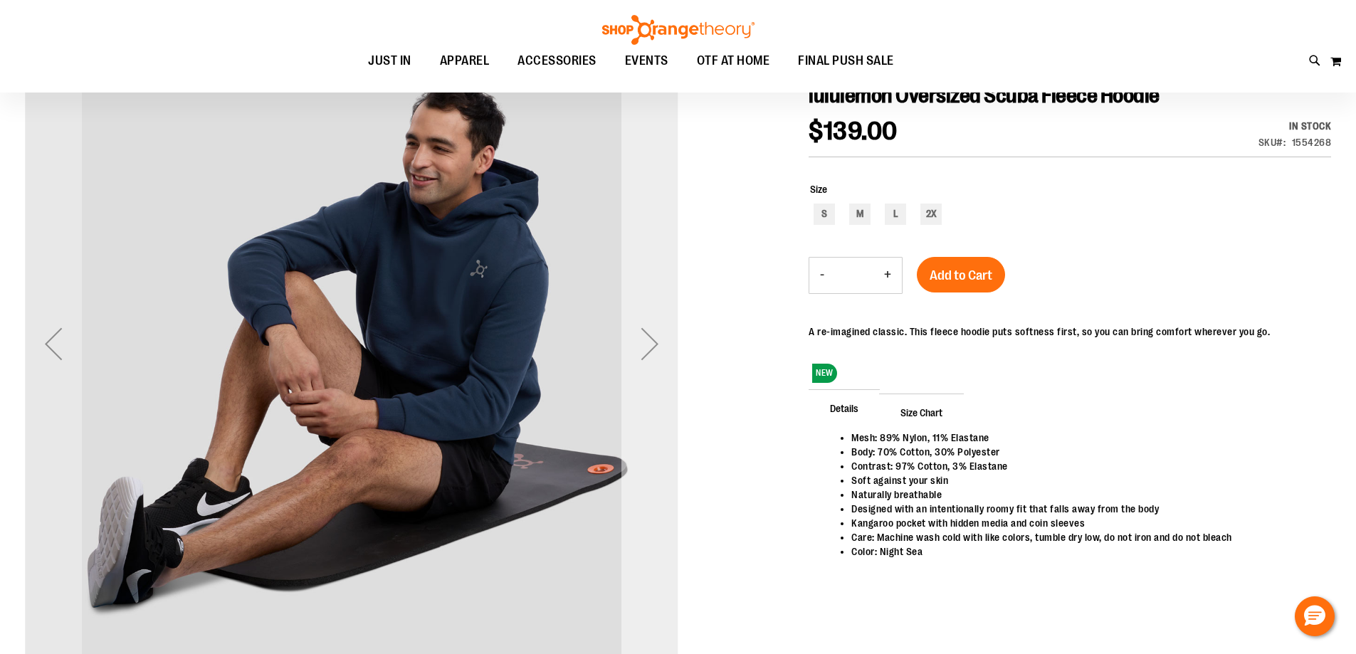
click at [647, 342] on div "Next" at bounding box center [649, 343] width 57 height 57
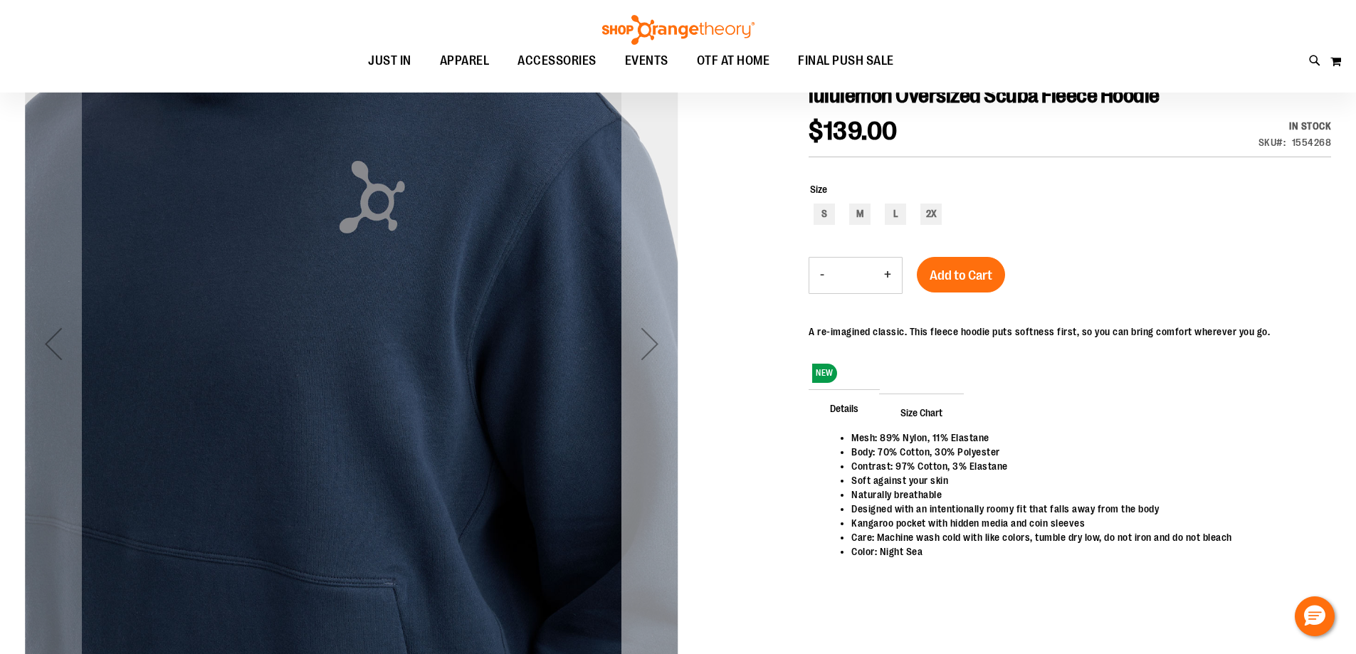
click at [647, 342] on div "Next" at bounding box center [649, 343] width 57 height 57
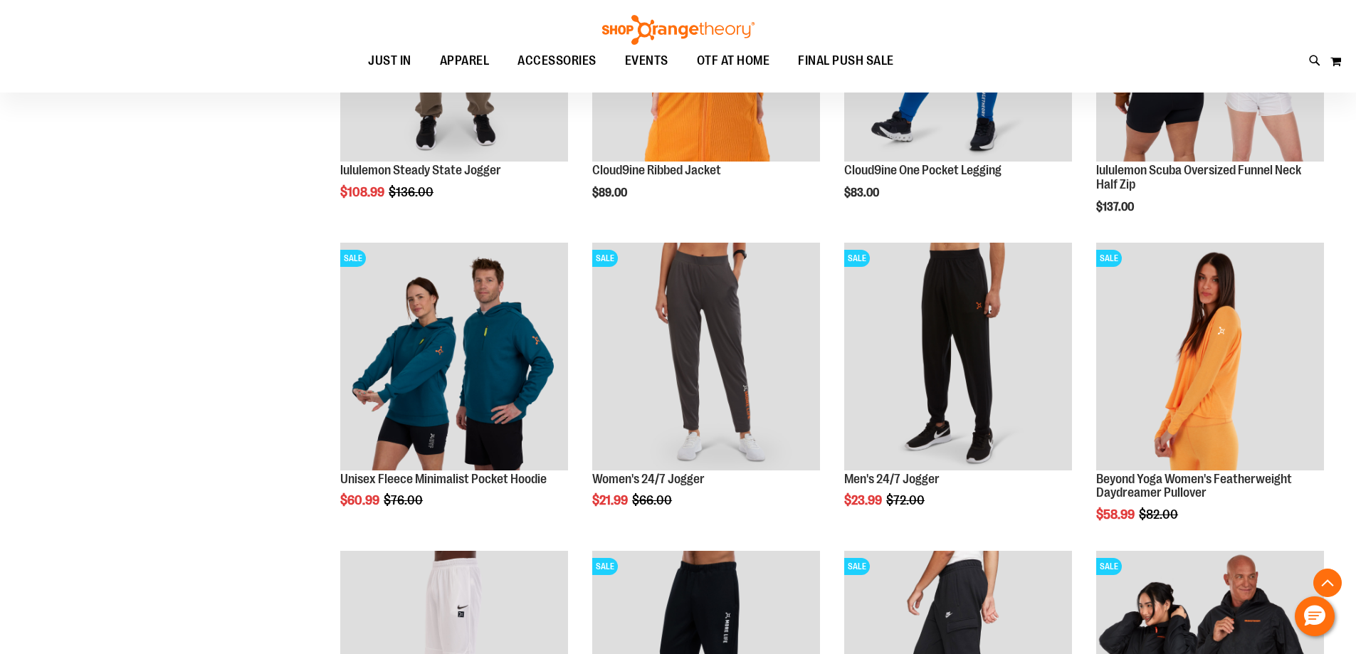
type input "**********"
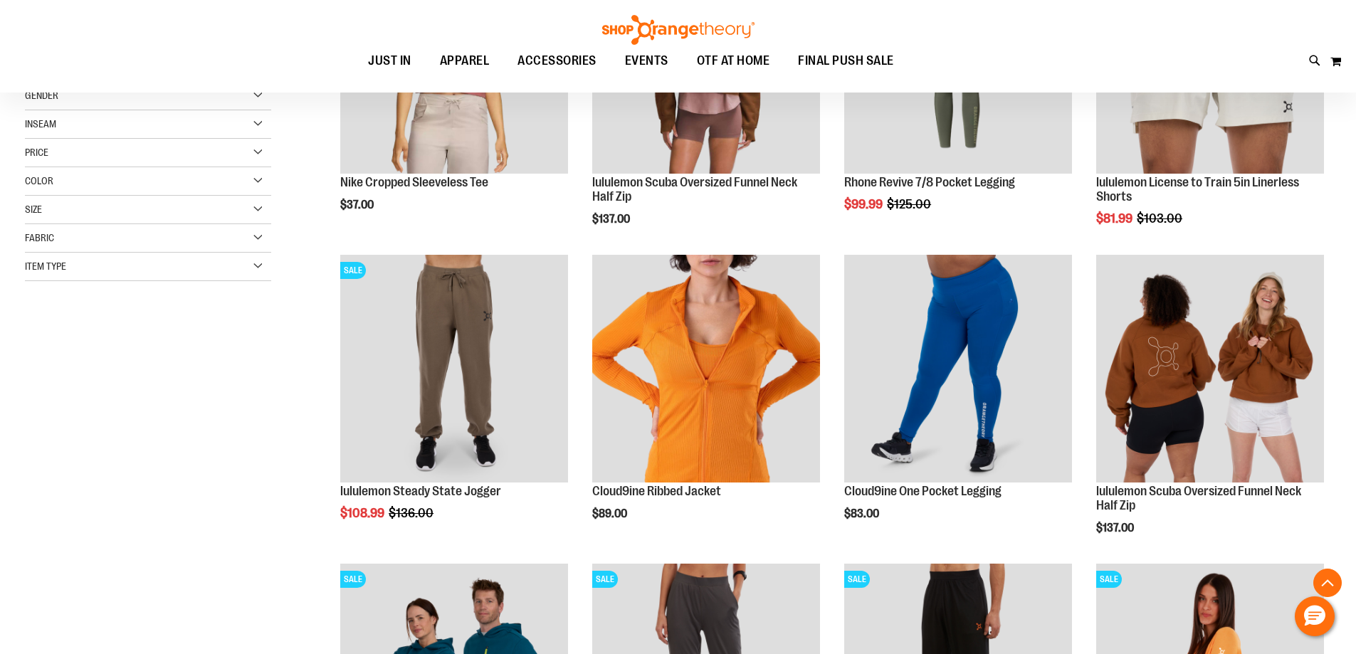
scroll to position [397, 0]
